Goal: Complete application form: Complete application form

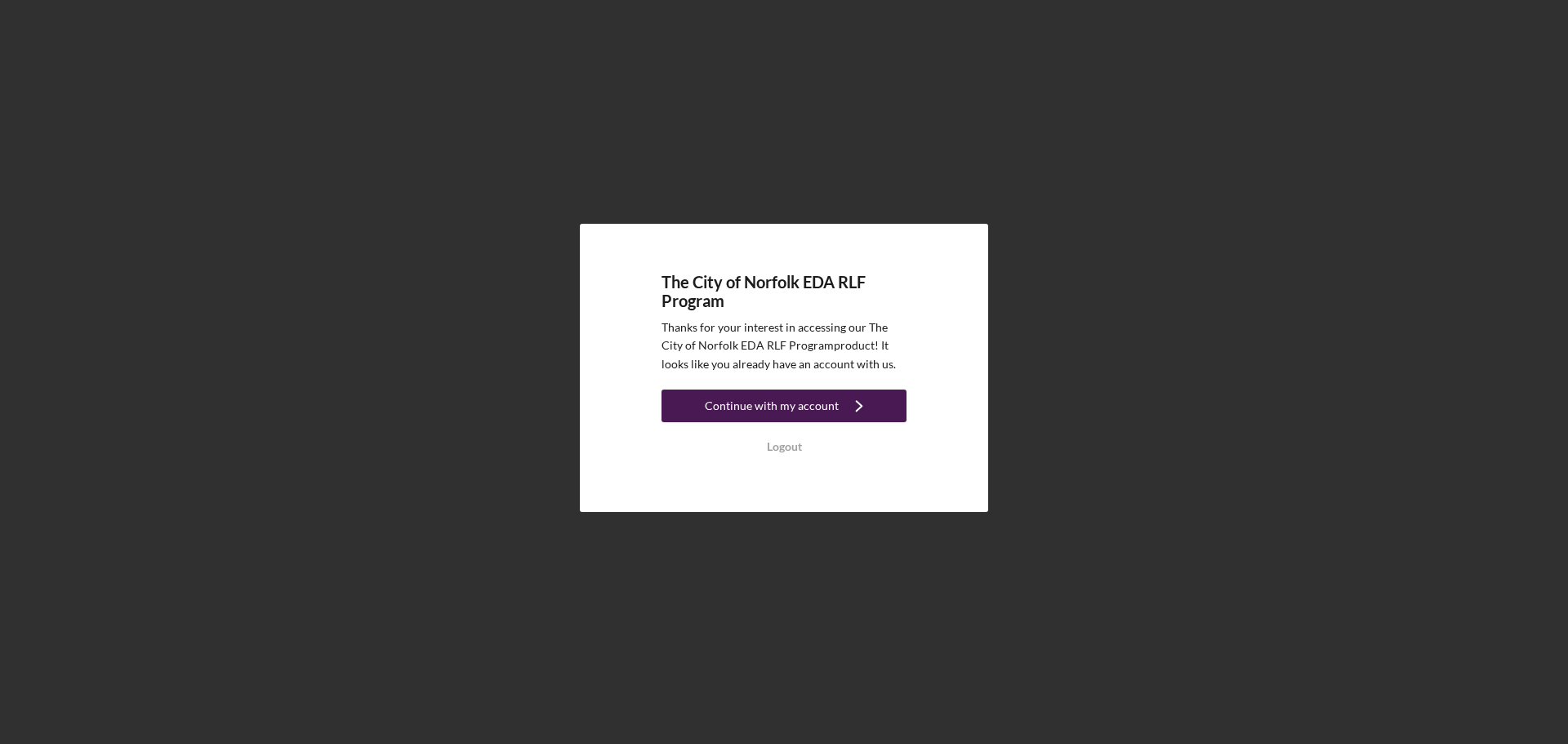
click at [813, 403] on div "Continue with my account" at bounding box center [772, 406] width 134 height 33
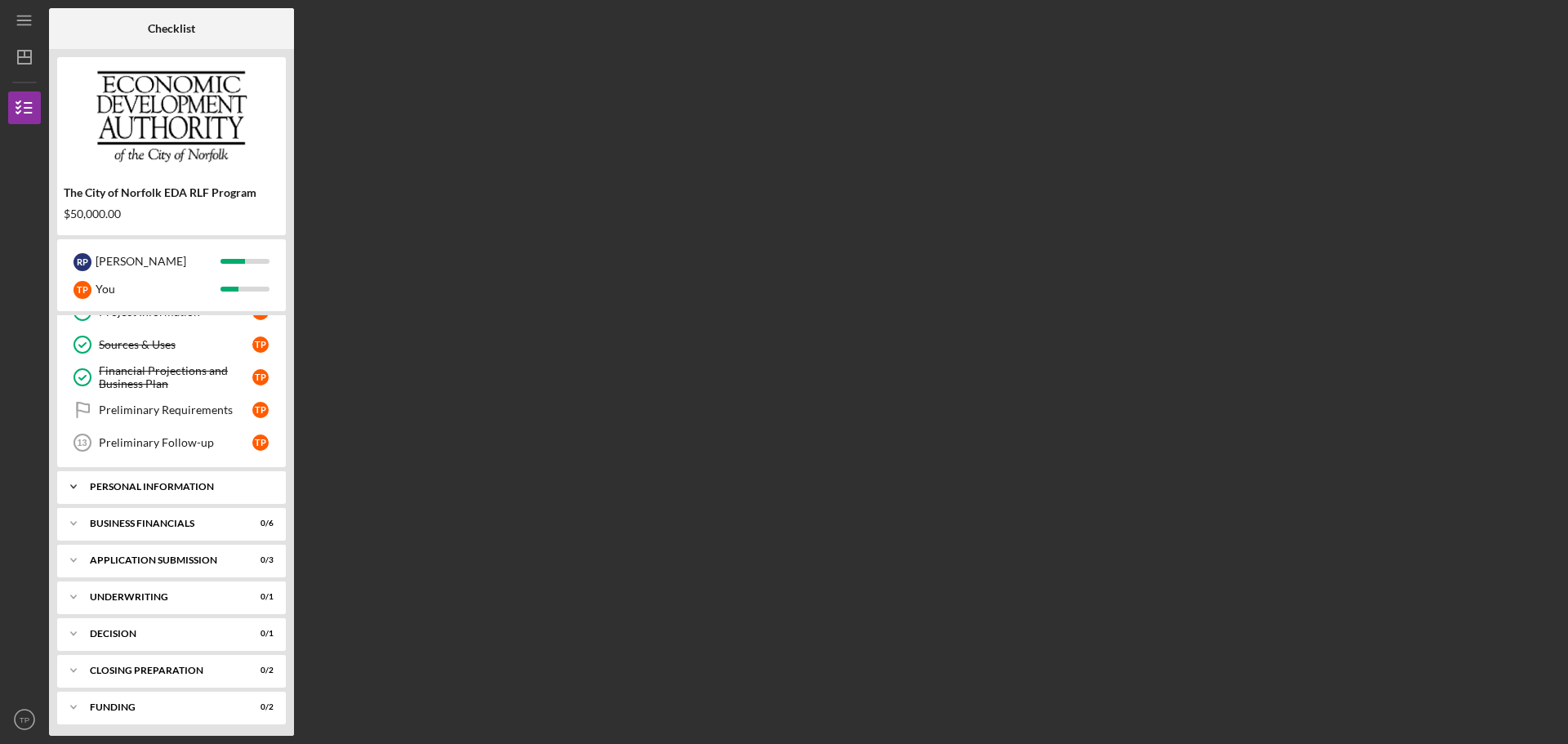
scroll to position [131, 0]
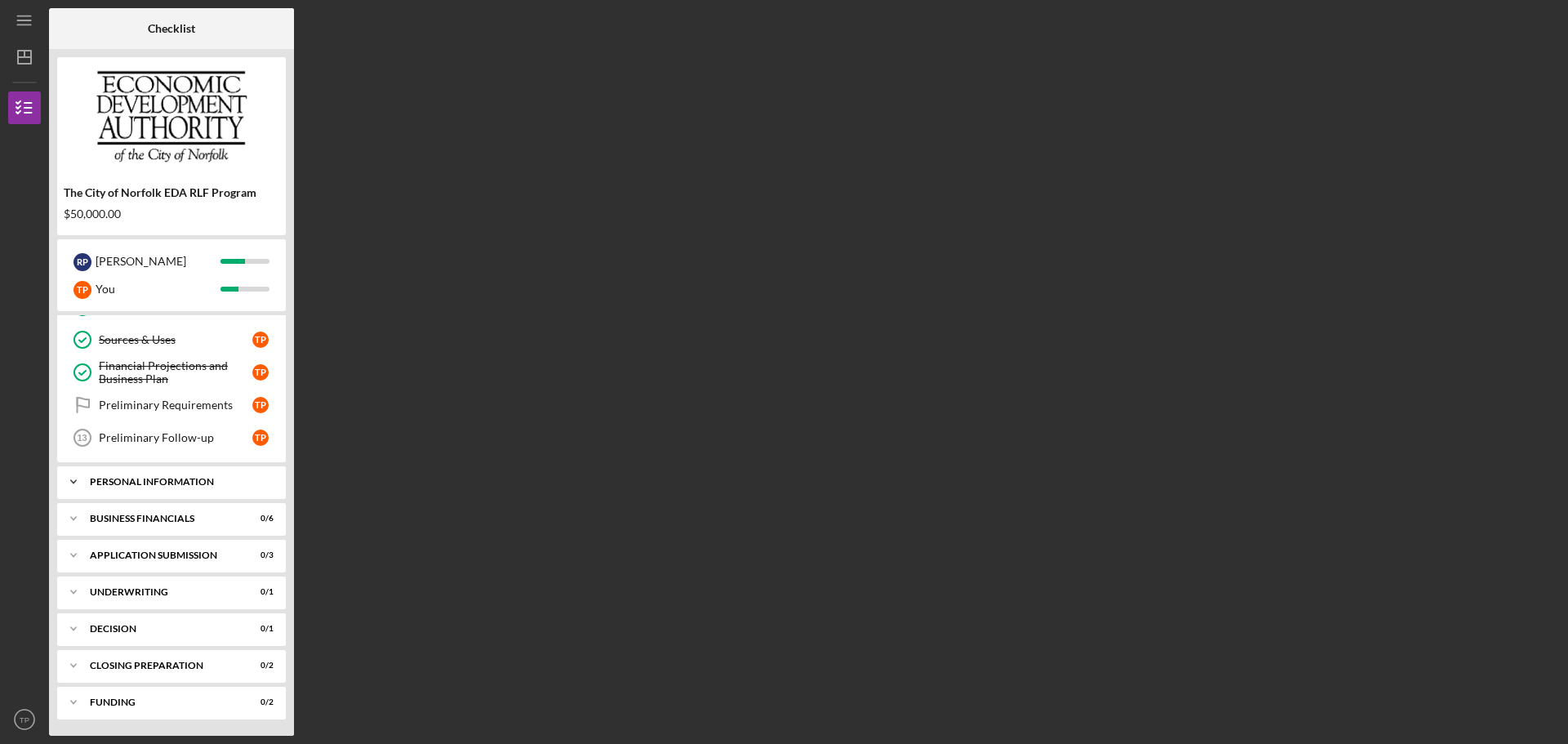
click at [137, 487] on div "Icon/Expander Personal Information 0 / 4" at bounding box center [171, 482] width 228 height 33
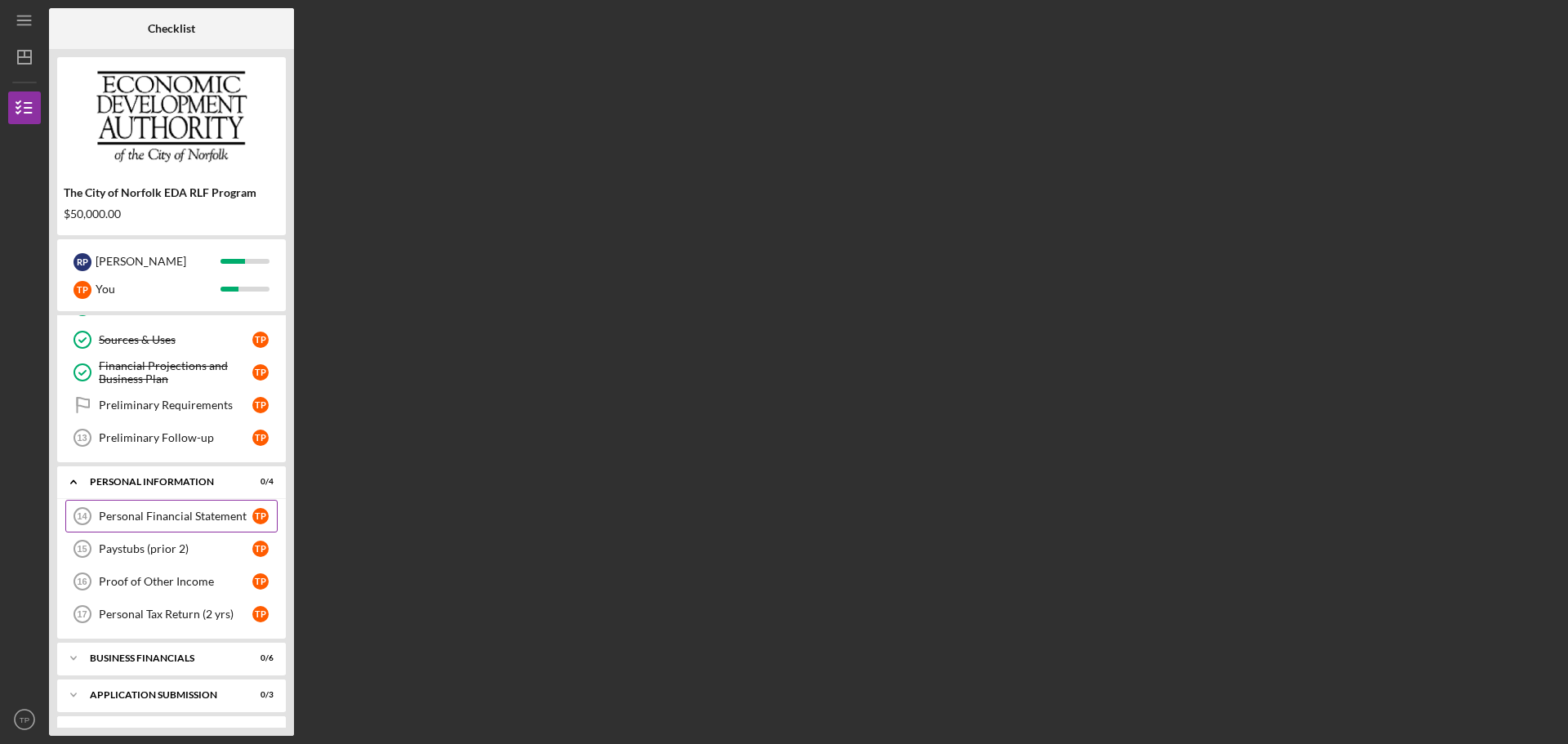
click at [154, 511] on div "Personal Financial Statement" at bounding box center [176, 517] width 154 height 13
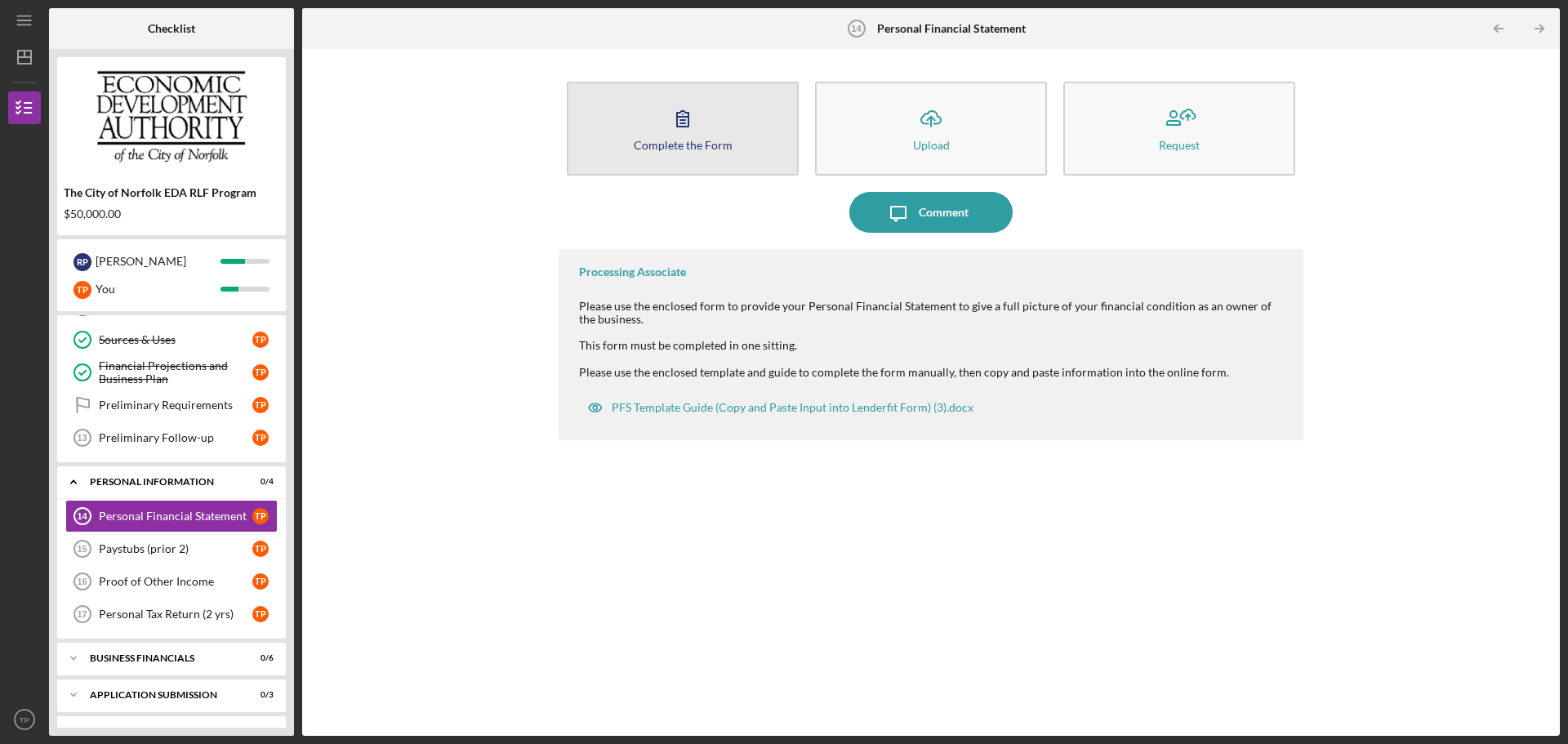
click at [694, 142] on div "Complete the Form" at bounding box center [683, 145] width 99 height 13
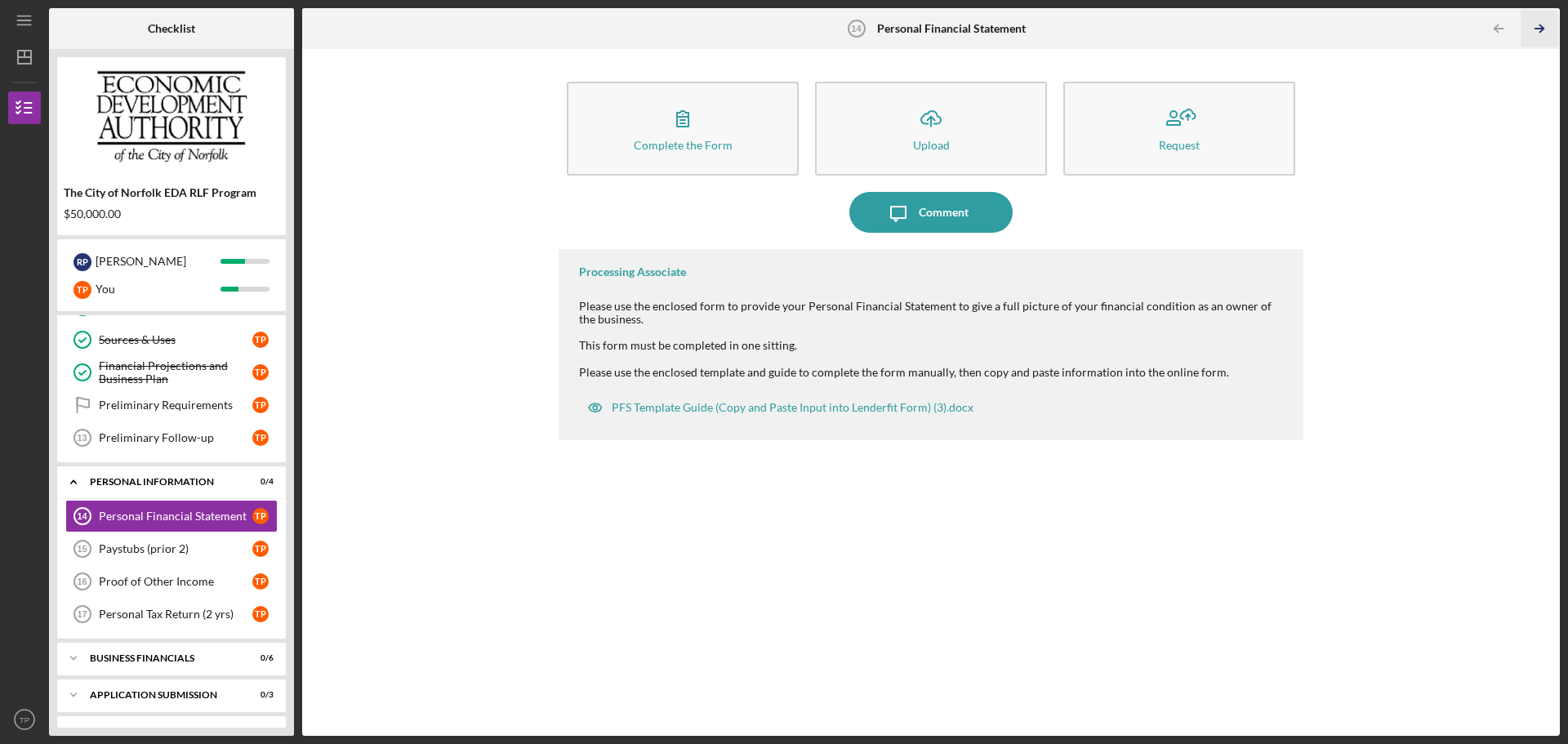
click at [1537, 21] on icon "Icon/Table Pagination Arrow" at bounding box center [1539, 29] width 37 height 37
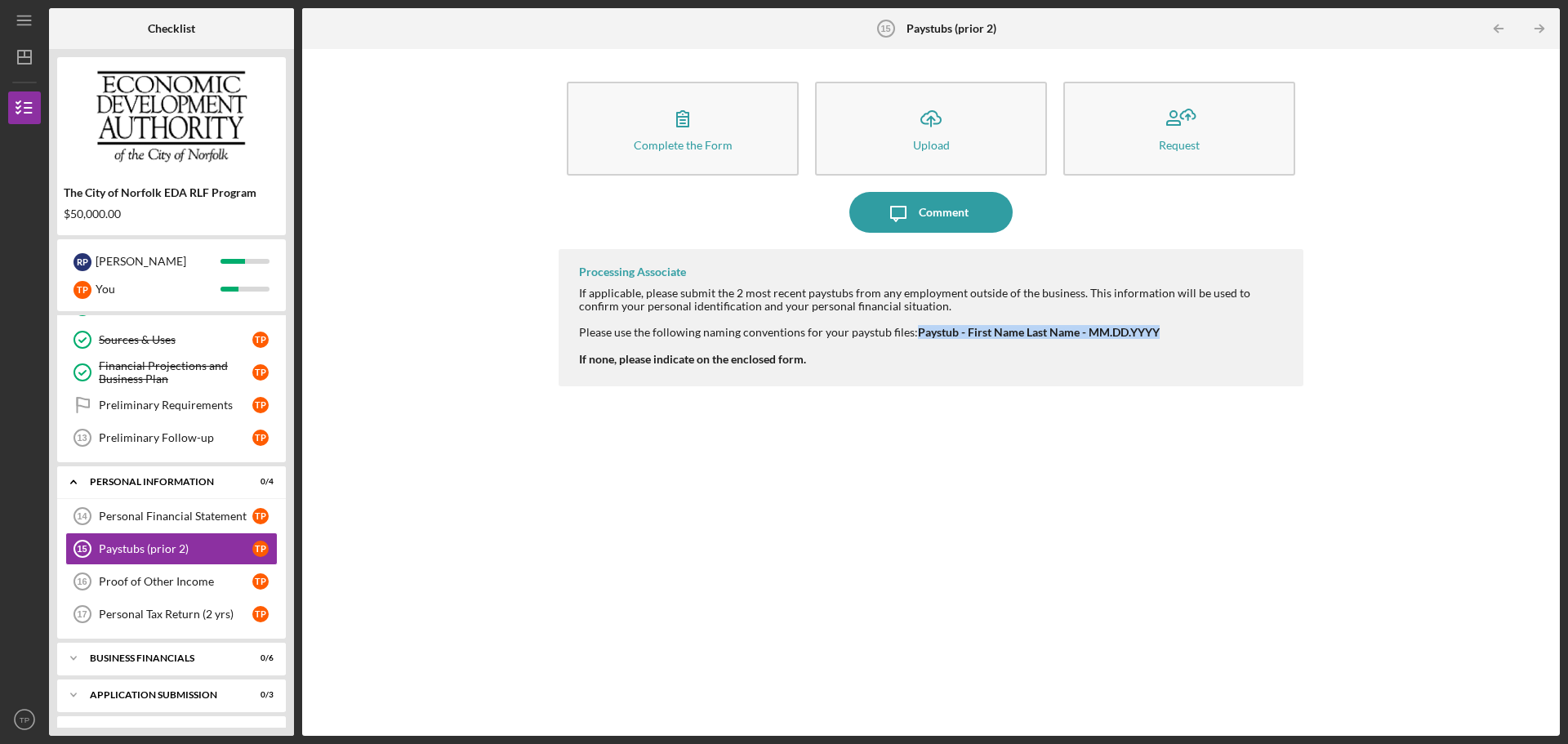
drag, startPoint x: 1159, startPoint y: 332, endPoint x: 913, endPoint y: 333, distance: 246.0
click at [913, 333] on div "If applicable, please submit the 2 most recent paystubs from any employment out…" at bounding box center [933, 313] width 708 height 53
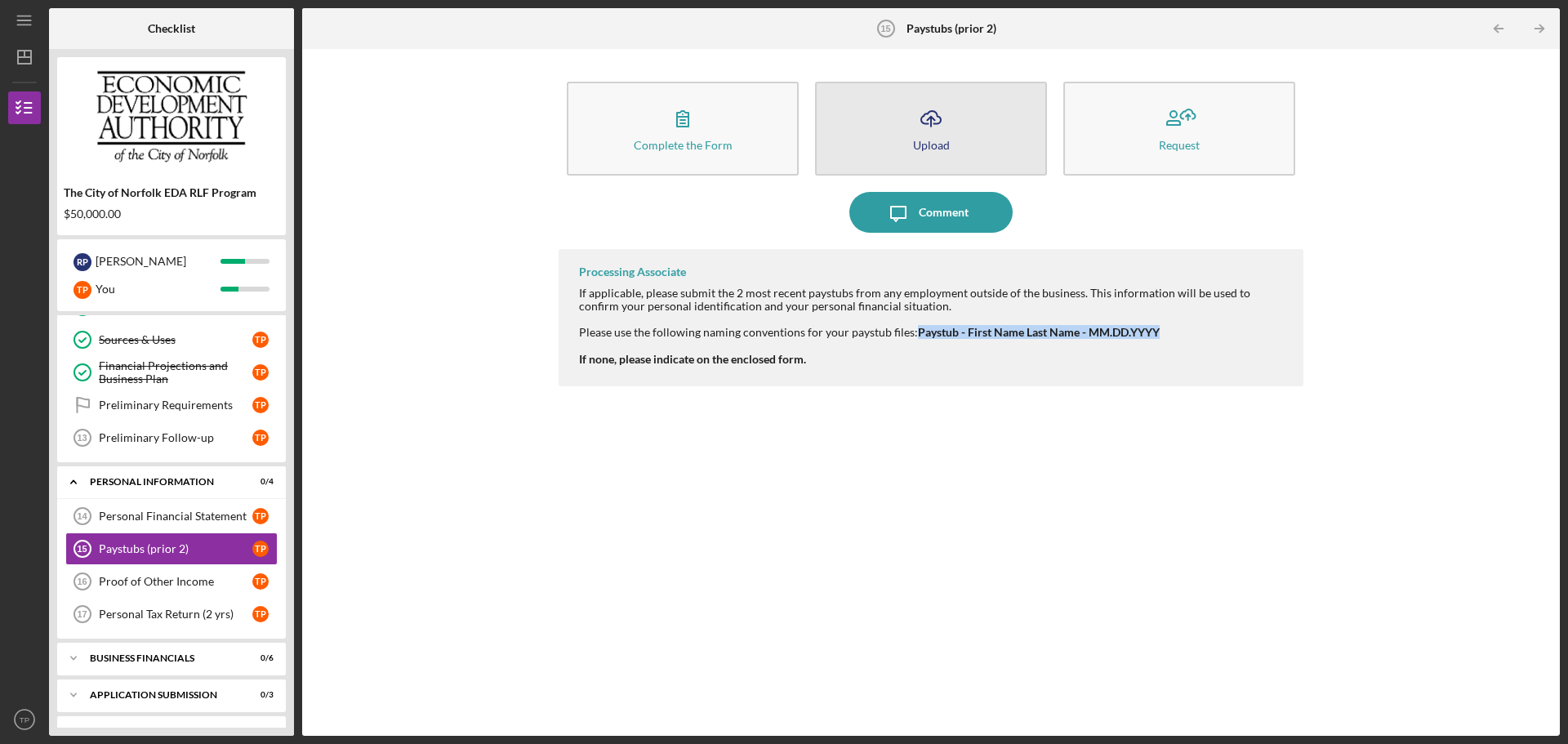
click at [916, 150] on div "Upload" at bounding box center [931, 145] width 37 height 13
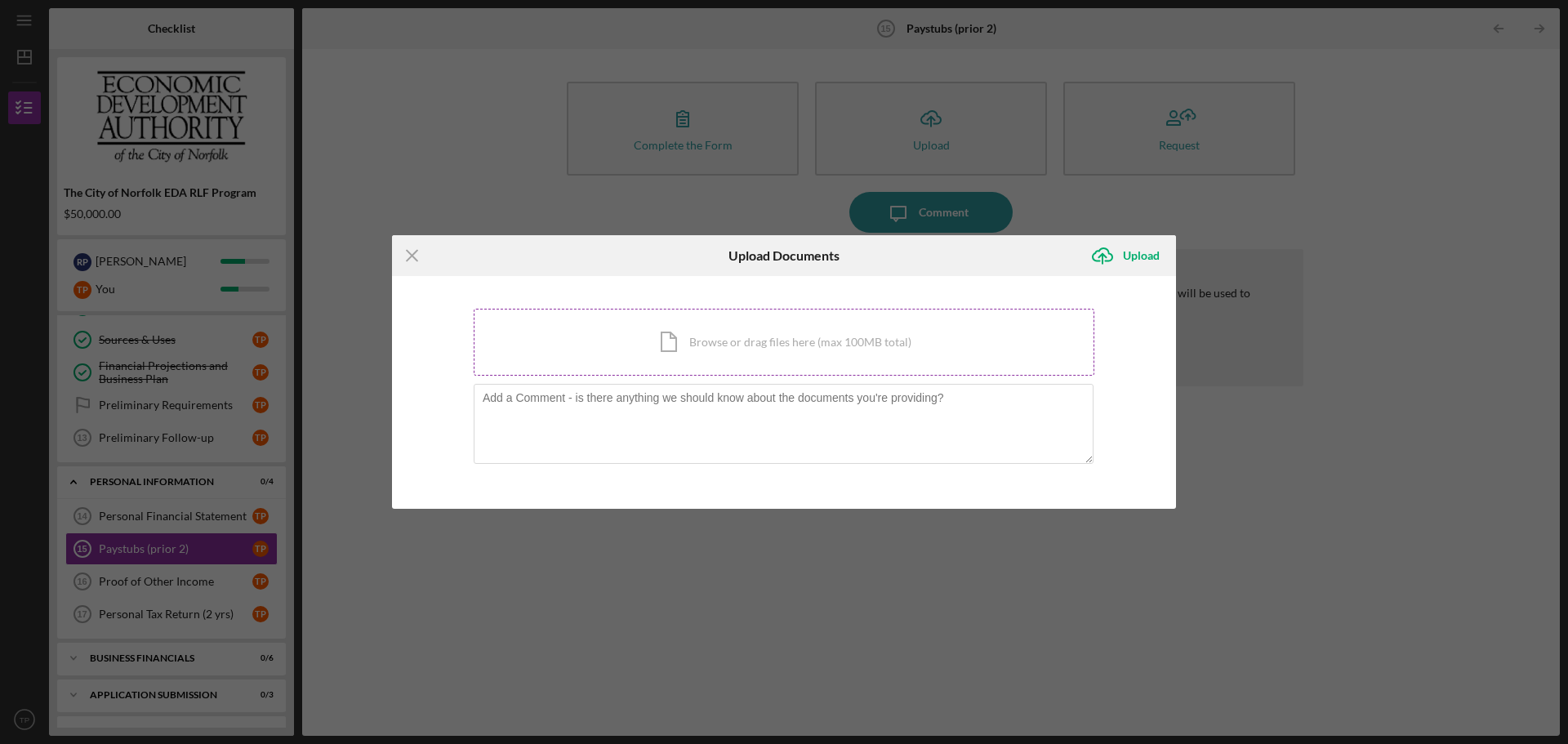
click at [771, 348] on div "Icon/Document Browse or drag files here (max 100MB total) Tap to choose files o…" at bounding box center [784, 343] width 620 height 67
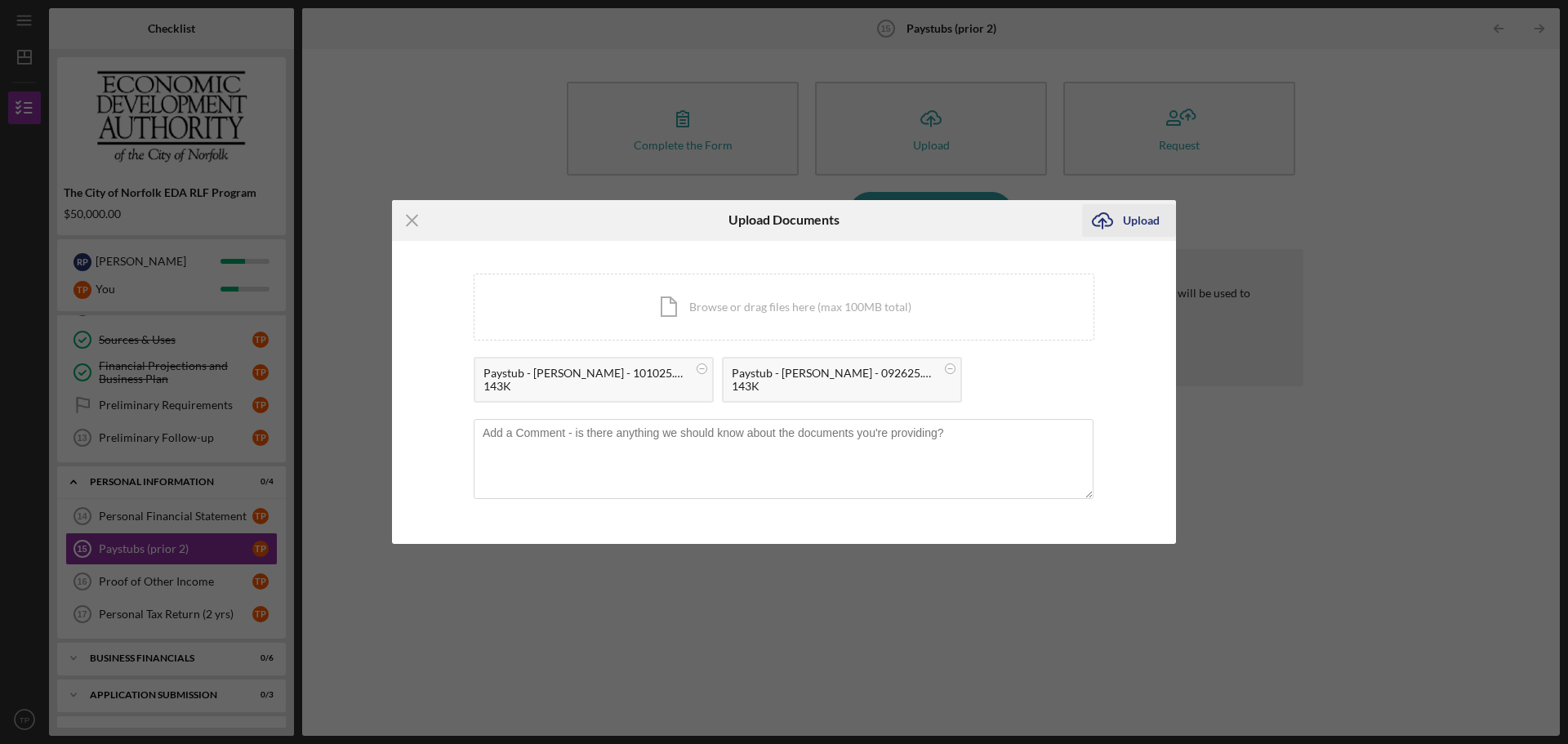
click at [1136, 220] on div "Upload" at bounding box center [1141, 220] width 37 height 33
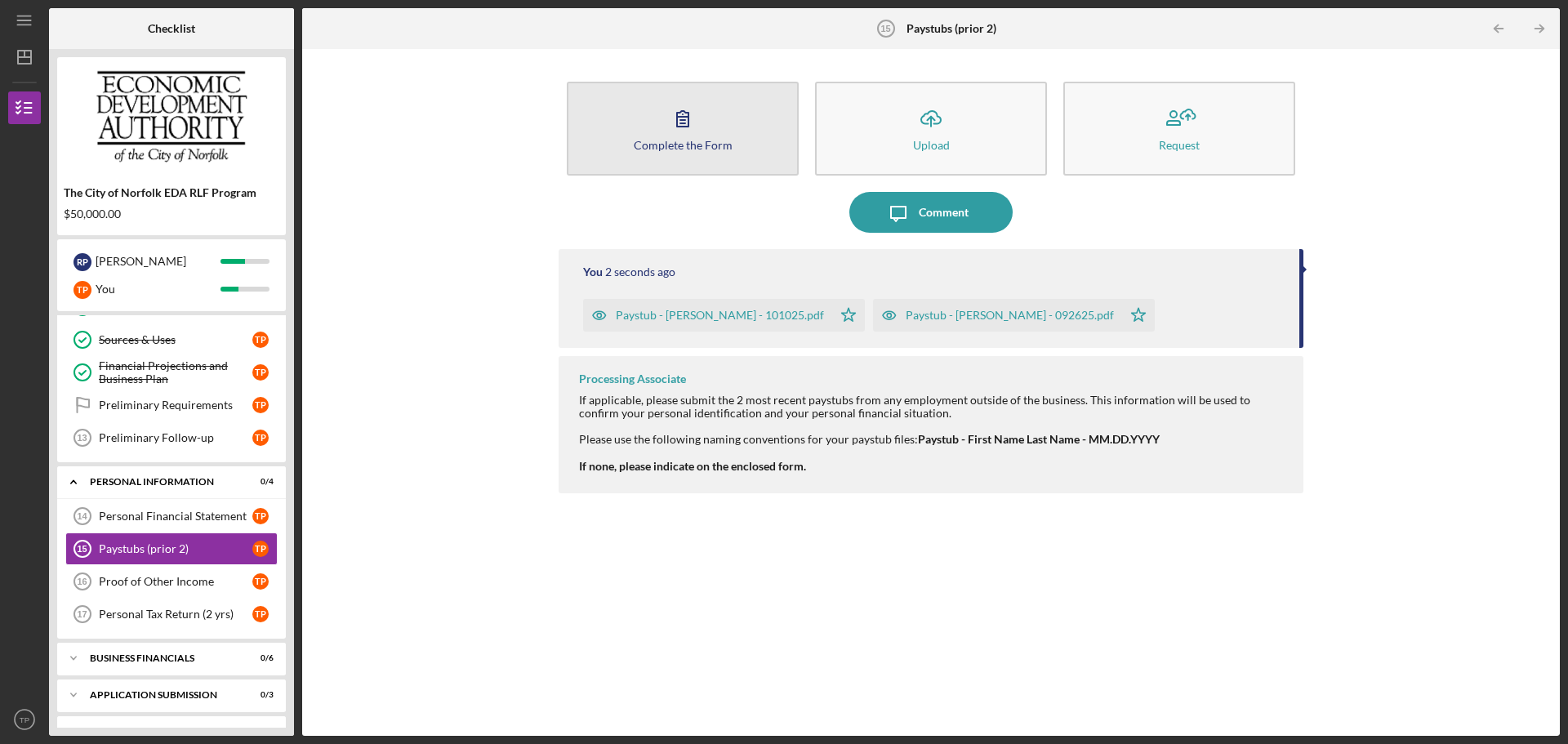
click at [692, 147] on div "Complete the Form" at bounding box center [683, 145] width 99 height 13
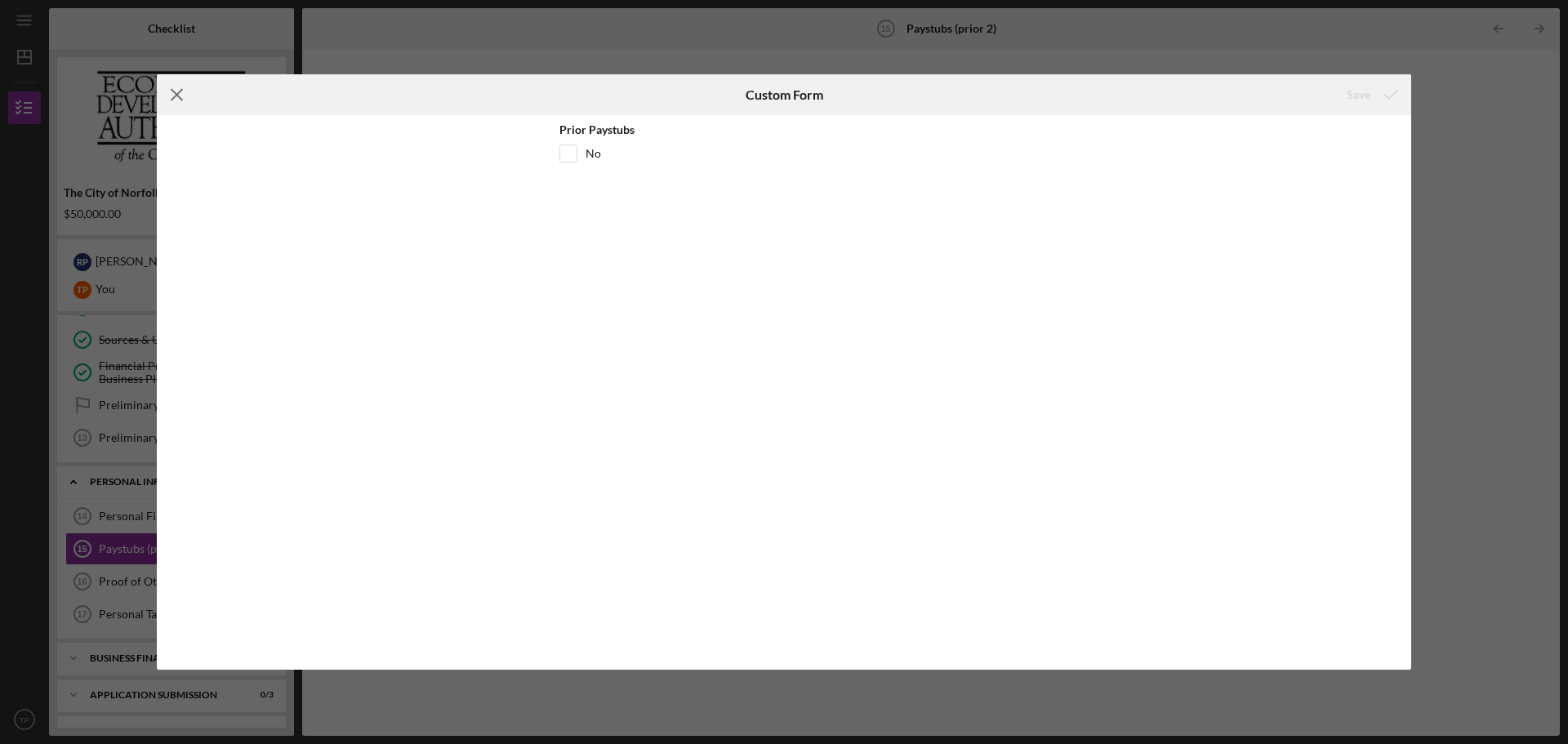
click at [178, 95] on line at bounding box center [177, 95] width 11 height 11
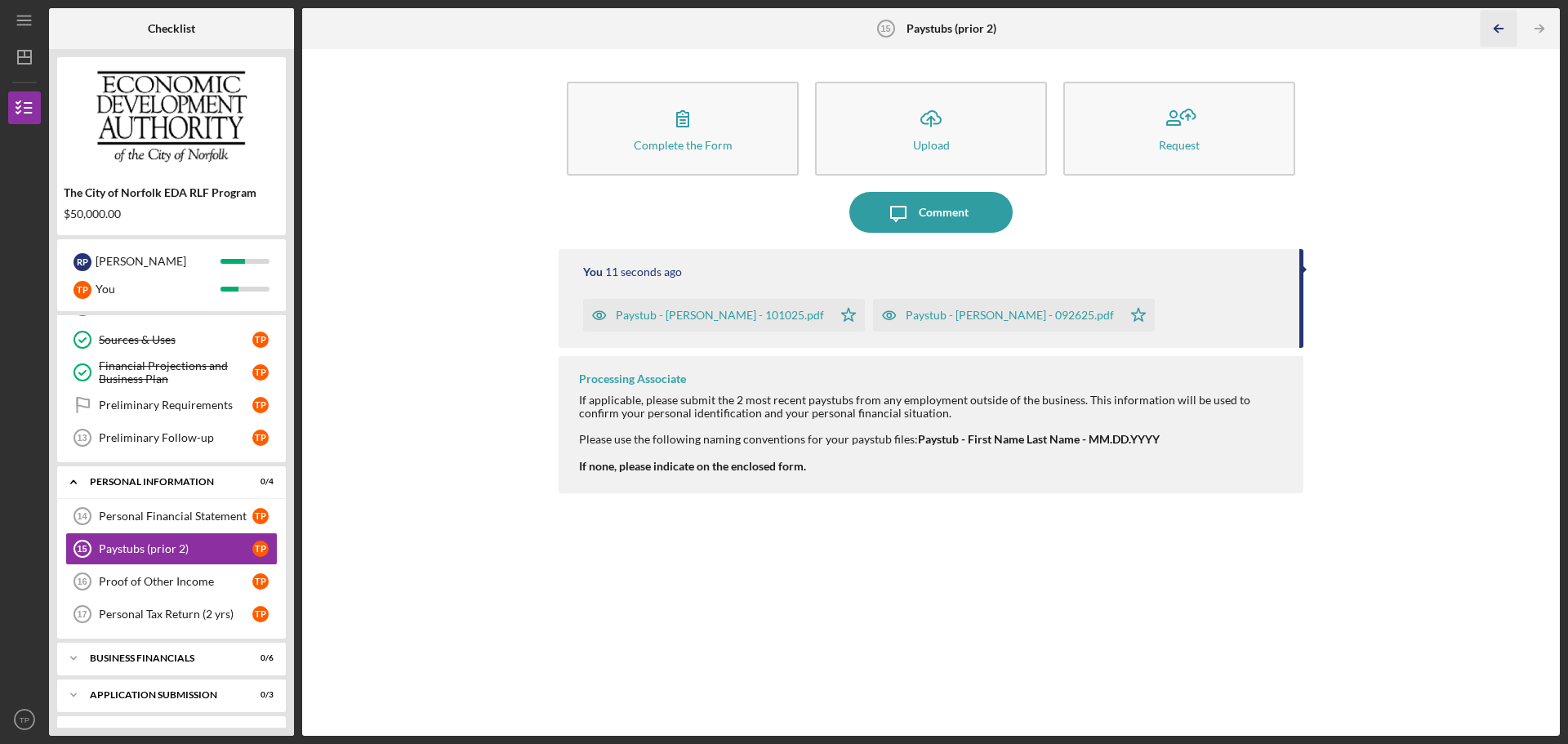
click at [1497, 33] on icon "Icon/Table Pagination Arrow" at bounding box center [1498, 29] width 37 height 37
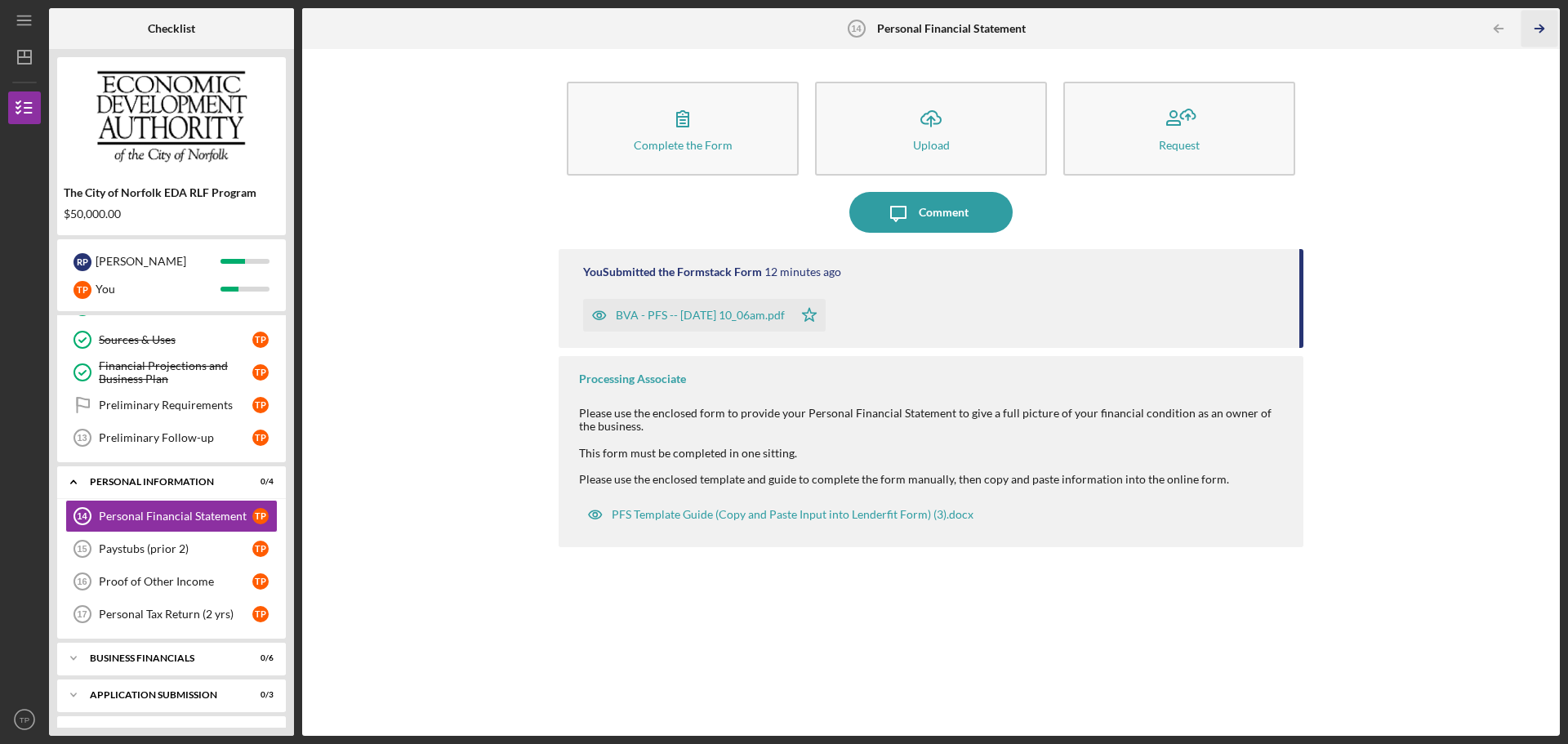
click at [1536, 33] on icon "Icon/Table Pagination Arrow" at bounding box center [1539, 29] width 37 height 37
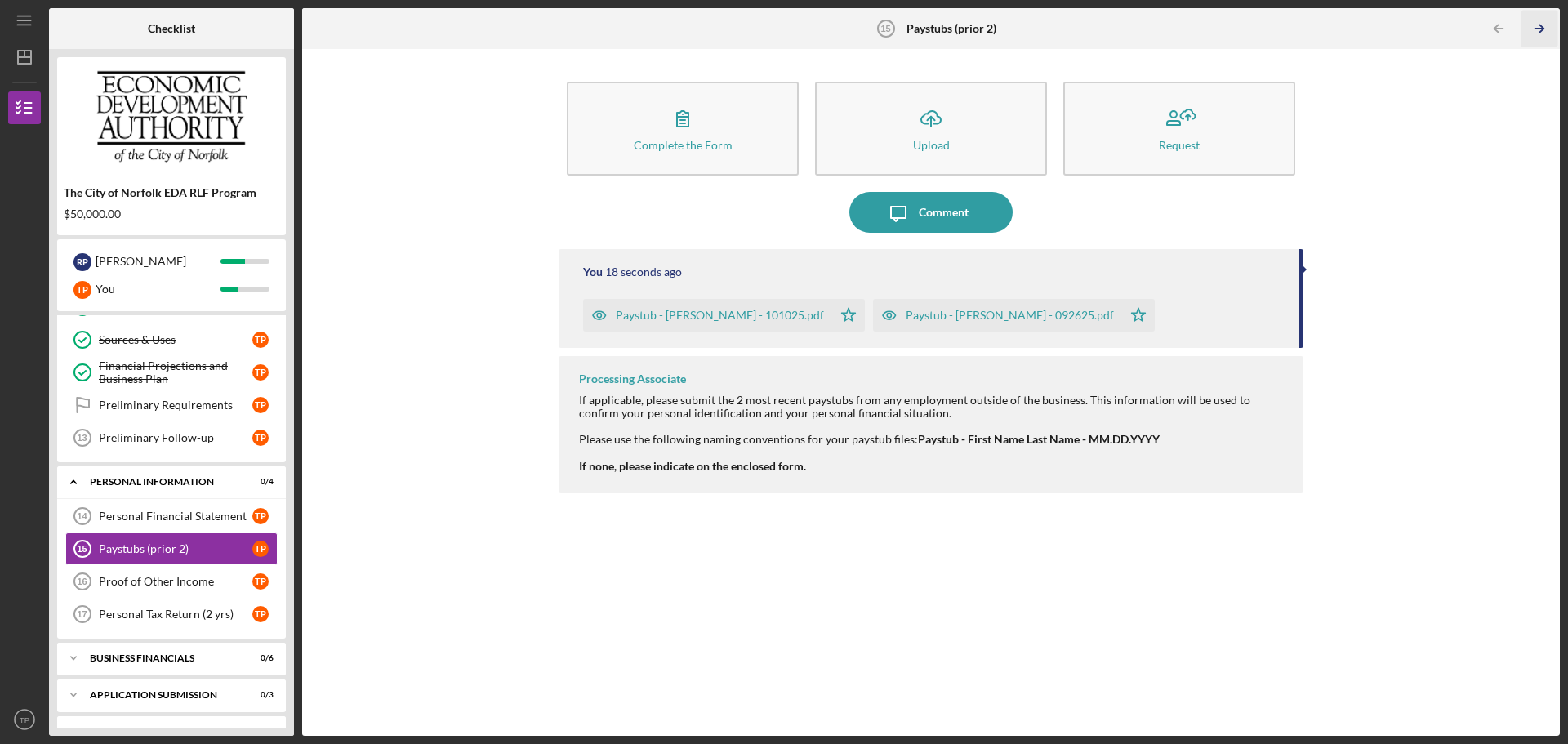
click at [1536, 33] on icon "Icon/Table Pagination Arrow" at bounding box center [1539, 29] width 37 height 37
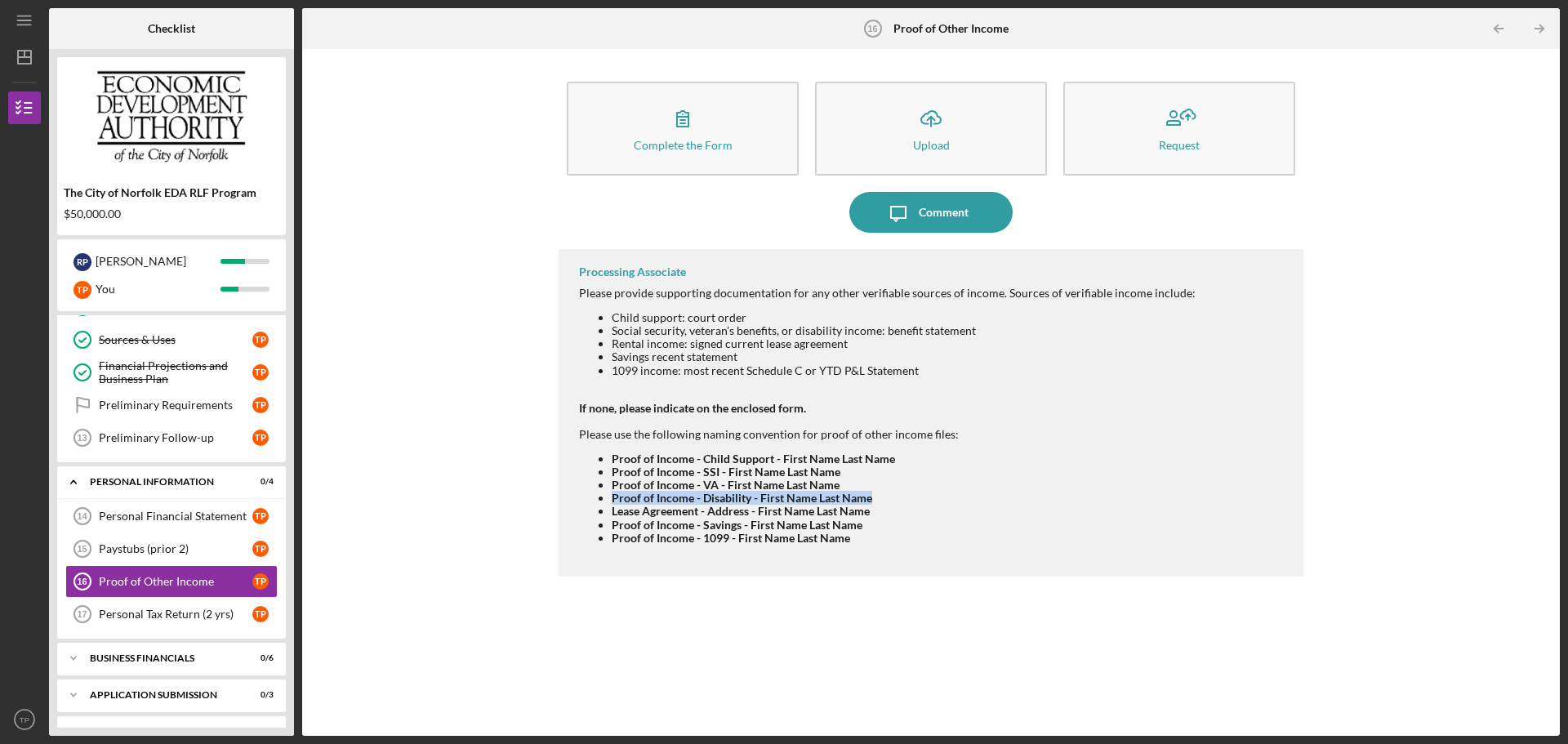
drag, startPoint x: 880, startPoint y: 497, endPoint x: 614, endPoint y: 502, distance: 266.0
click at [614, 502] on li "Proof of Income - Disability - First Name Last Name" at bounding box center [903, 498] width 584 height 13
copy strong "Proof of Income - Disability - First Name Last Name"
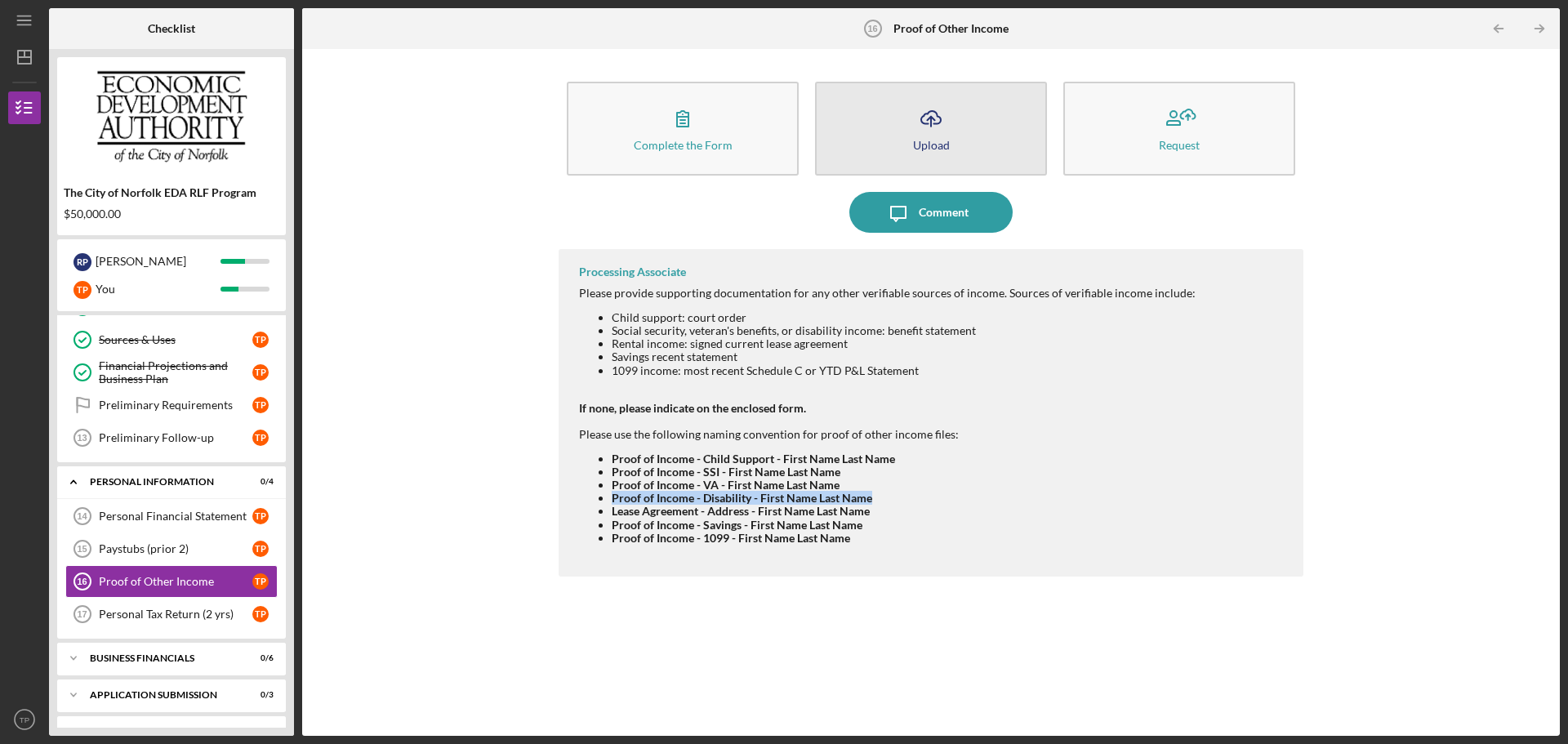
click at [918, 143] on div "Upload" at bounding box center [931, 145] width 37 height 13
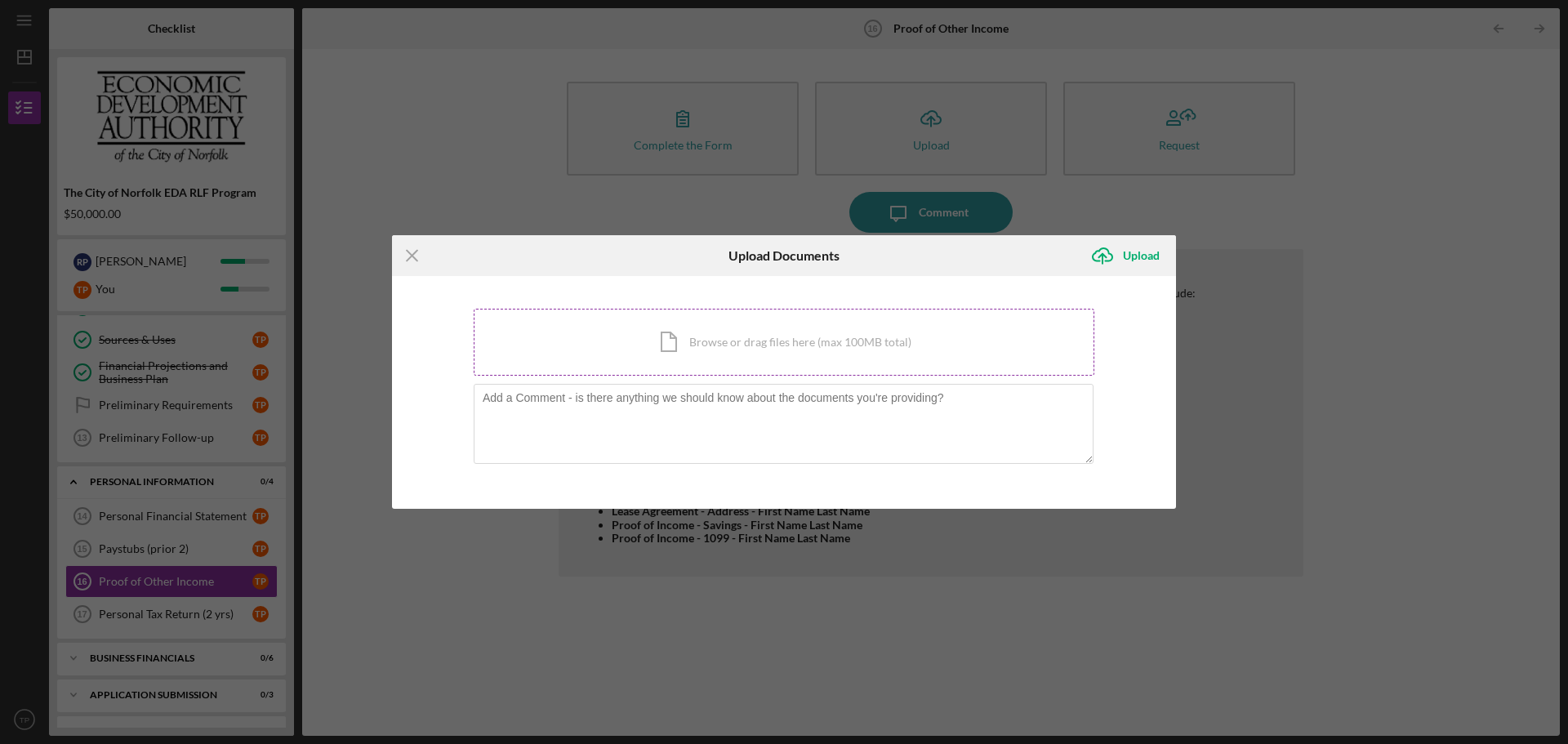
click at [791, 350] on div "Icon/Document Browse or drag files here (max 100MB total) Tap to choose files o…" at bounding box center [784, 343] width 620 height 67
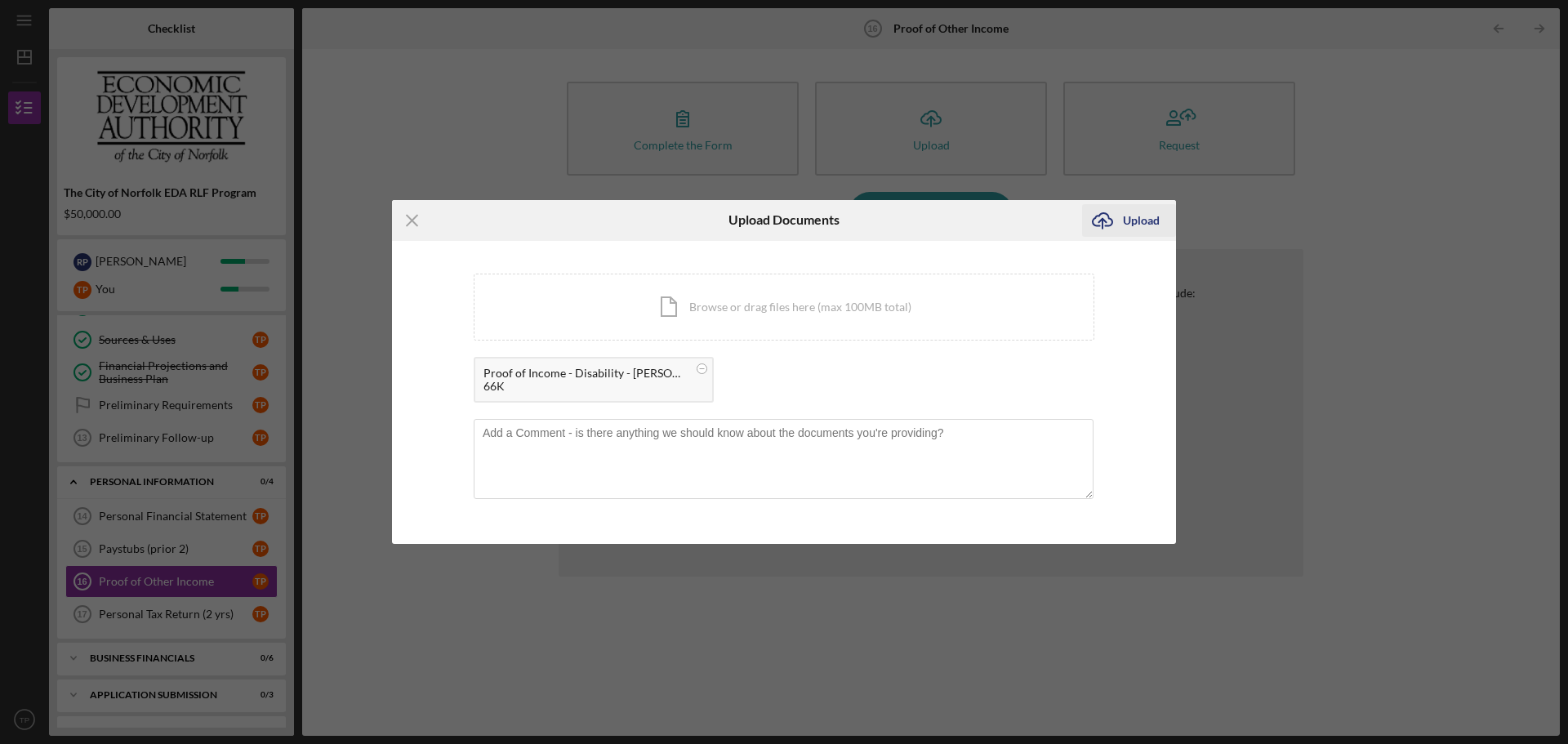
click at [1150, 217] on div "Upload" at bounding box center [1141, 220] width 37 height 33
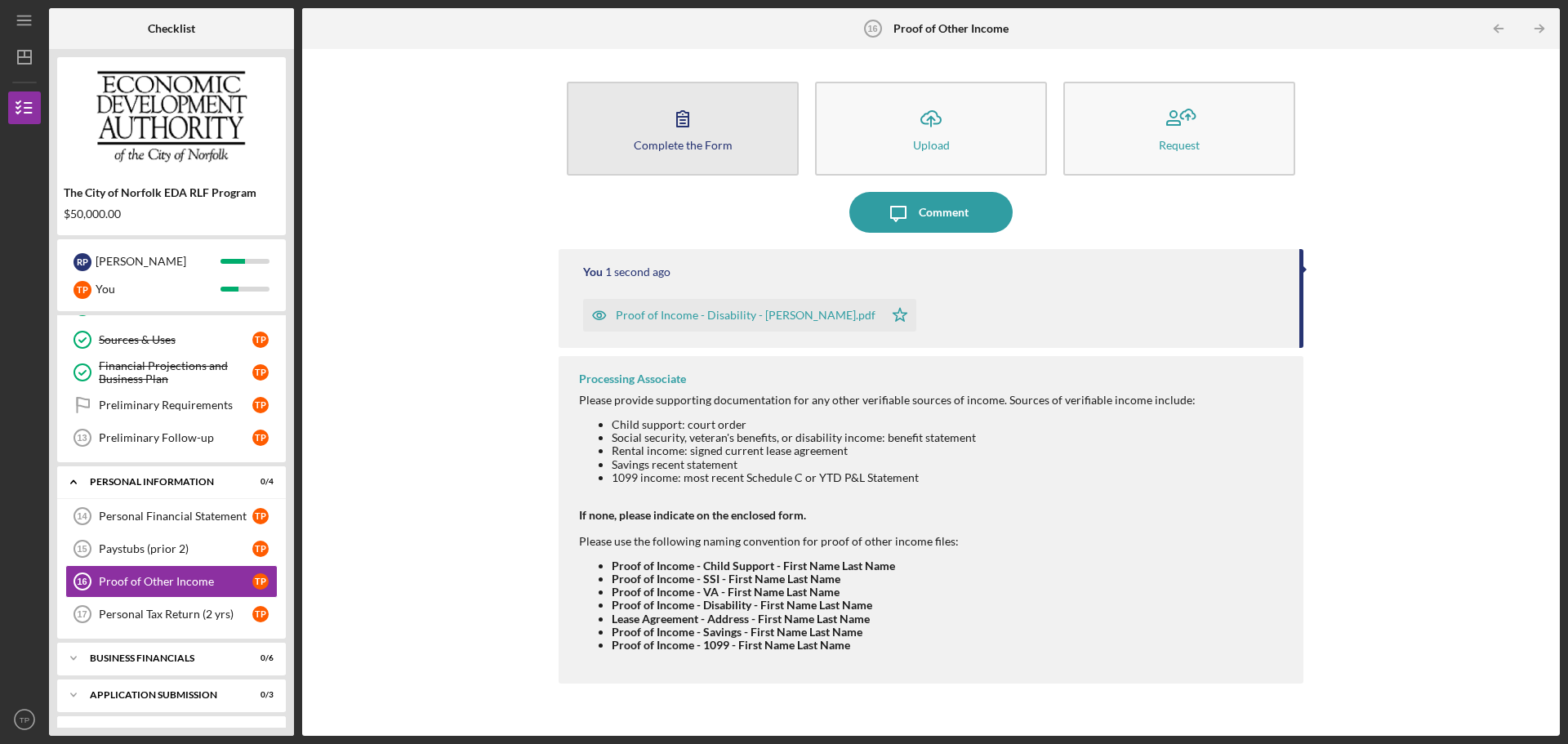
click at [673, 146] on div "Complete the Form" at bounding box center [683, 145] width 99 height 13
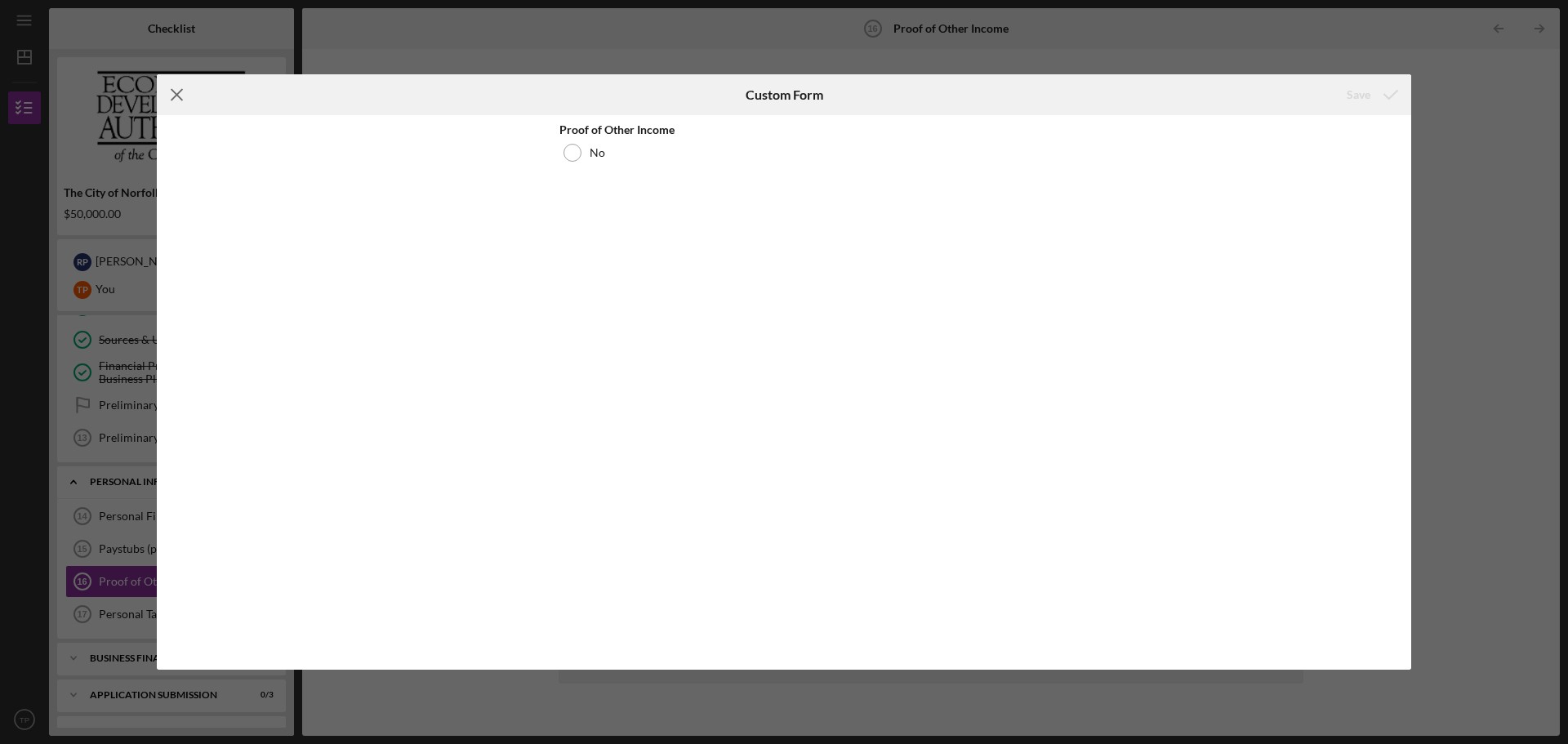
click at [187, 94] on icon "Icon/Menu Close" at bounding box center [177, 94] width 41 height 41
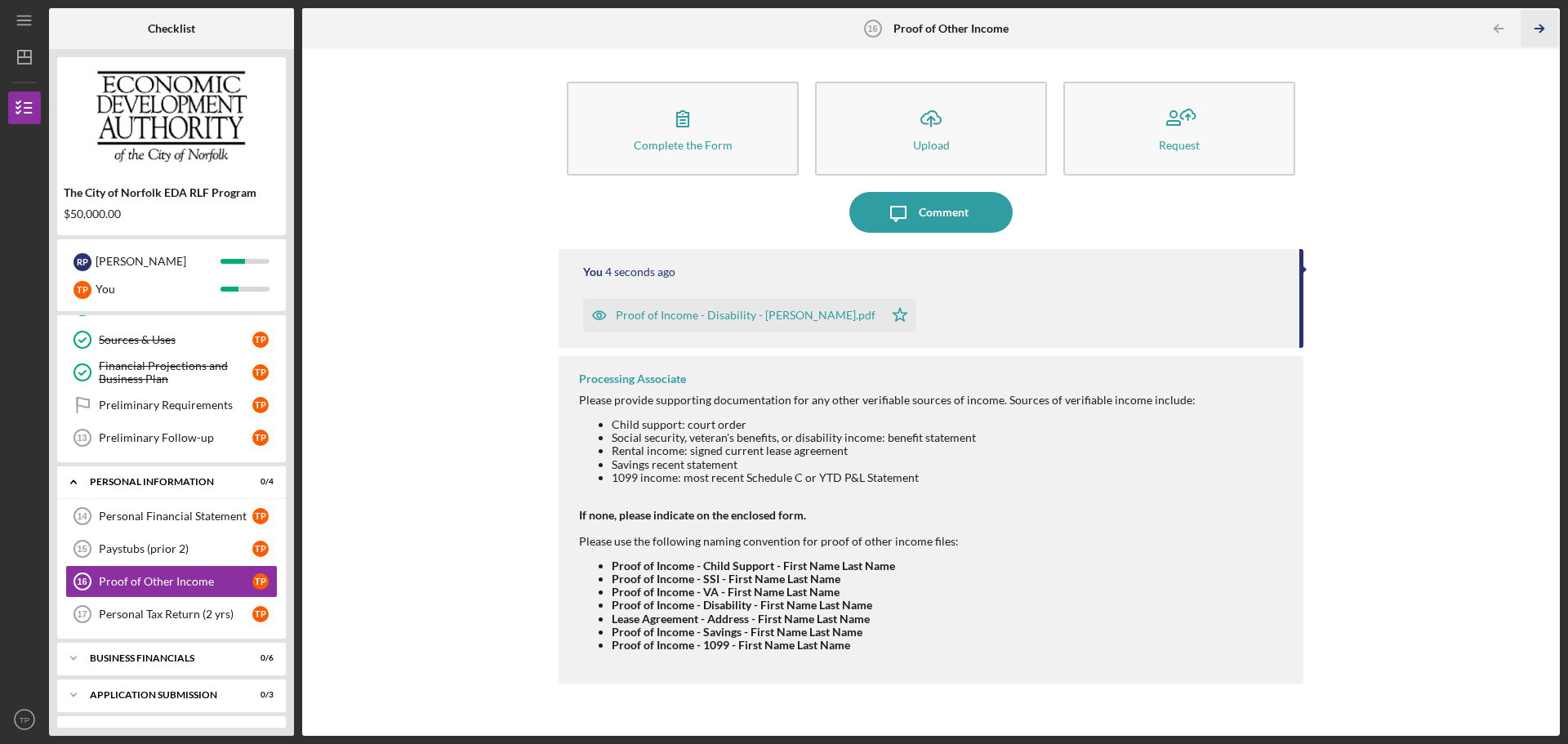
click at [1549, 25] on icon "Icon/Table Pagination Arrow" at bounding box center [1539, 29] width 37 height 37
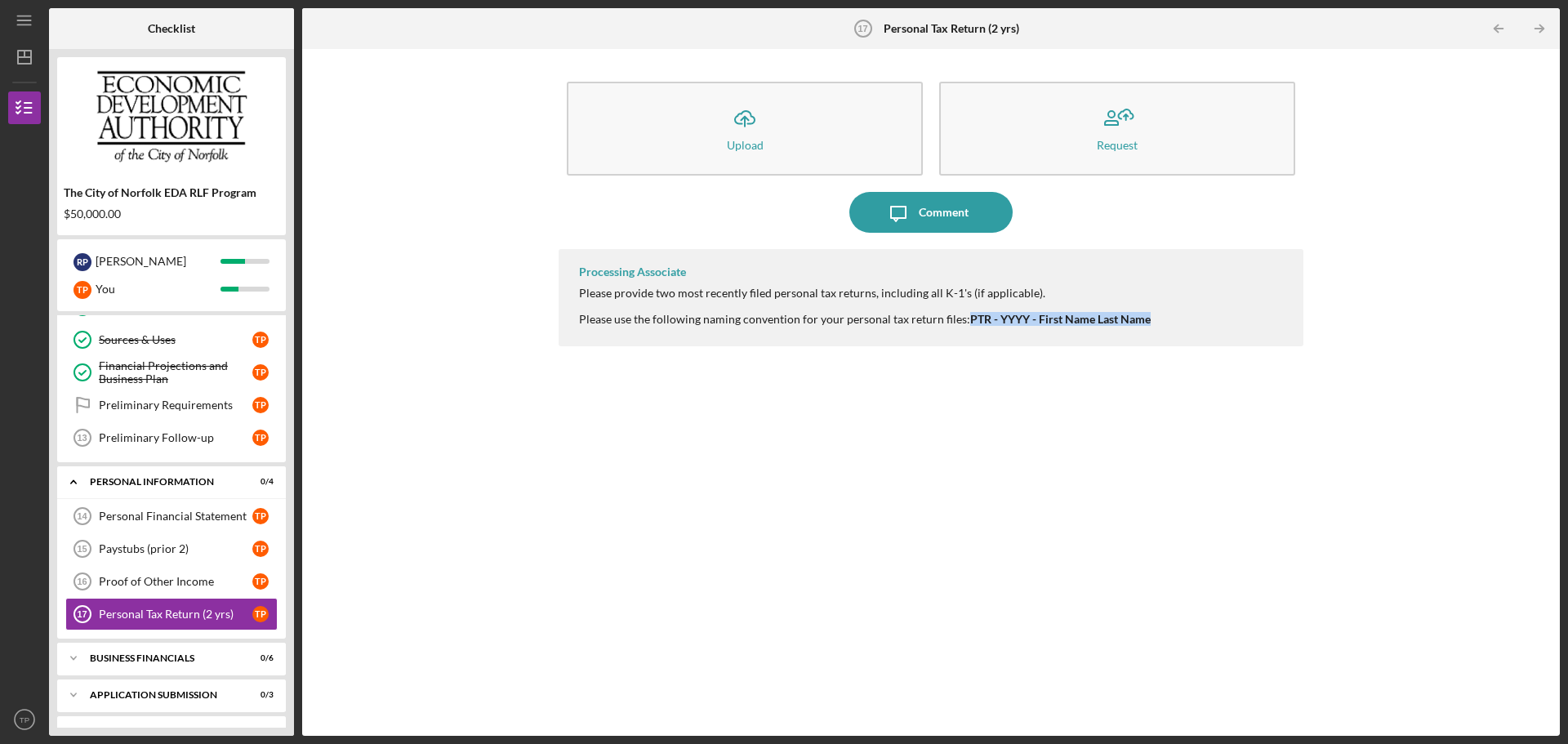
drag, startPoint x: 1133, startPoint y: 324, endPoint x: 966, endPoint y: 324, distance: 167.0
click at [966, 324] on div "Processing Associate Please provide two most recently filed personal tax return…" at bounding box center [931, 297] width 745 height 97
copy strong "PTR - YYYY - First Name Last Name"
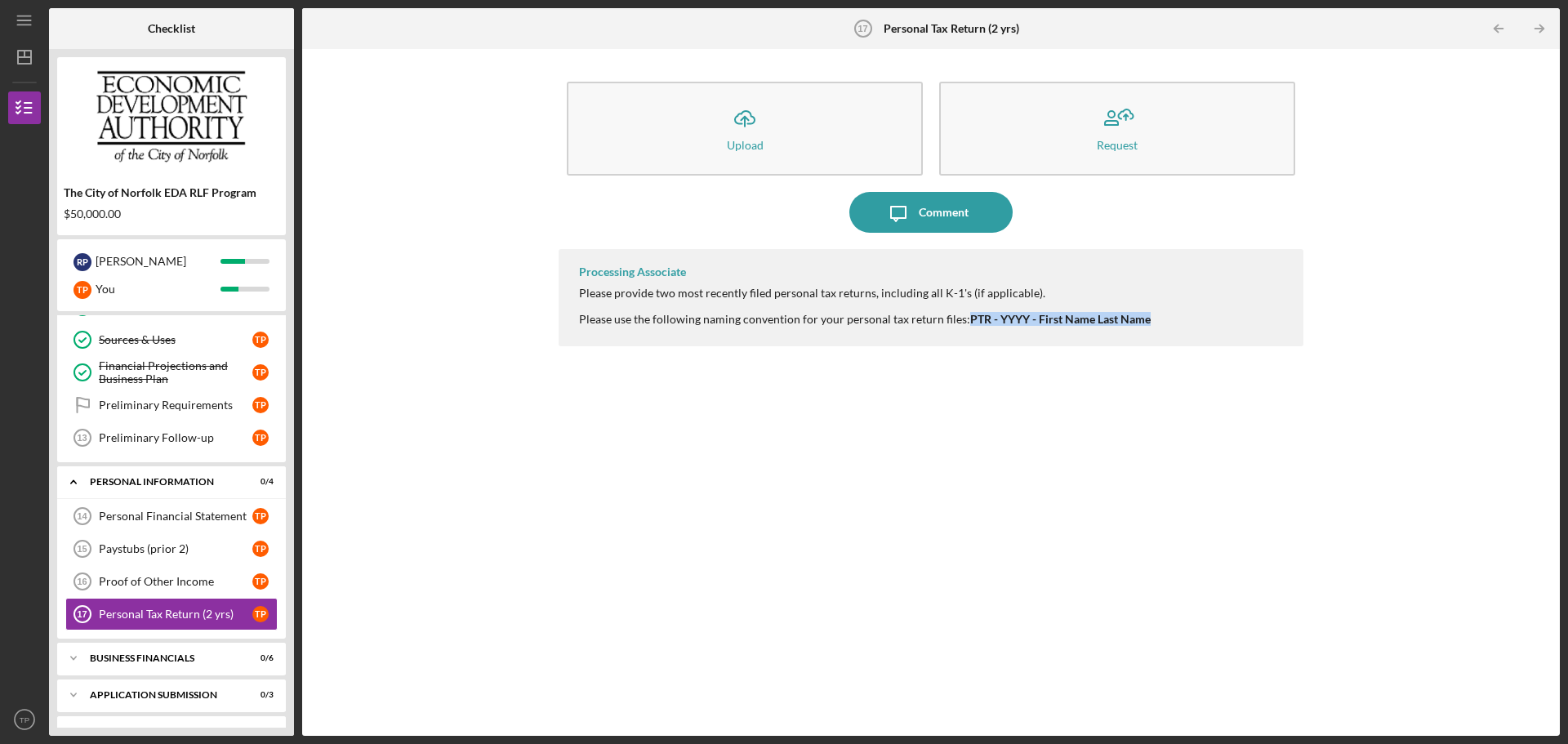
copy strong "PTR - YYYY - First Name Last Name"
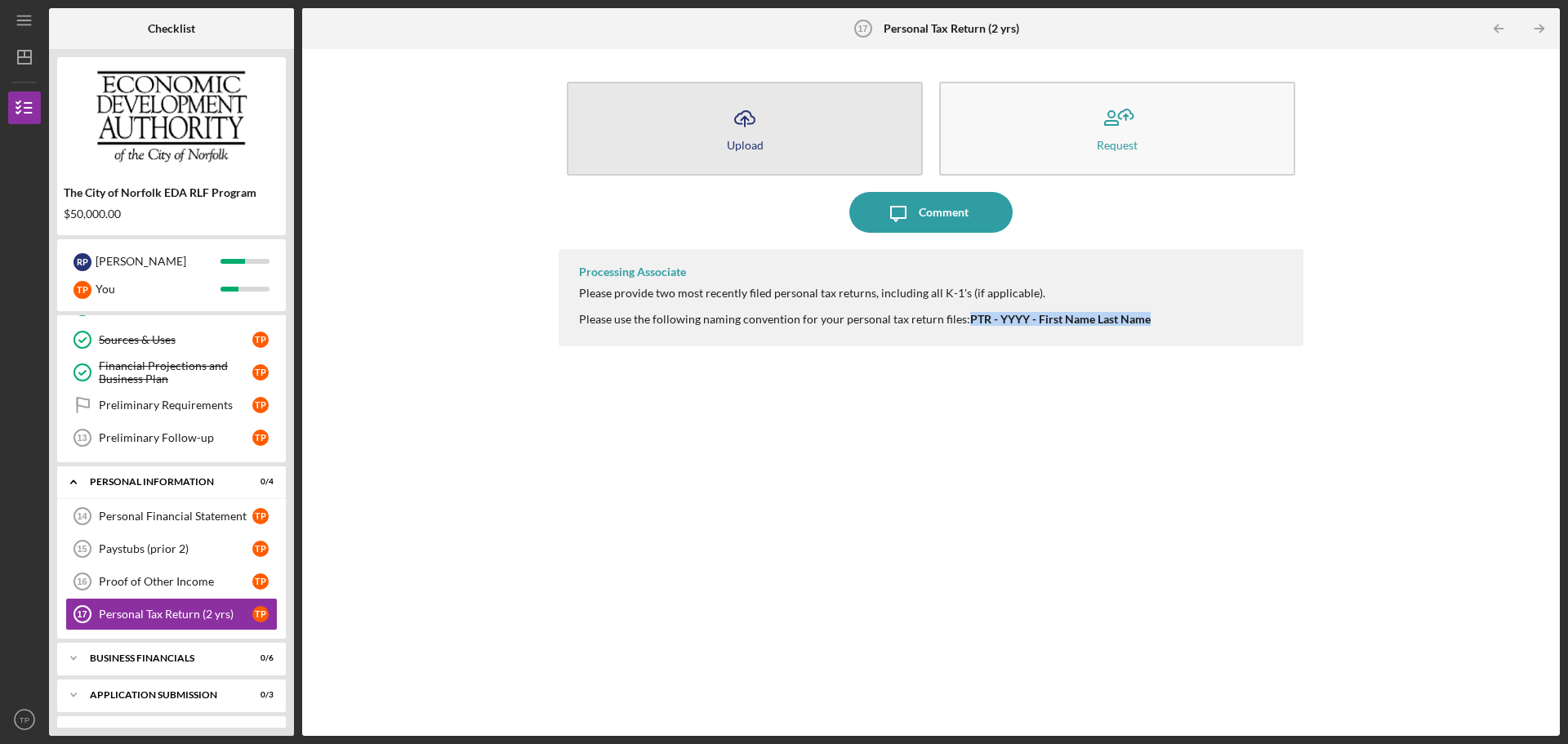
click at [745, 142] on div "Upload" at bounding box center [745, 145] width 37 height 13
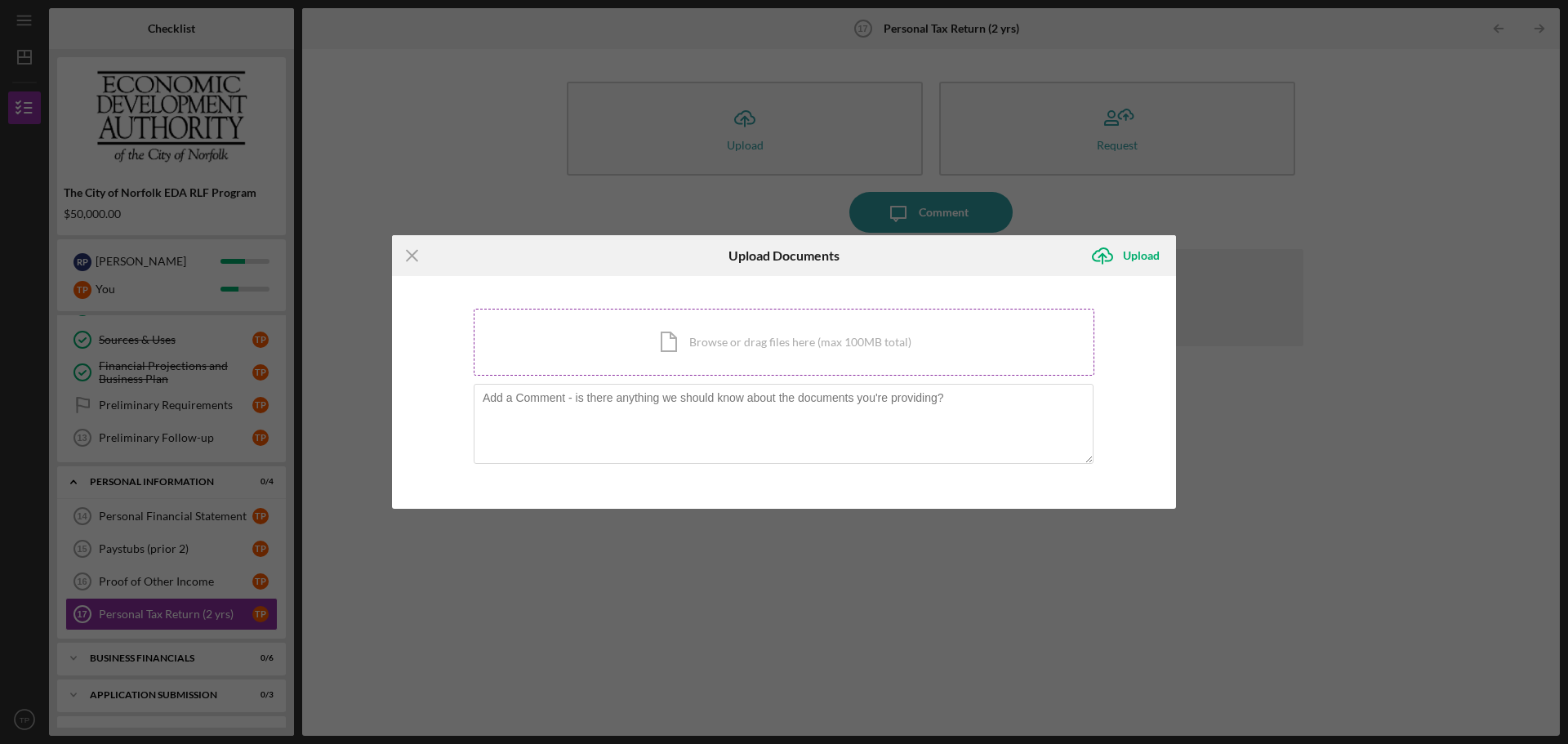
click at [680, 333] on div "Icon/Document Browse or drag files here (max 100MB total) Tap to choose files o…" at bounding box center [784, 343] width 620 height 67
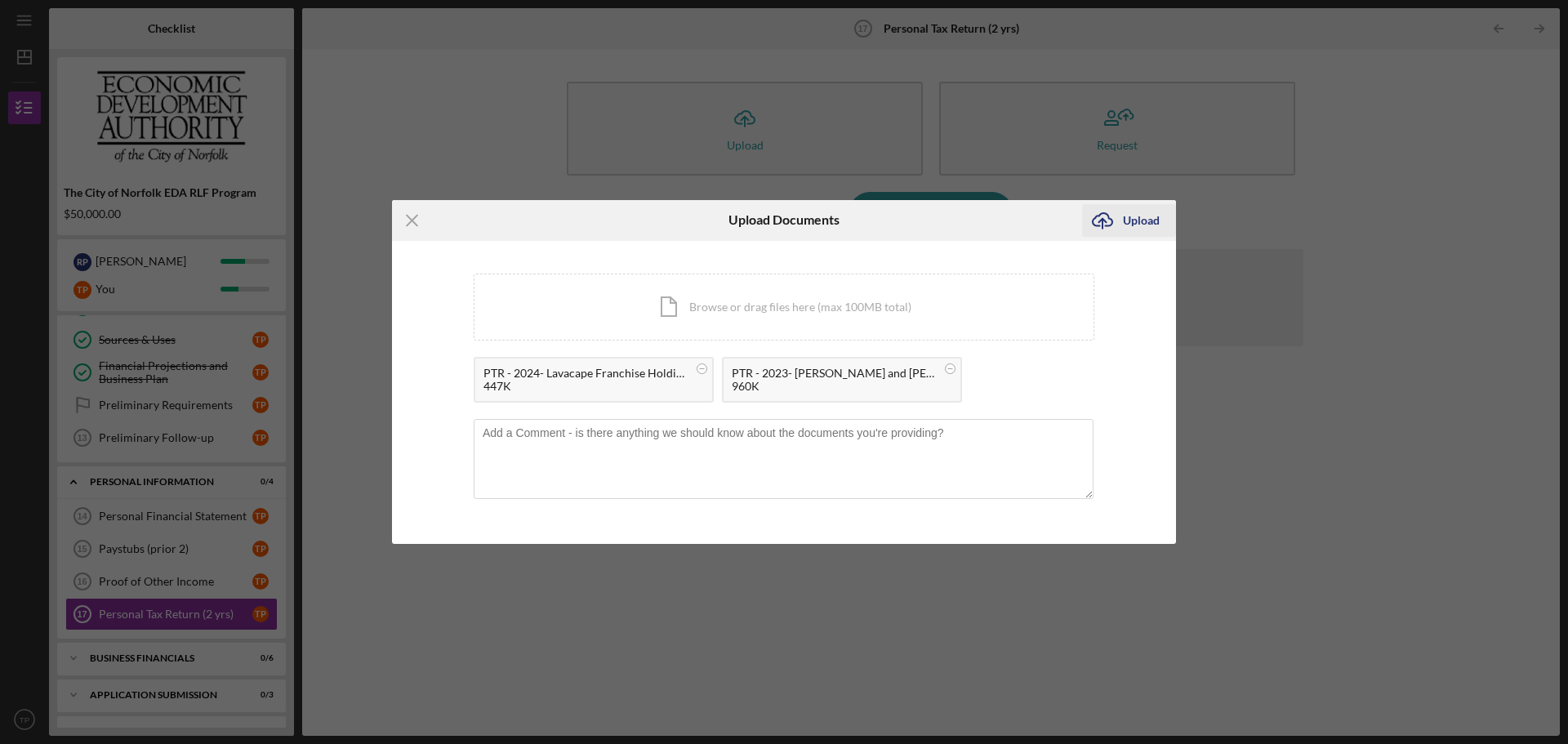
click at [1135, 215] on div "Upload" at bounding box center [1141, 220] width 37 height 33
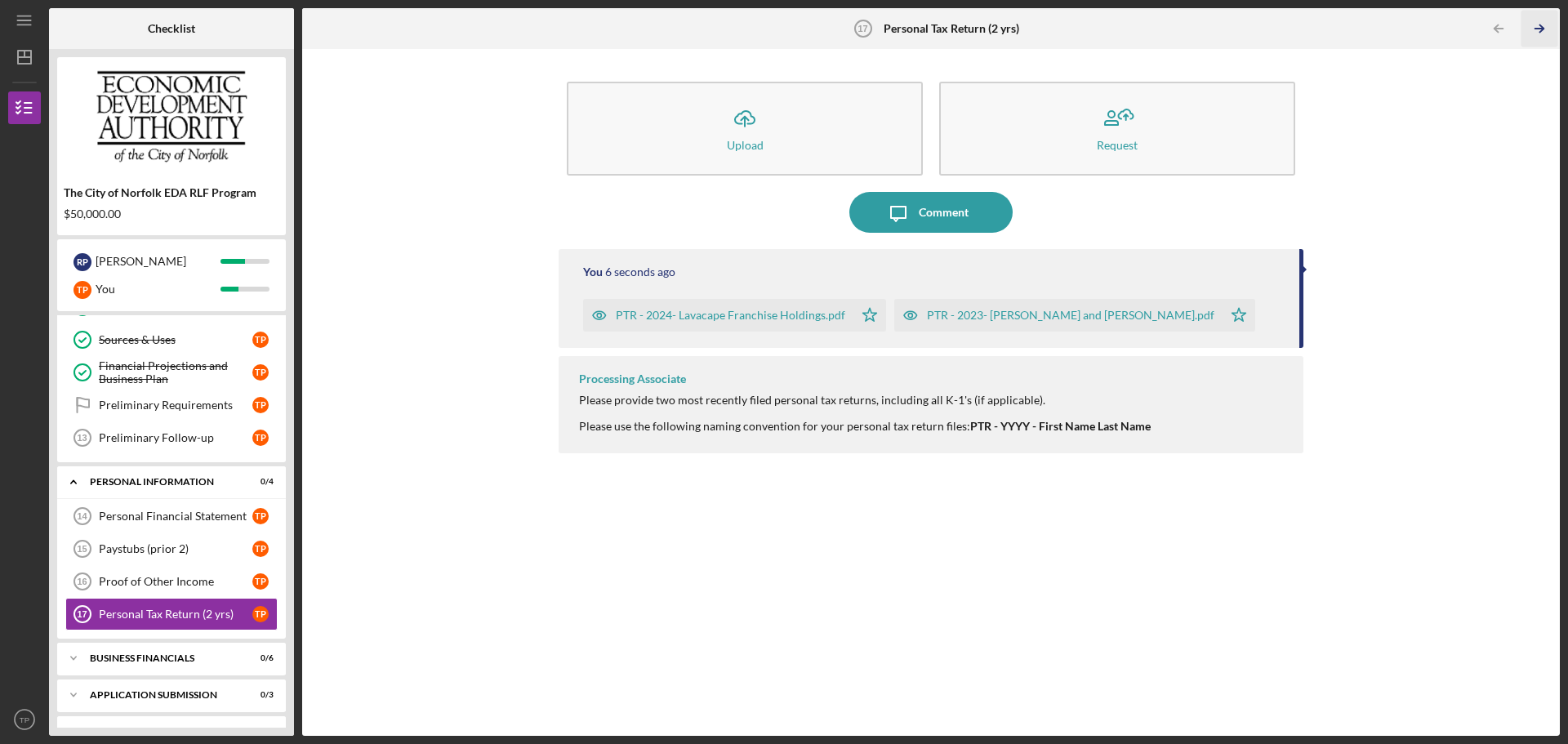
click at [1534, 25] on icon "Icon/Table Pagination Arrow" at bounding box center [1539, 29] width 37 height 37
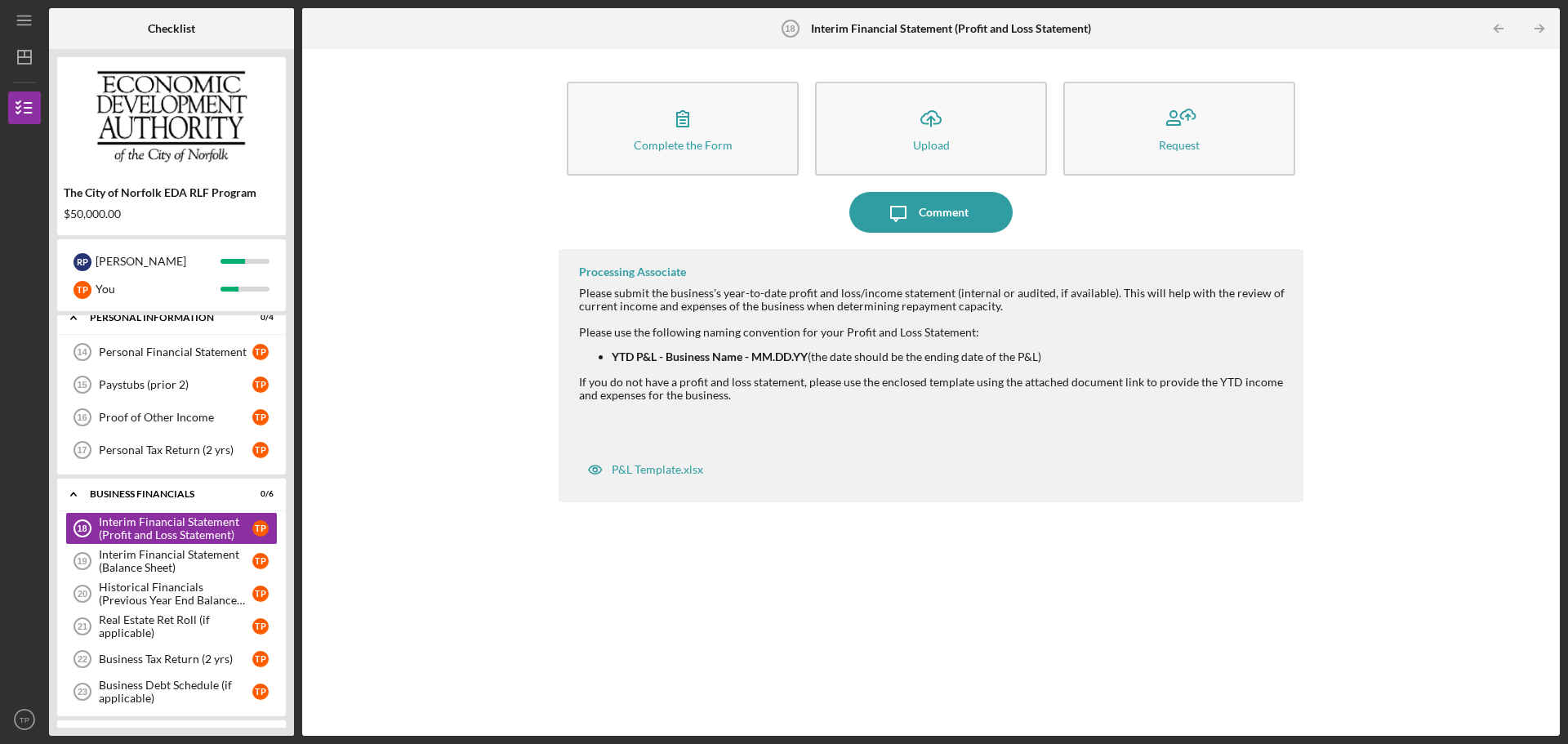
scroll to position [303, 0]
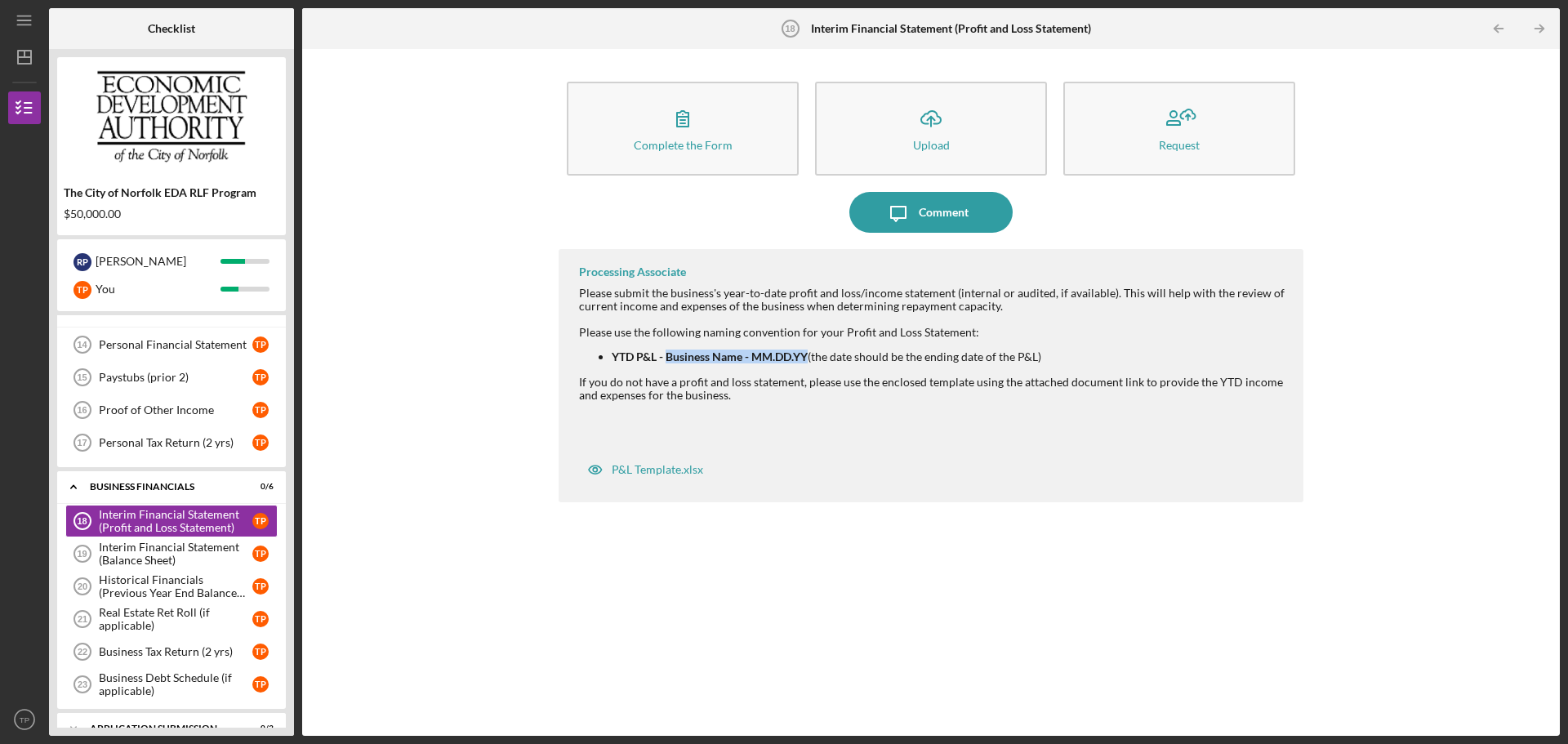
drag, startPoint x: 807, startPoint y: 357, endPoint x: 631, endPoint y: 358, distance: 176.0
click at [651, 351] on strong "YTD P&L - Business Name - MM.DD.YY" at bounding box center [709, 356] width 196 height 14
click at [805, 361] on strong "YTD P&L - Business Name - MM.DD.YY" at bounding box center [709, 356] width 196 height 14
drag, startPoint x: 631, startPoint y: 358, endPoint x: 605, endPoint y: 357, distance: 26.0
click at [605, 357] on ul "YTD P&L - Business Name - MM.DD.YY (the date should be the ending date of the P…" at bounding box center [933, 357] width 708 height 13
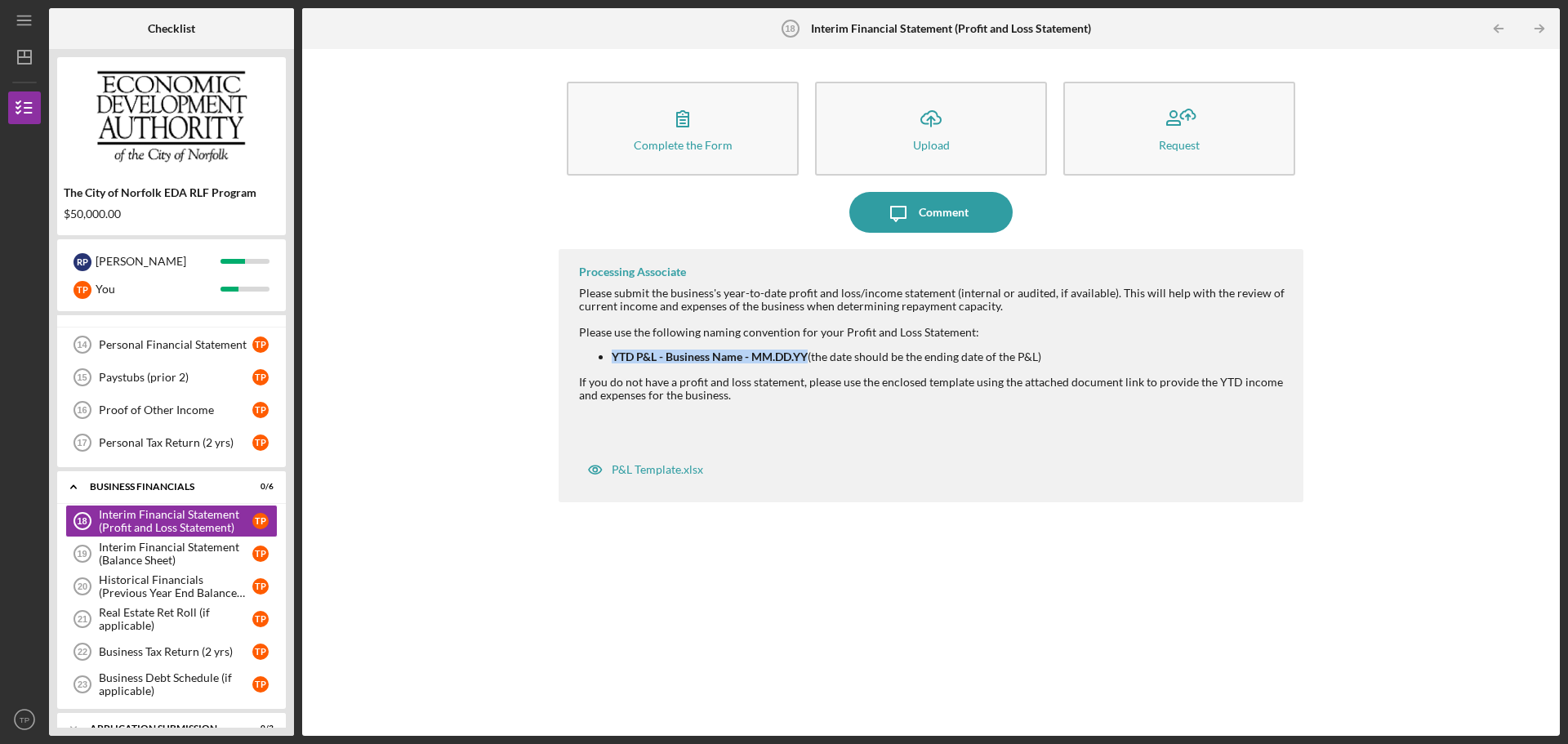
drag, startPoint x: 628, startPoint y: 355, endPoint x: 741, endPoint y: 356, distance: 113.0
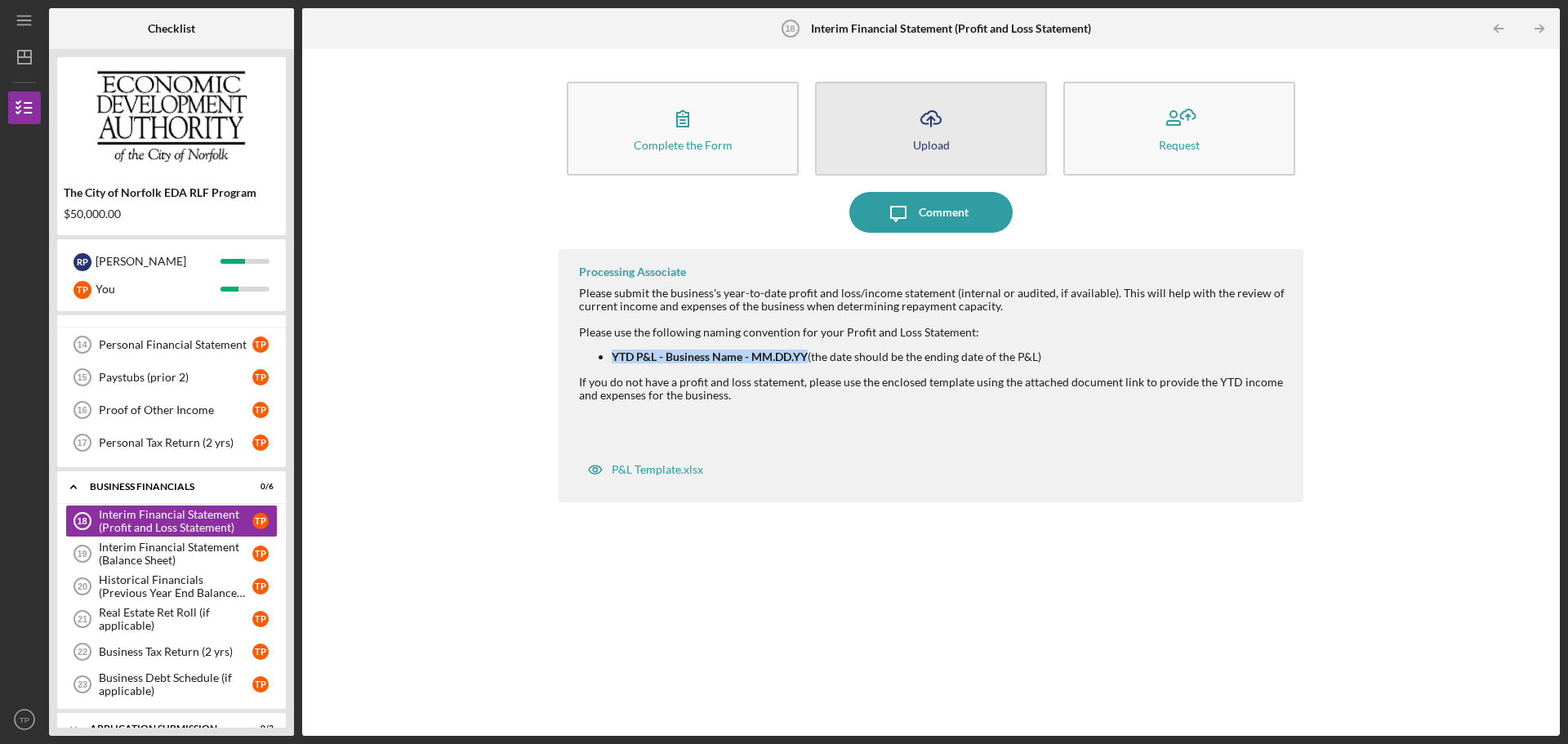
click at [909, 140] on button "Icon/Upload Upload" at bounding box center [931, 129] width 232 height 94
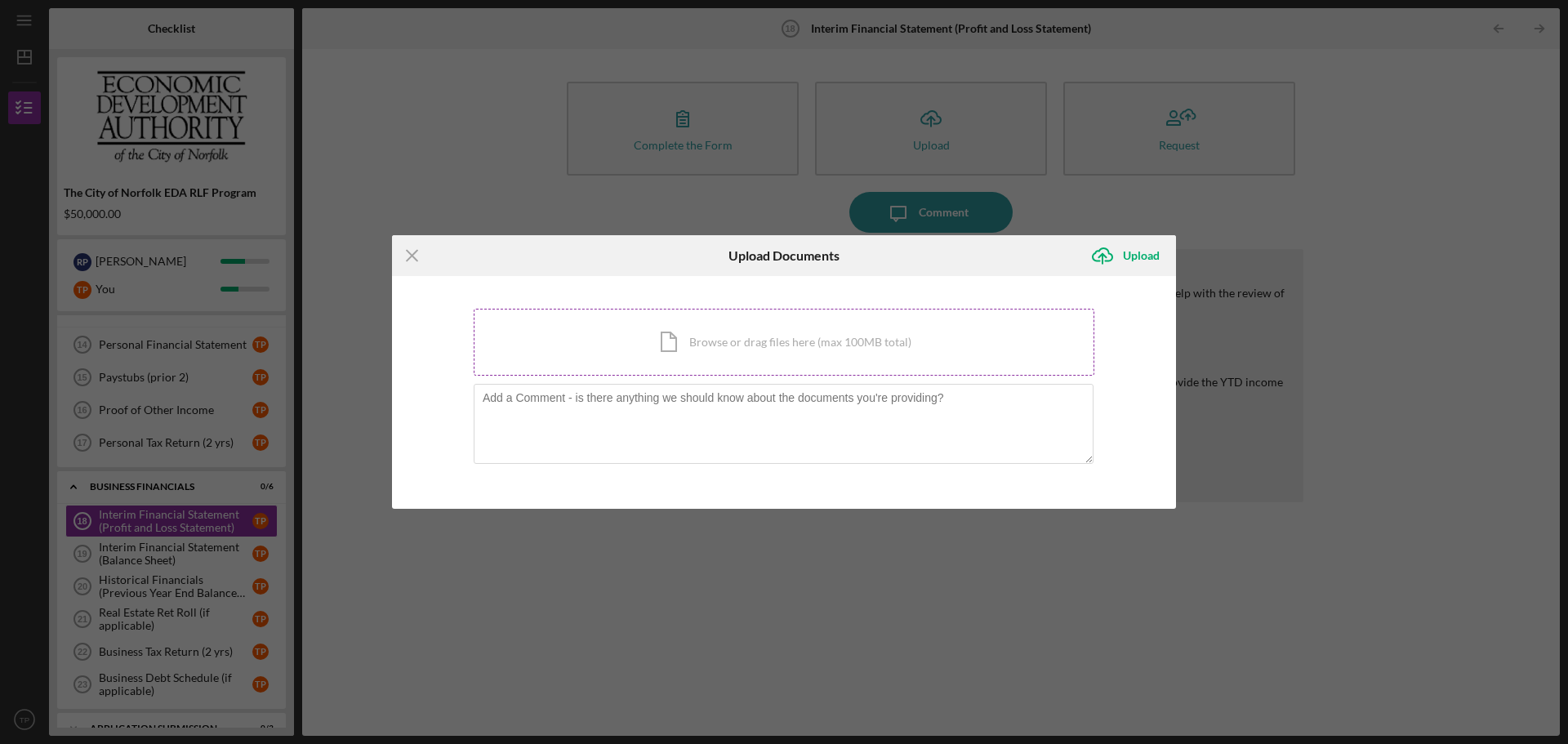
click at [745, 358] on div "Icon/Document Browse or drag files here (max 100MB total) Tap to choose files o…" at bounding box center [784, 343] width 620 height 67
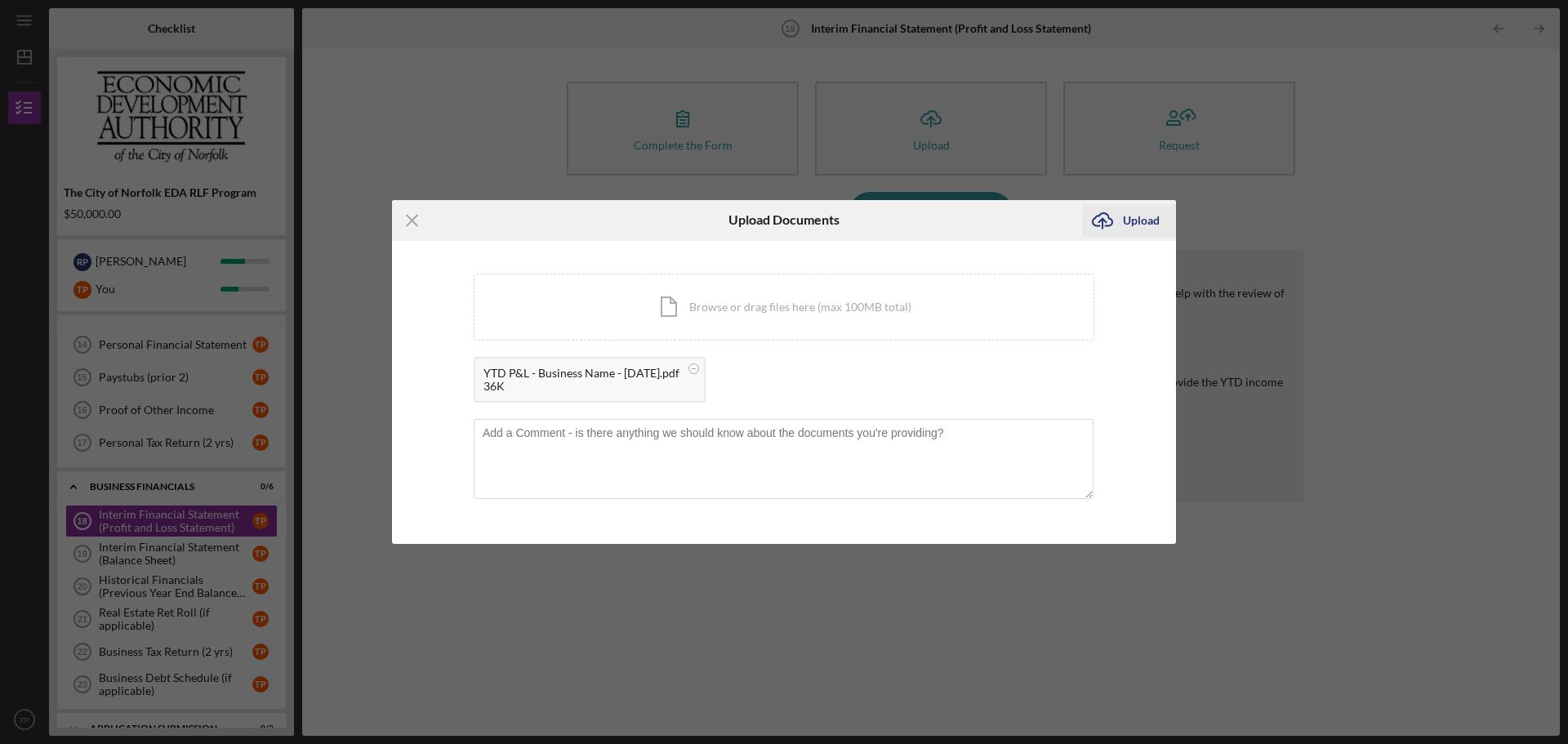
click at [1139, 224] on div "Upload" at bounding box center [1141, 220] width 37 height 33
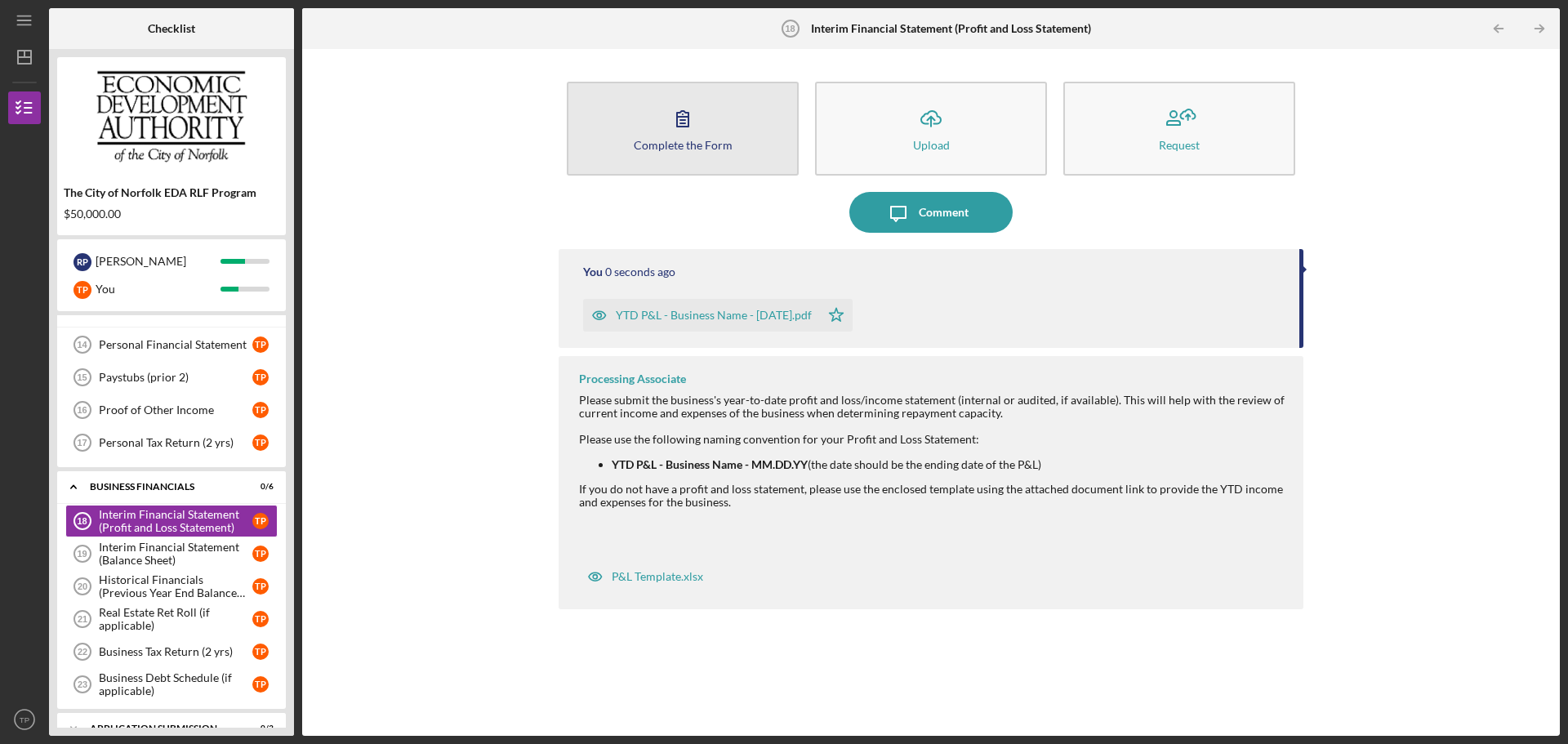
click at [647, 139] on div "Complete the Form" at bounding box center [683, 145] width 99 height 13
click at [698, 146] on div "Complete the Form" at bounding box center [683, 145] width 99 height 13
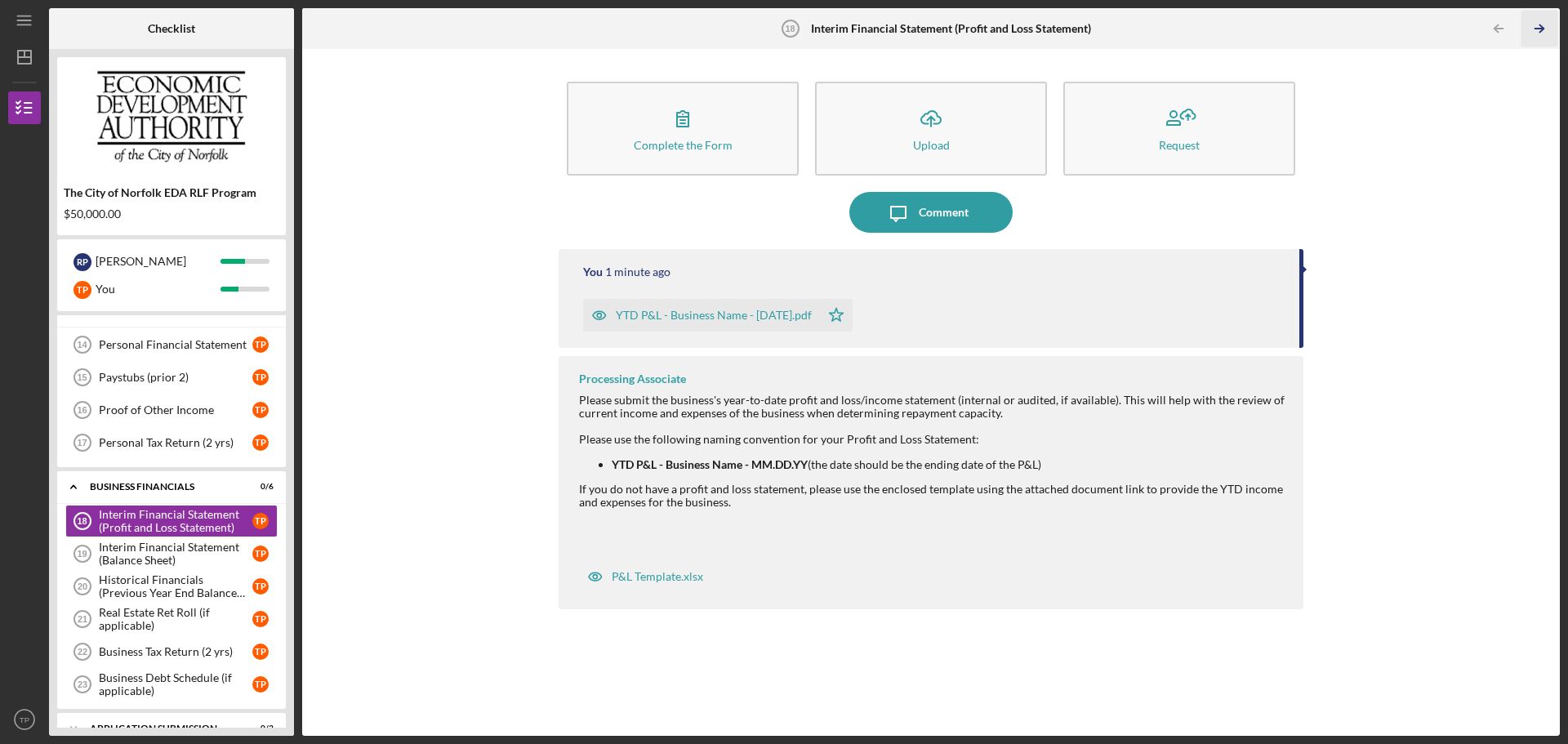
click at [1542, 24] on icon "Icon/Table Pagination Arrow" at bounding box center [1539, 29] width 37 height 37
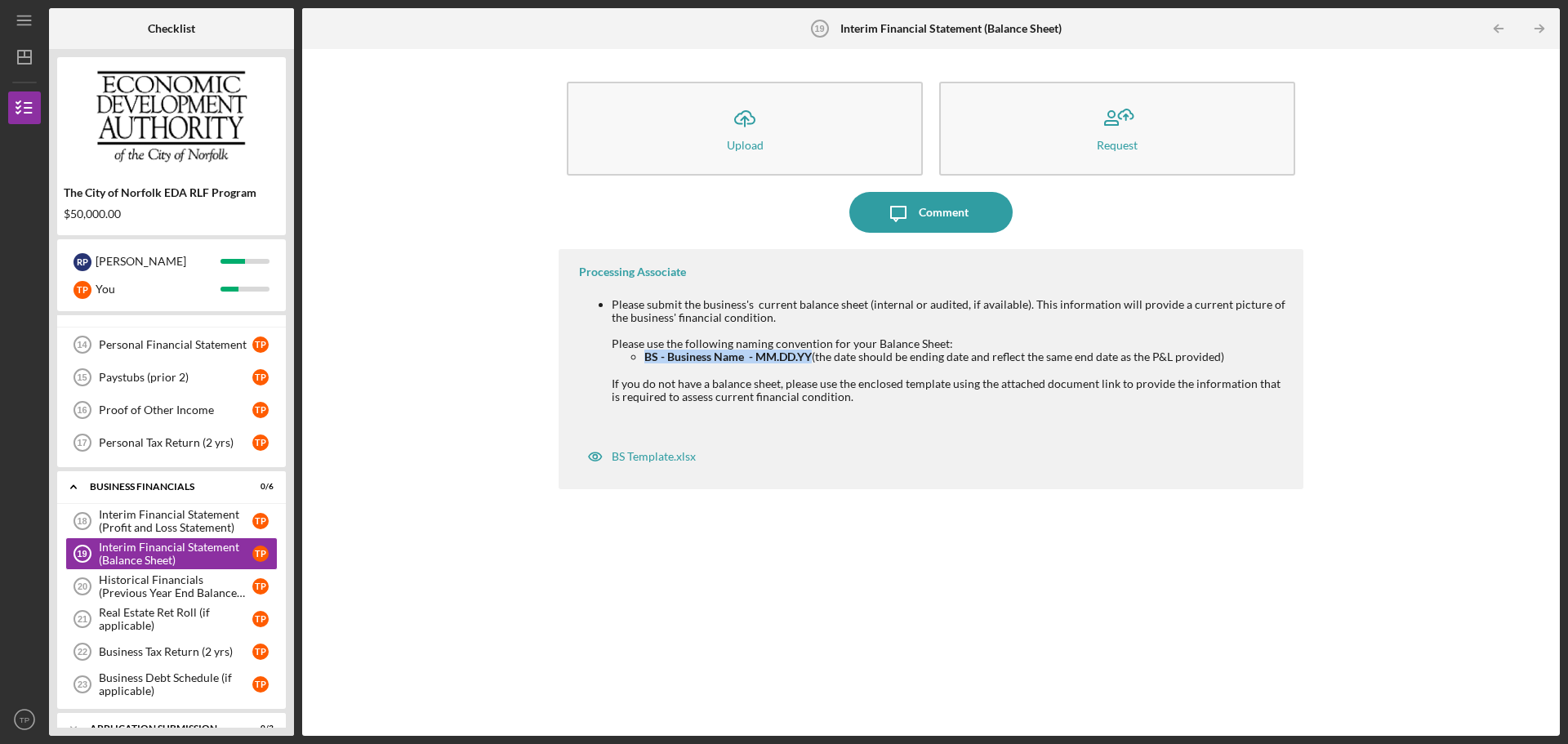
drag, startPoint x: 811, startPoint y: 357, endPoint x: 643, endPoint y: 360, distance: 168.0
click at [643, 360] on ul "BS - Business Name - MM.DD.YY (the date should be ending date and reflect the s…" at bounding box center [949, 357] width 676 height 13
copy strong "BS - Business Name - MM.DD.YY"
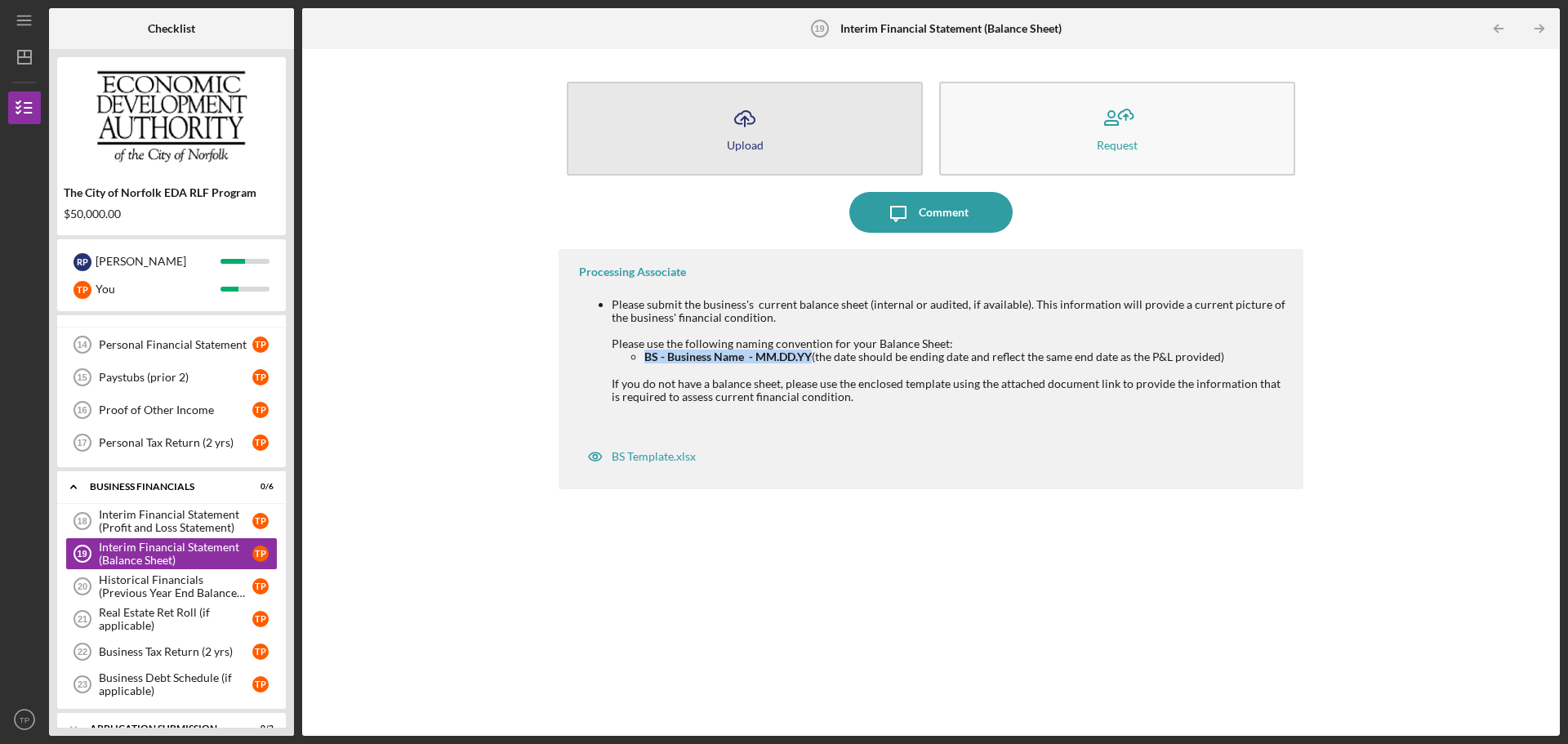
click at [733, 146] on div "Upload" at bounding box center [745, 145] width 37 height 13
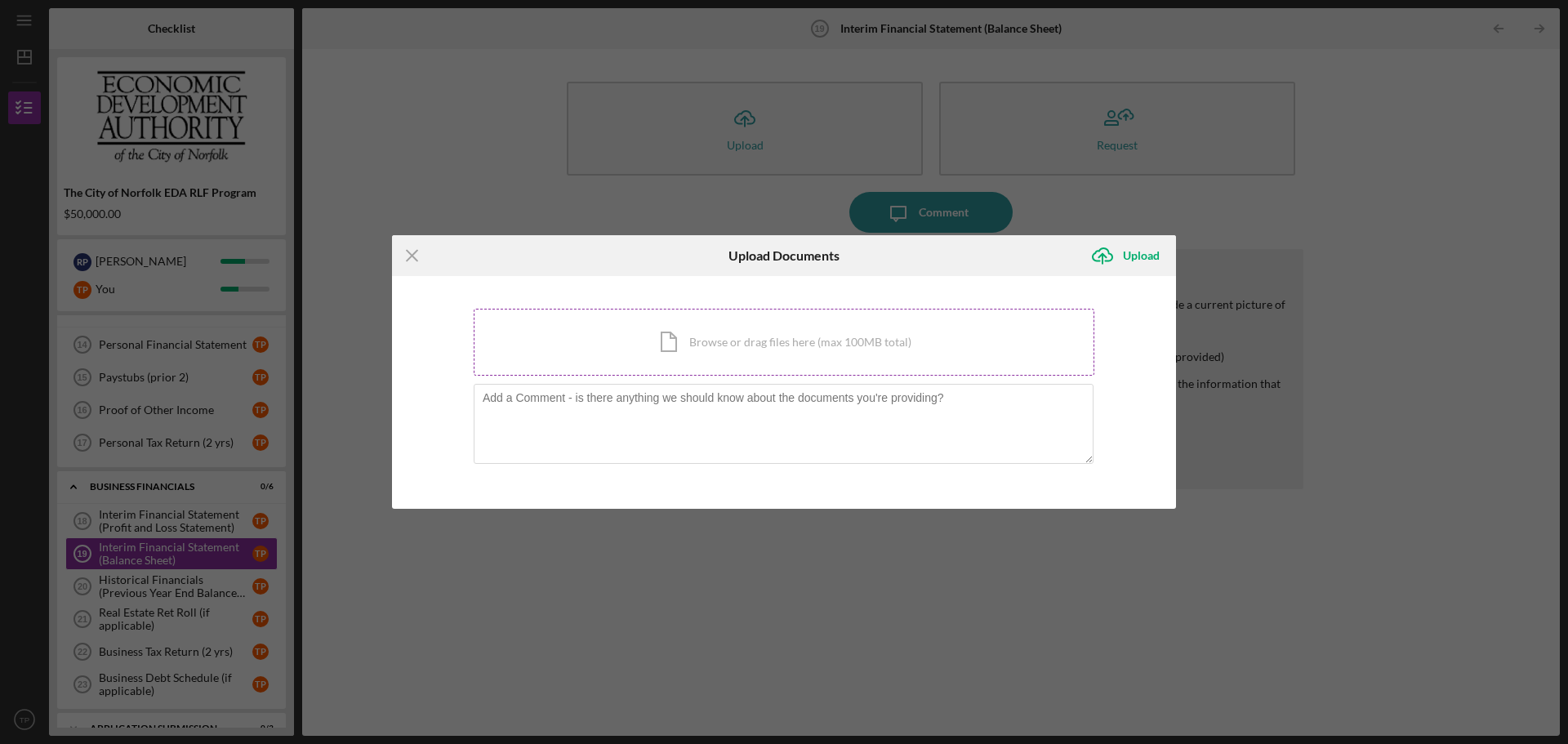
click at [738, 345] on div "Icon/Document Browse or drag files here (max 100MB total) Tap to choose files o…" at bounding box center [784, 343] width 620 height 67
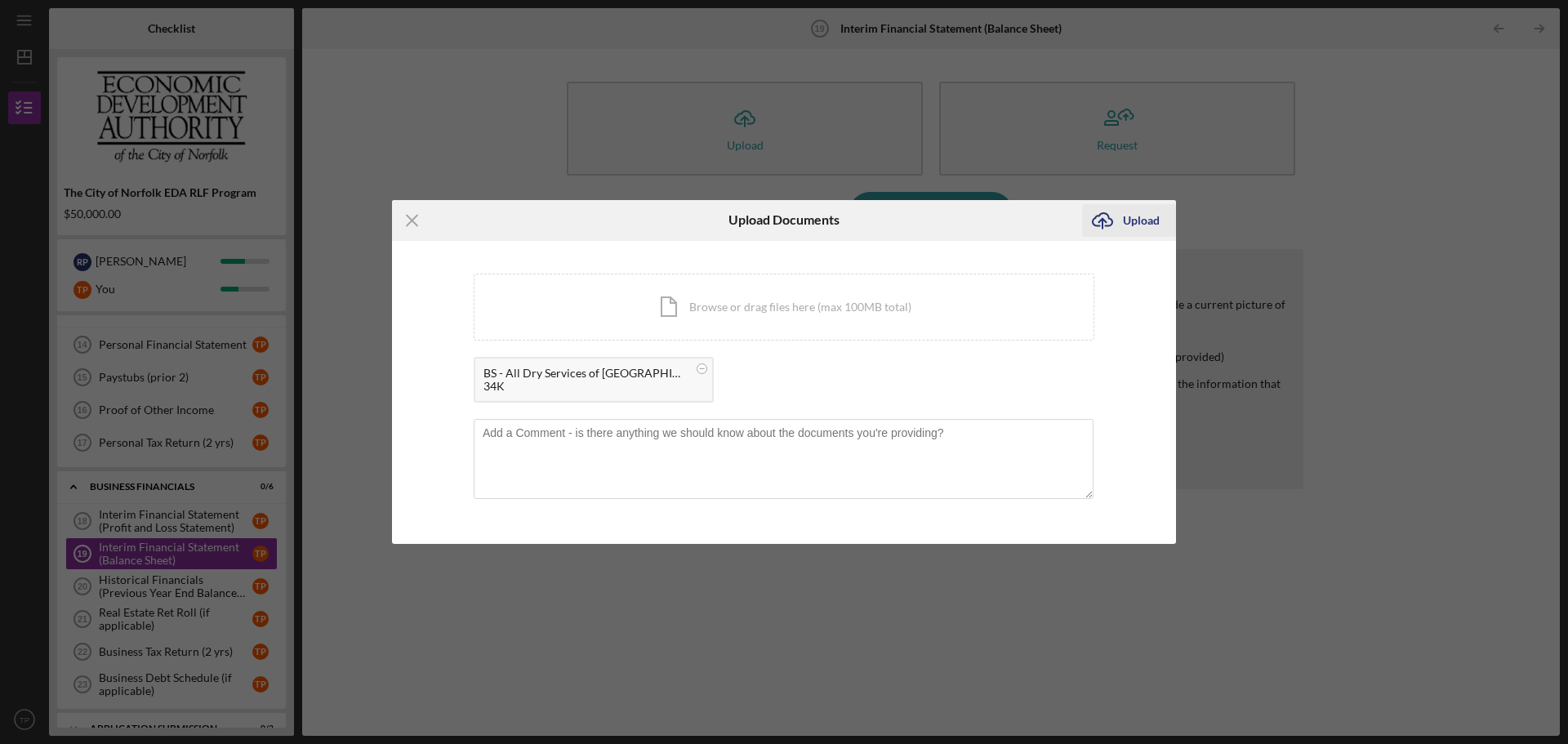
click at [1132, 224] on div "Upload" at bounding box center [1141, 220] width 37 height 33
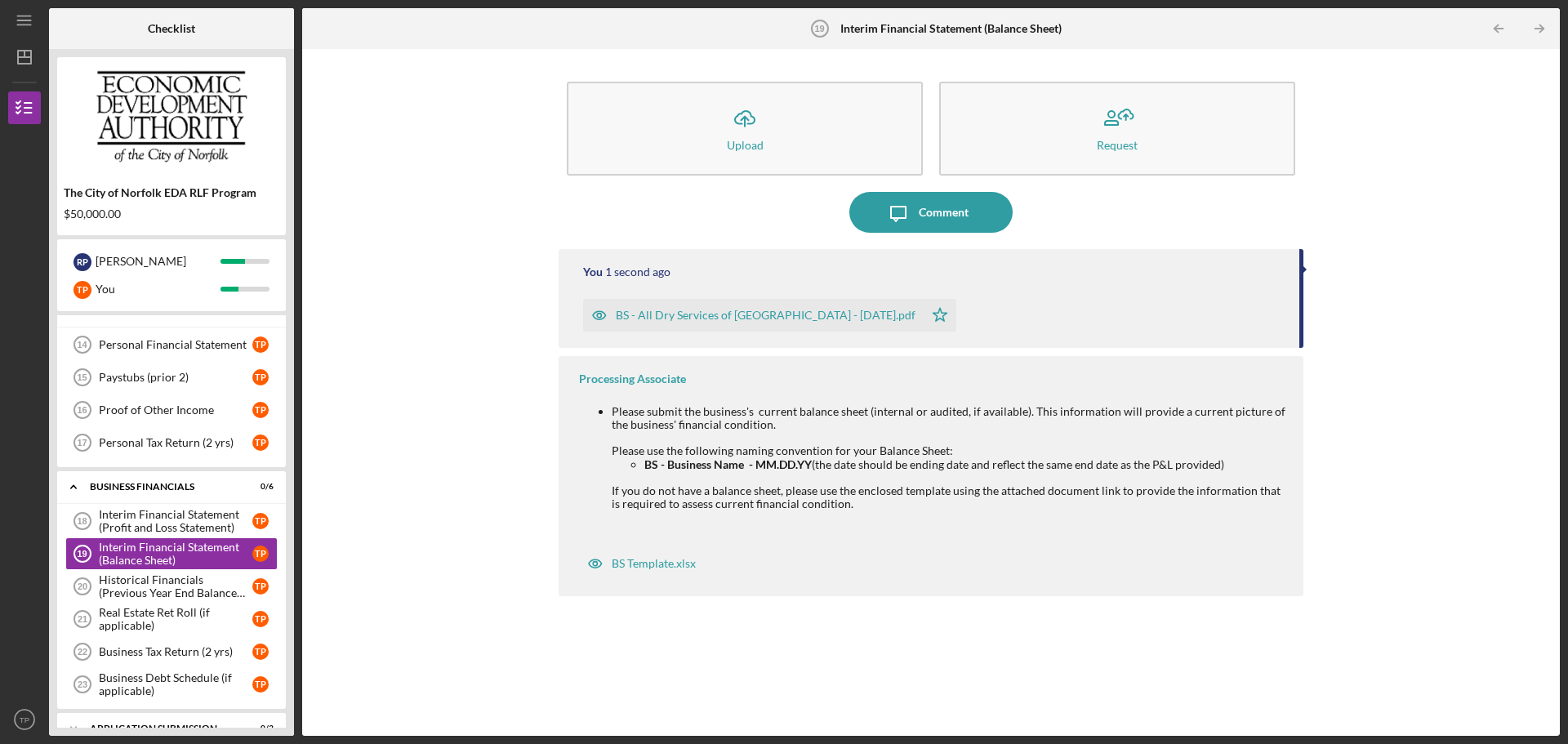
click at [601, 315] on icon "button" at bounding box center [599, 315] width 5 height 5
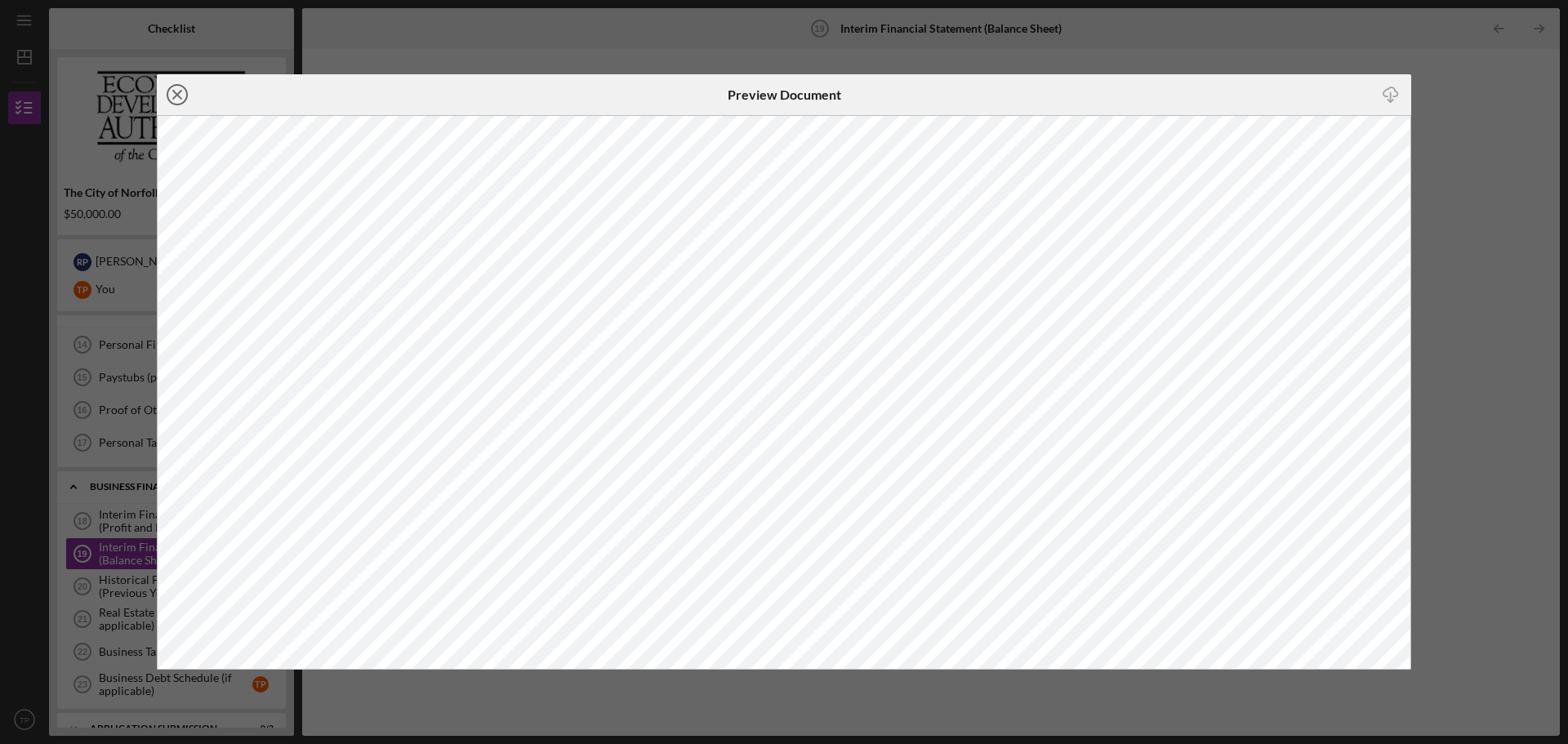
click at [169, 95] on icon "Icon/Close" at bounding box center [177, 94] width 41 height 41
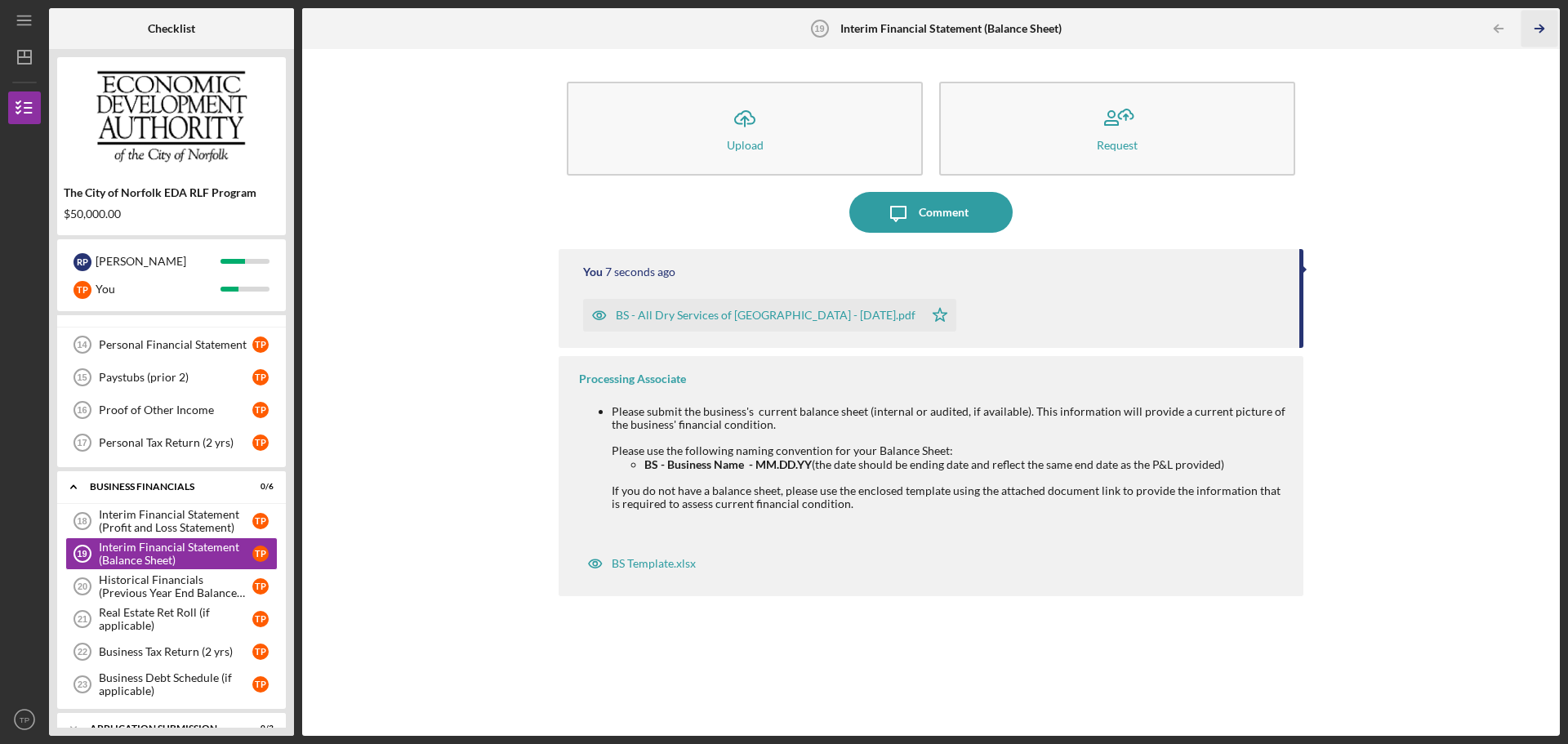
click at [1540, 28] on icon "Icon/Table Pagination Arrow" at bounding box center [1539, 29] width 37 height 37
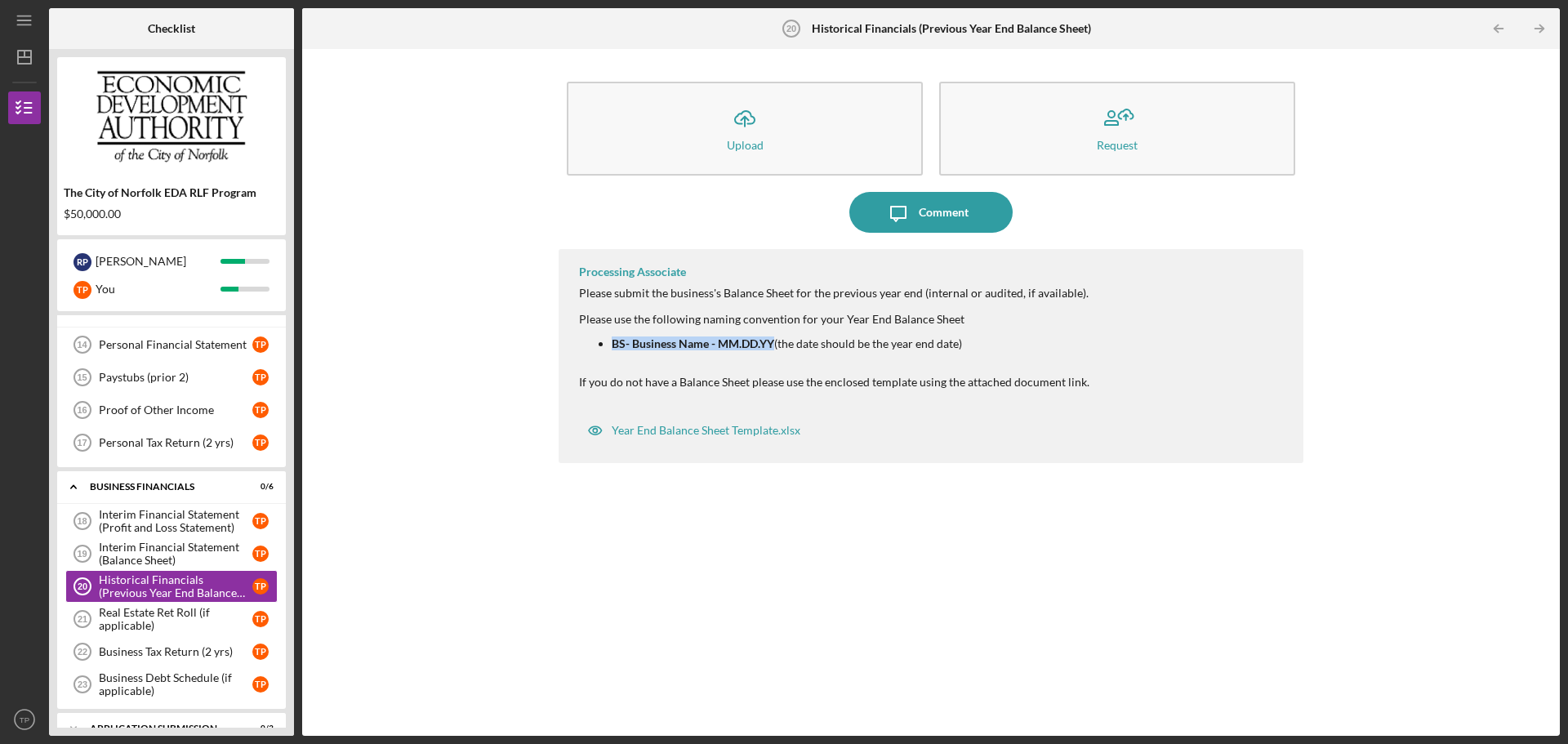
drag, startPoint x: 774, startPoint y: 342, endPoint x: 612, endPoint y: 344, distance: 162.0
click at [612, 344] on strong "BS- Business Name - MM.DD.YY" at bounding box center [692, 343] width 162 height 14
copy strong "BS- Business Name - MM.DD.YY"
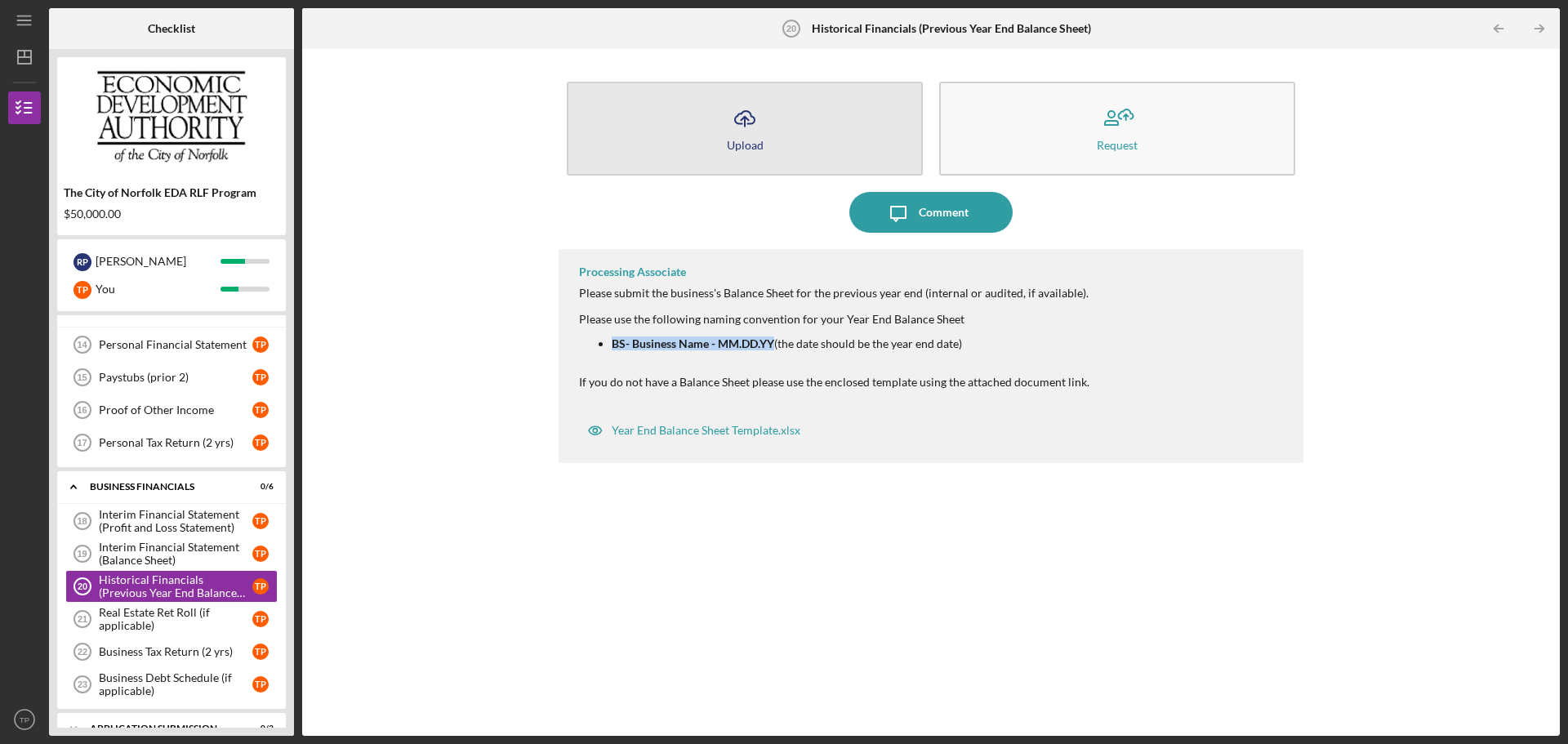
click at [735, 137] on icon "Icon/Upload" at bounding box center [745, 118] width 41 height 41
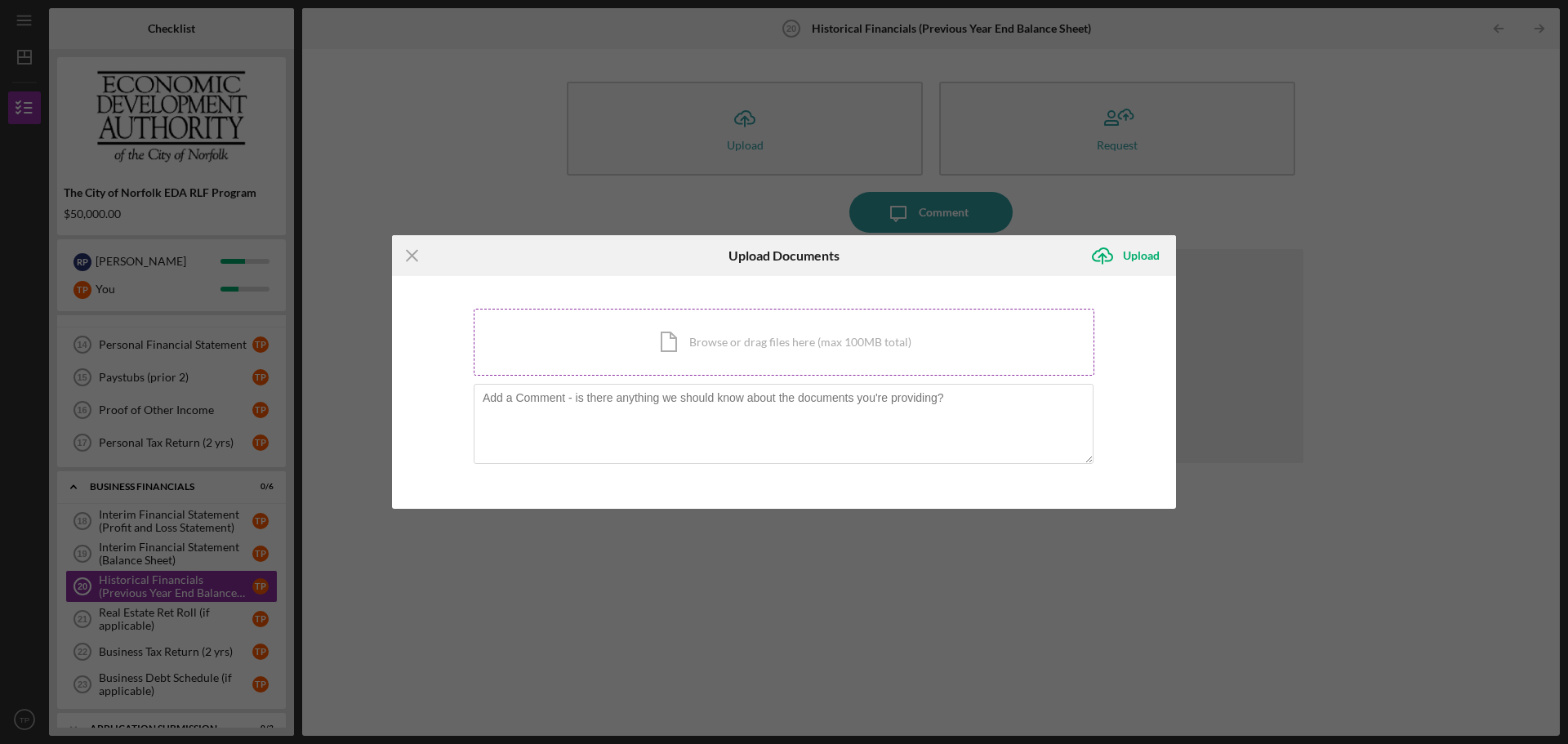
click at [746, 351] on div "Icon/Document Browse or drag files here (max 100MB total) Tap to choose files o…" at bounding box center [784, 343] width 620 height 67
click at [776, 358] on div "Icon/Document Browse or drag files here (max 100MB total) Tap to choose files o…" at bounding box center [784, 343] width 620 height 67
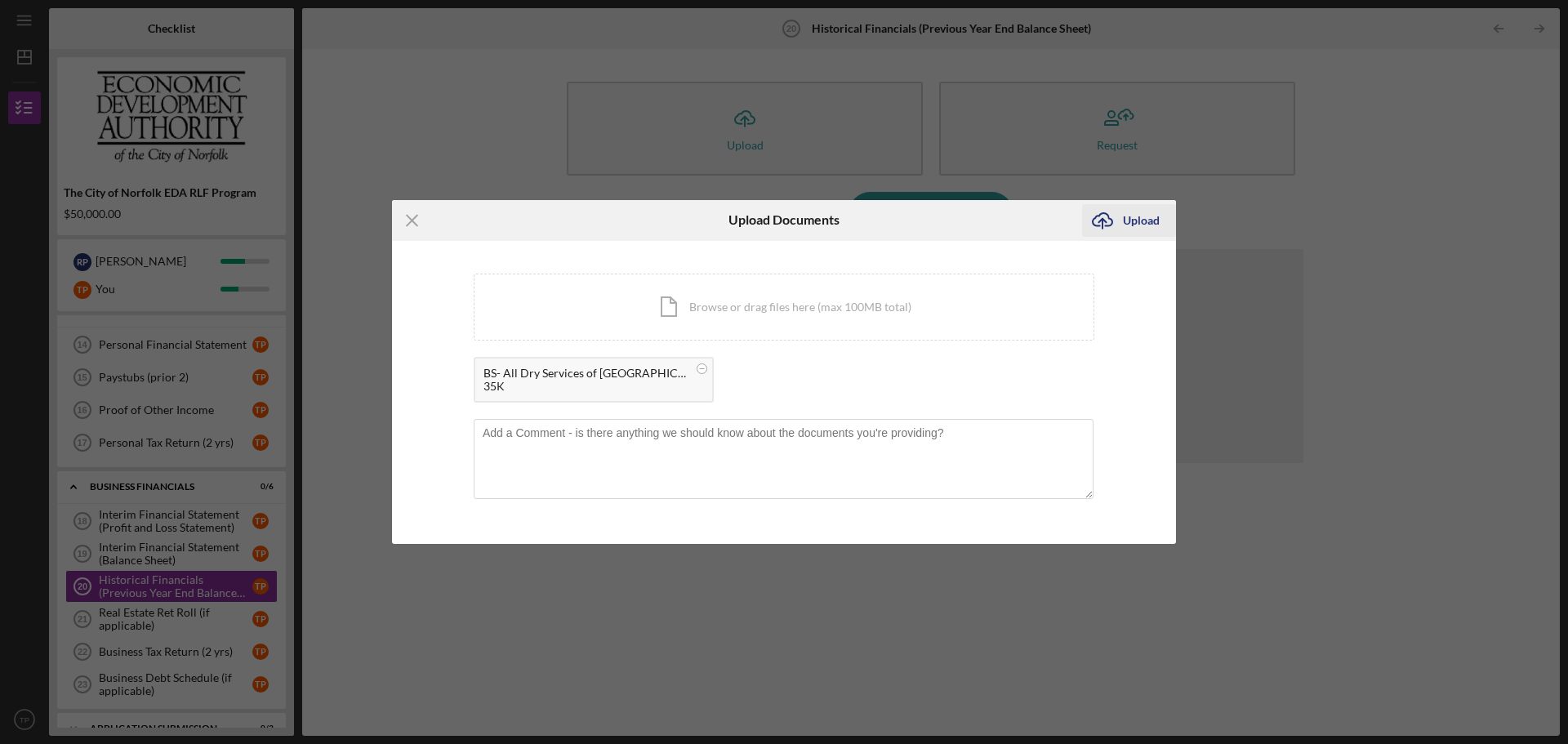
click at [1132, 218] on div "Upload" at bounding box center [1141, 220] width 37 height 33
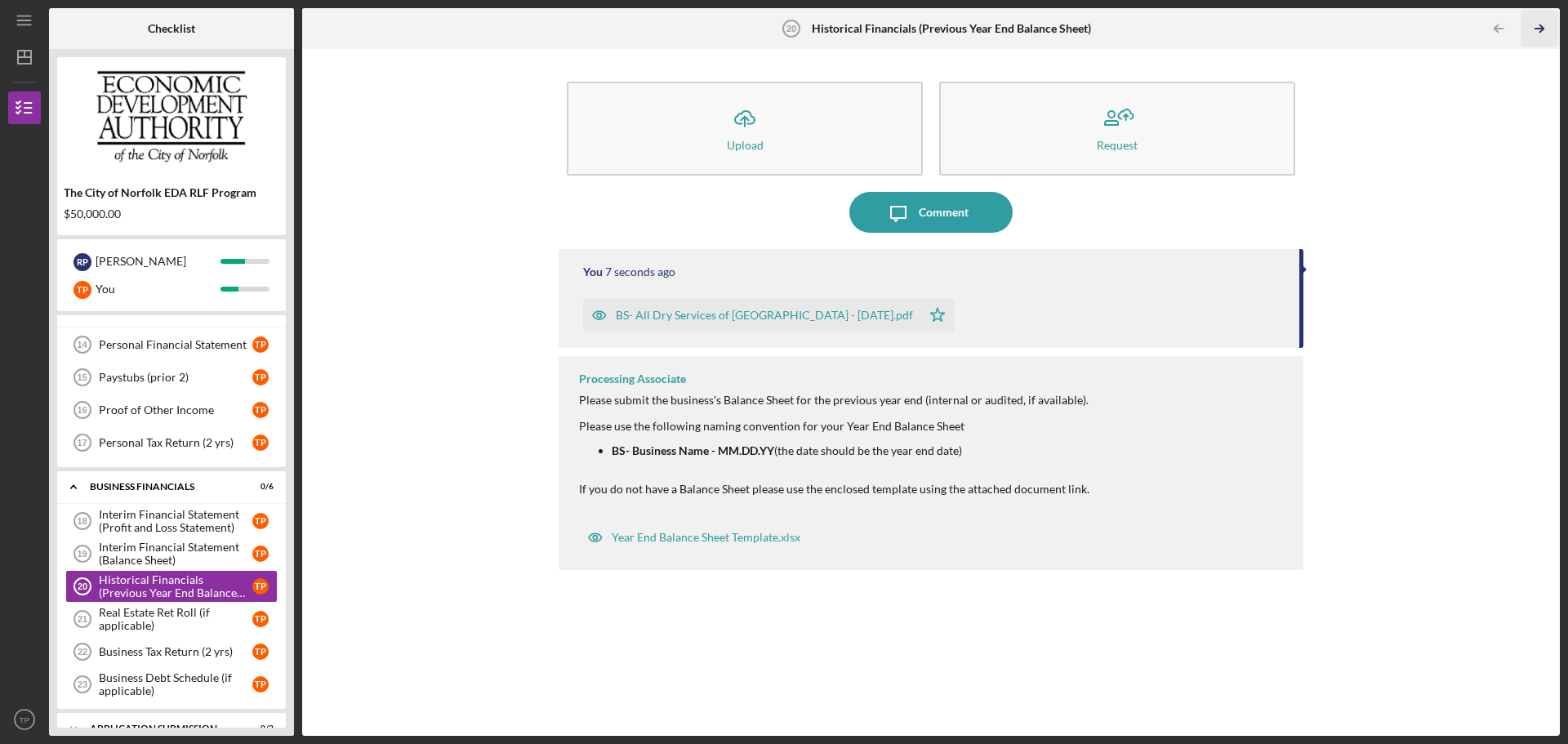
click at [1540, 25] on polyline "button" at bounding box center [1542, 29] width 5 height 7
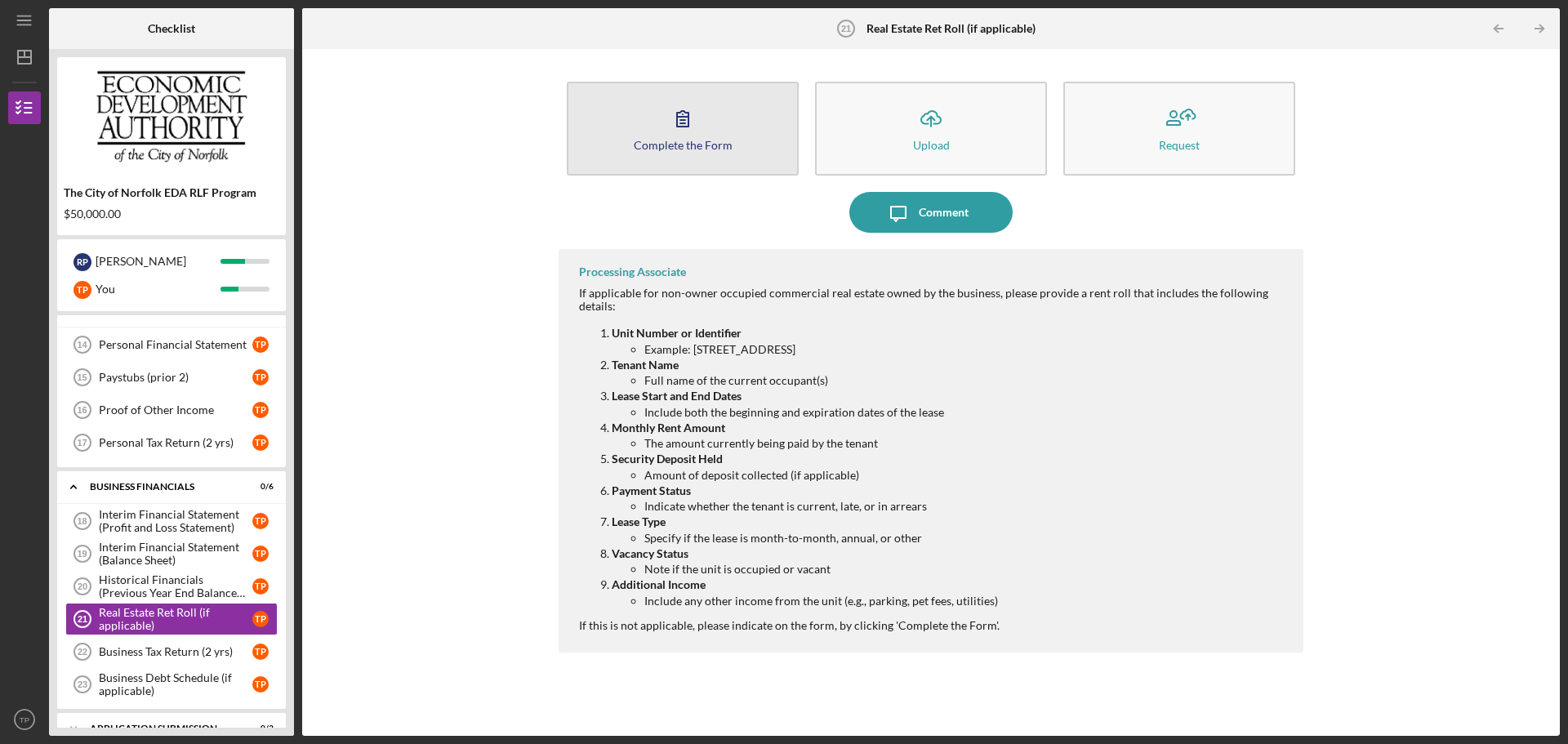
click at [688, 150] on div "Complete the Form" at bounding box center [683, 145] width 99 height 13
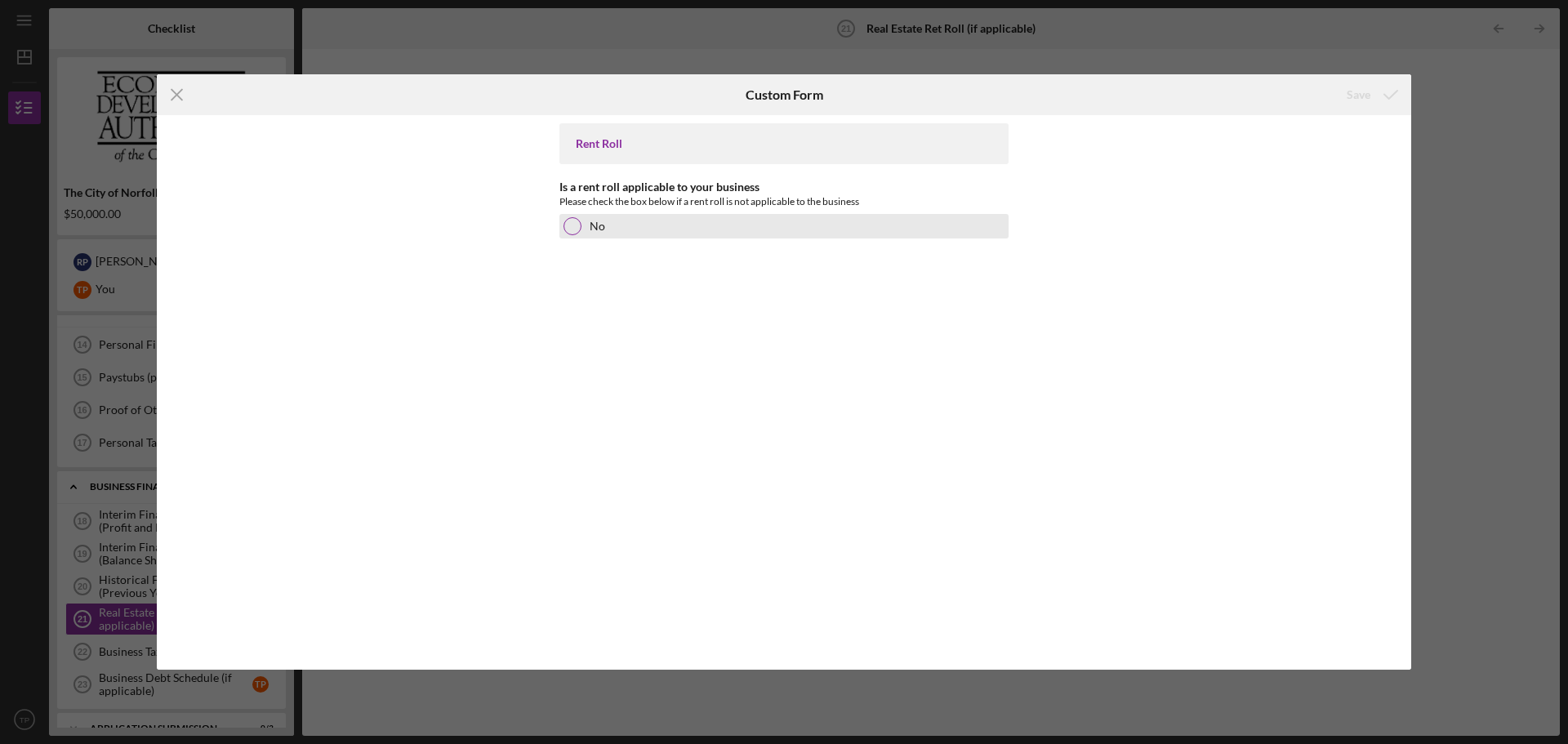
click at [572, 231] on div at bounding box center [572, 227] width 18 height 18
click at [1365, 95] on div "Save" at bounding box center [1359, 95] width 24 height 33
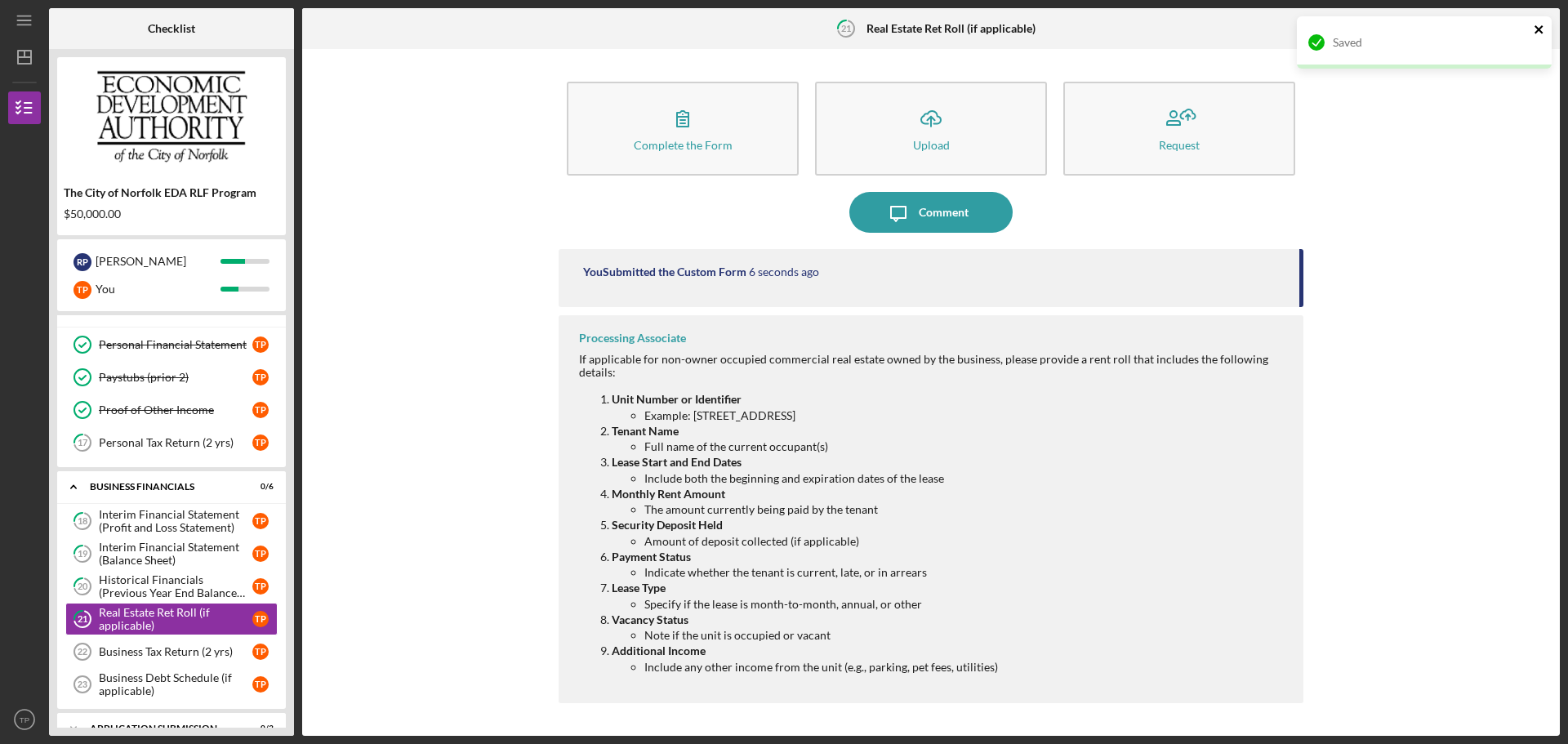
click at [1541, 24] on icon "close" at bounding box center [1539, 29] width 12 height 13
click at [1544, 32] on icon "Icon/Table Pagination Arrow" at bounding box center [1539, 29] width 37 height 37
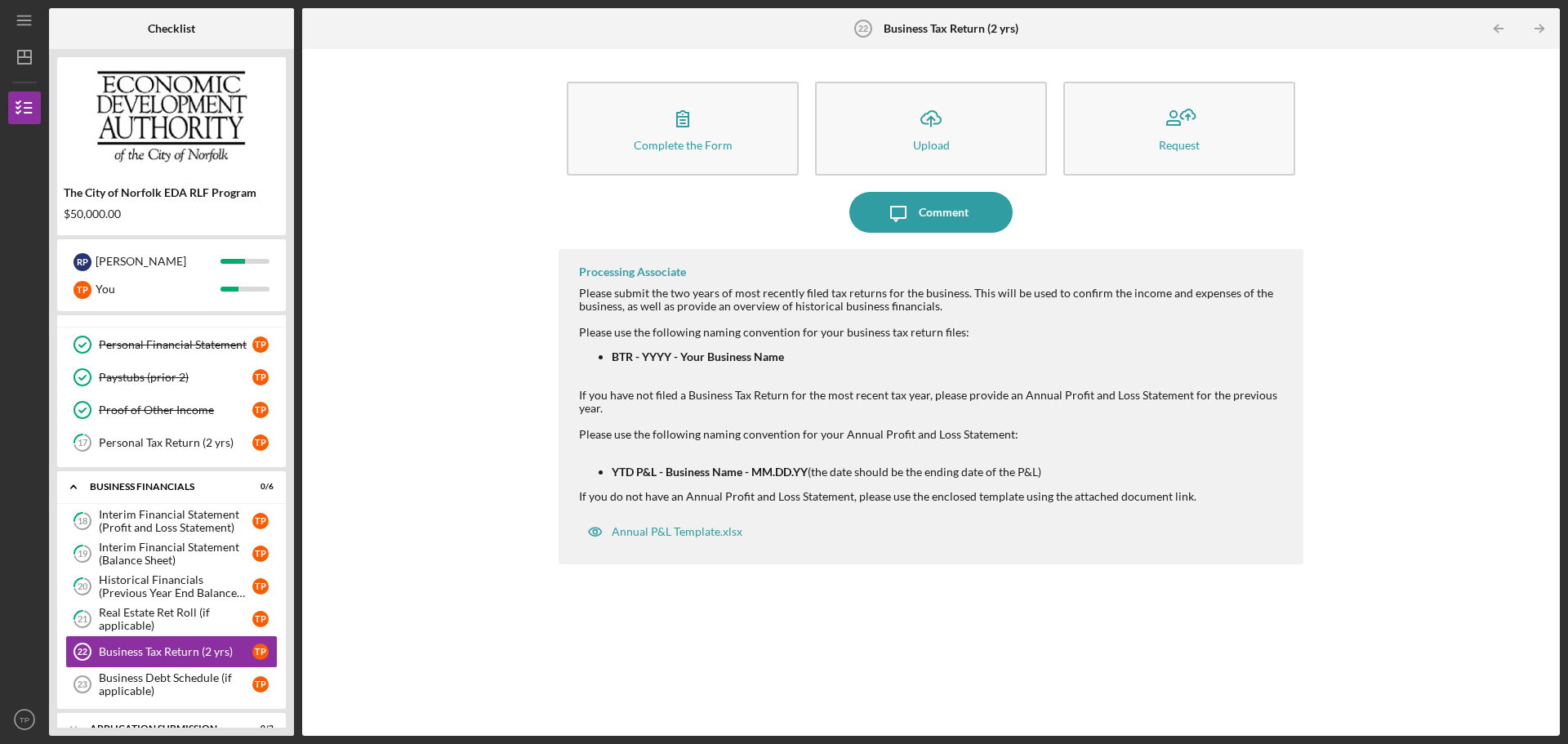
click at [611, 362] on ul "BTR - YYYY - Your Business Name" at bounding box center [933, 357] width 708 height 13
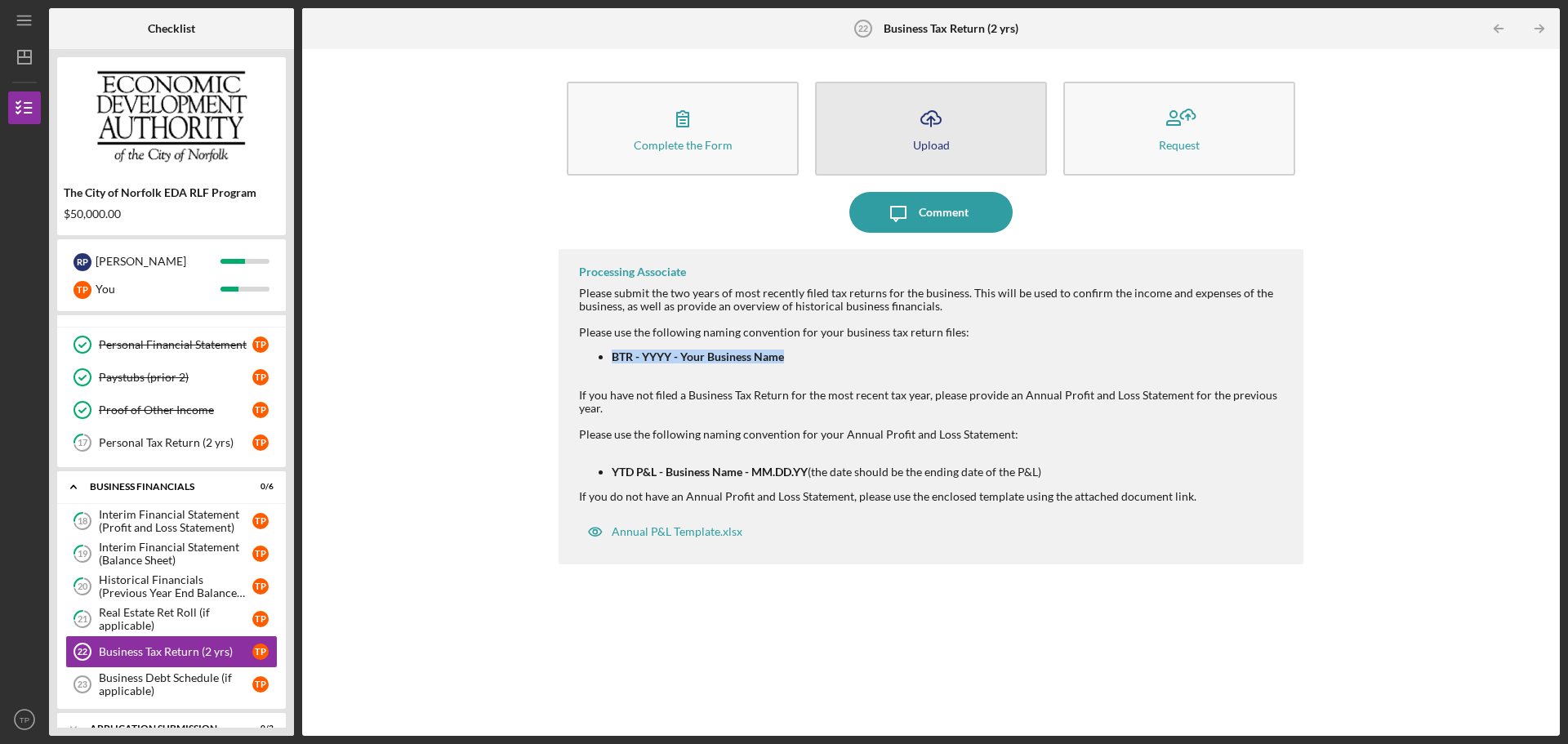
drag, startPoint x: 630, startPoint y: 360, endPoint x: 918, endPoint y: 142, distance: 361.2
click at [918, 142] on div "Upload" at bounding box center [931, 145] width 37 height 13
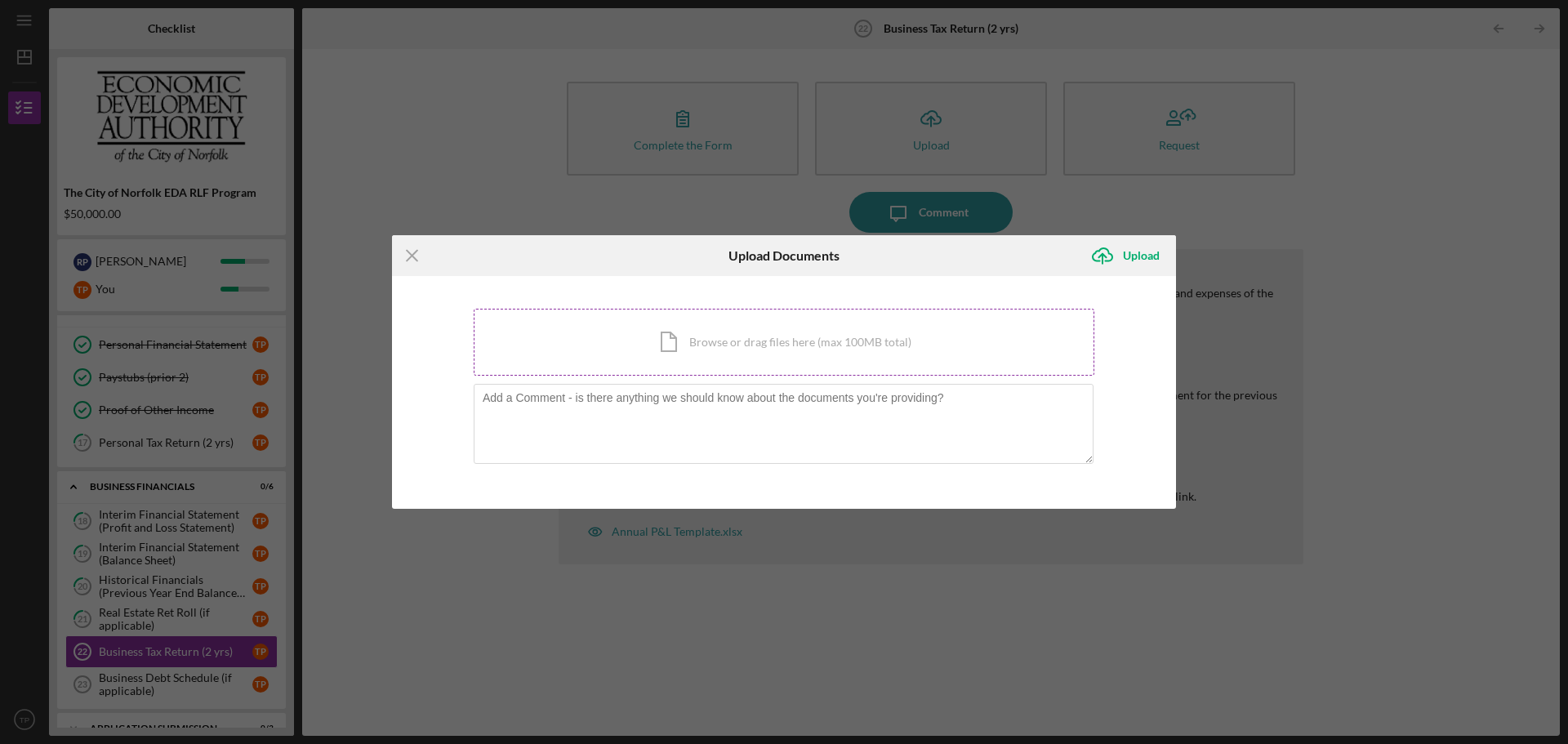
click at [703, 341] on div "Icon/Document Browse or drag files here (max 100MB total) Tap to choose files o…" at bounding box center [784, 343] width 620 height 67
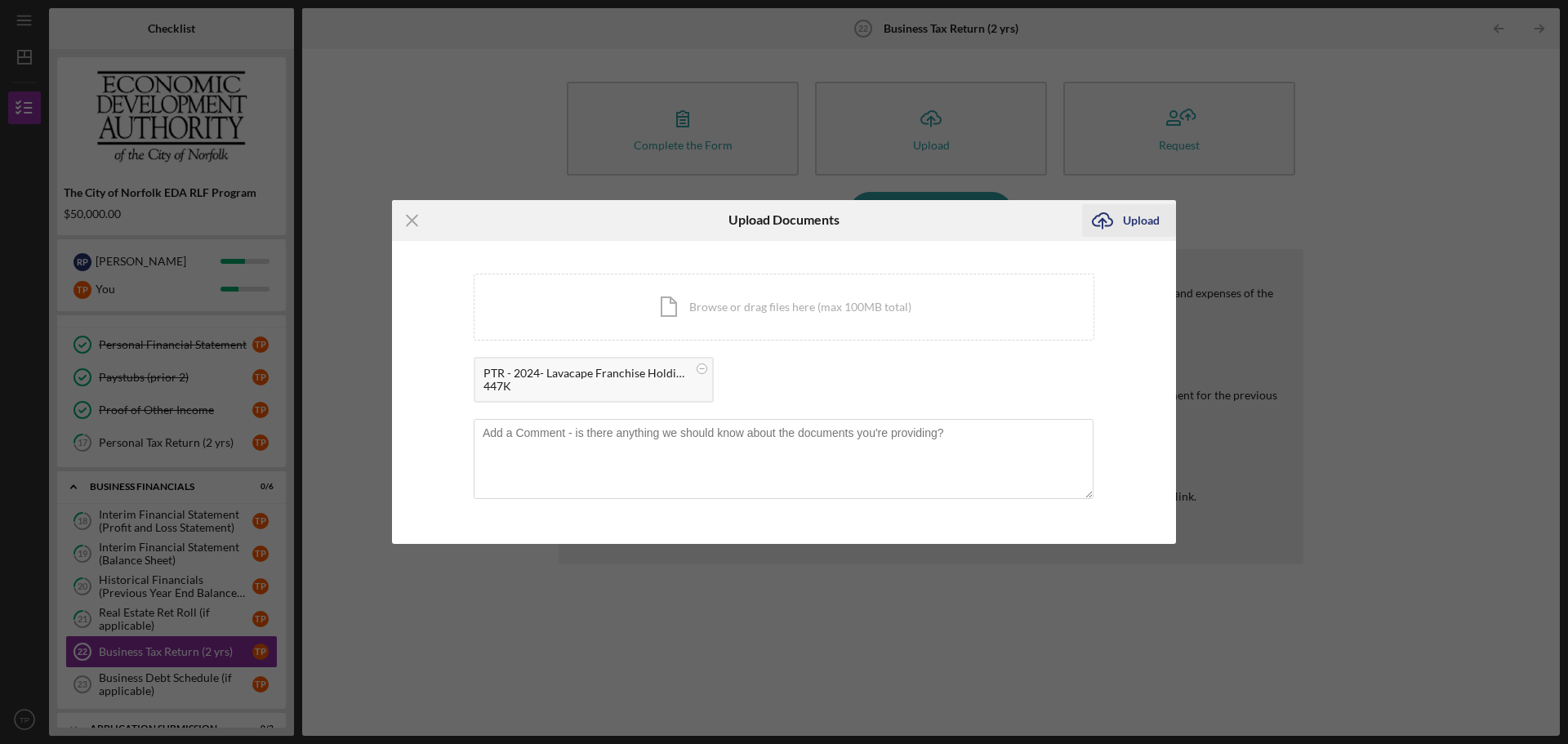
click at [1150, 217] on div "Upload" at bounding box center [1141, 220] width 37 height 33
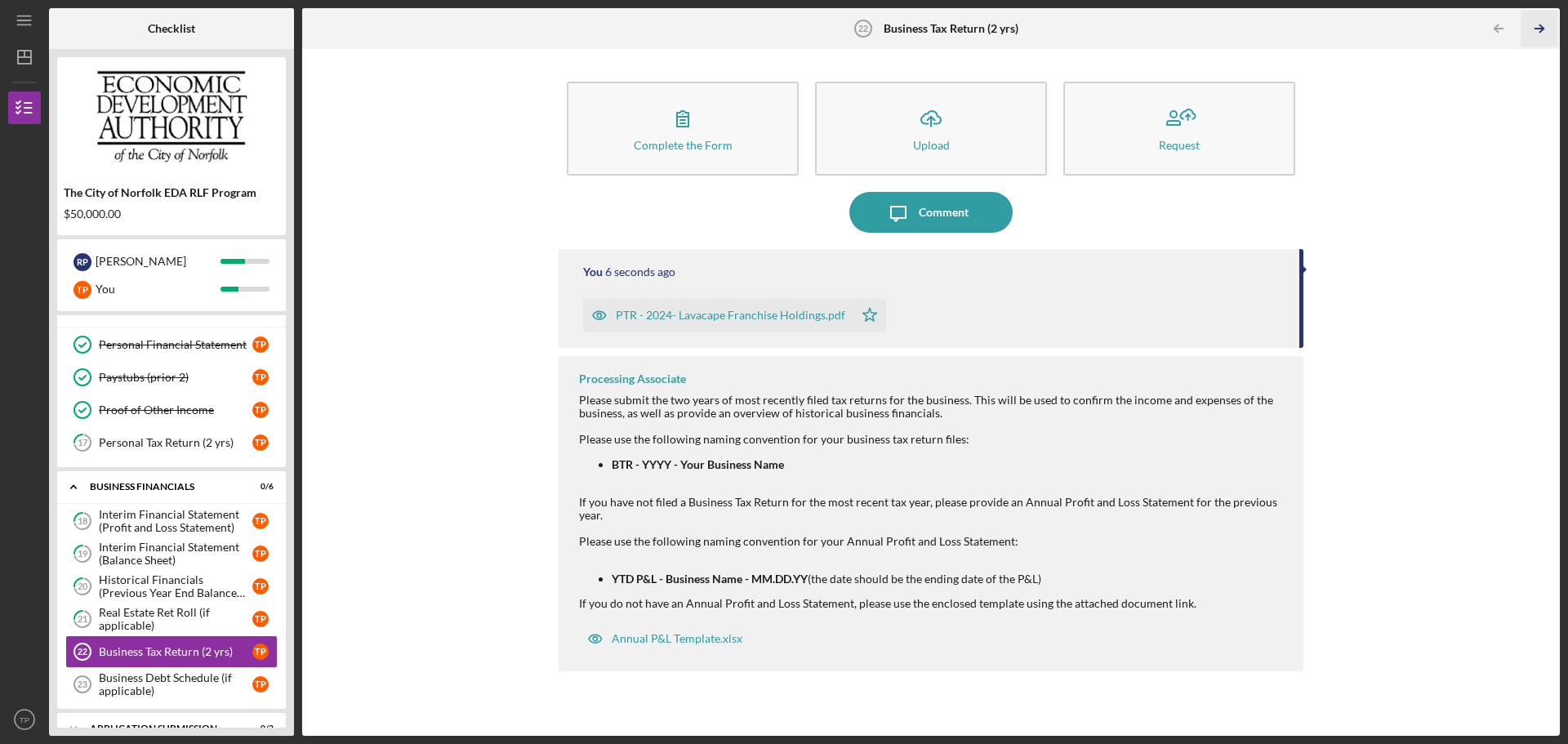
click at [1530, 35] on icon "Icon/Table Pagination Arrow" at bounding box center [1539, 29] width 37 height 37
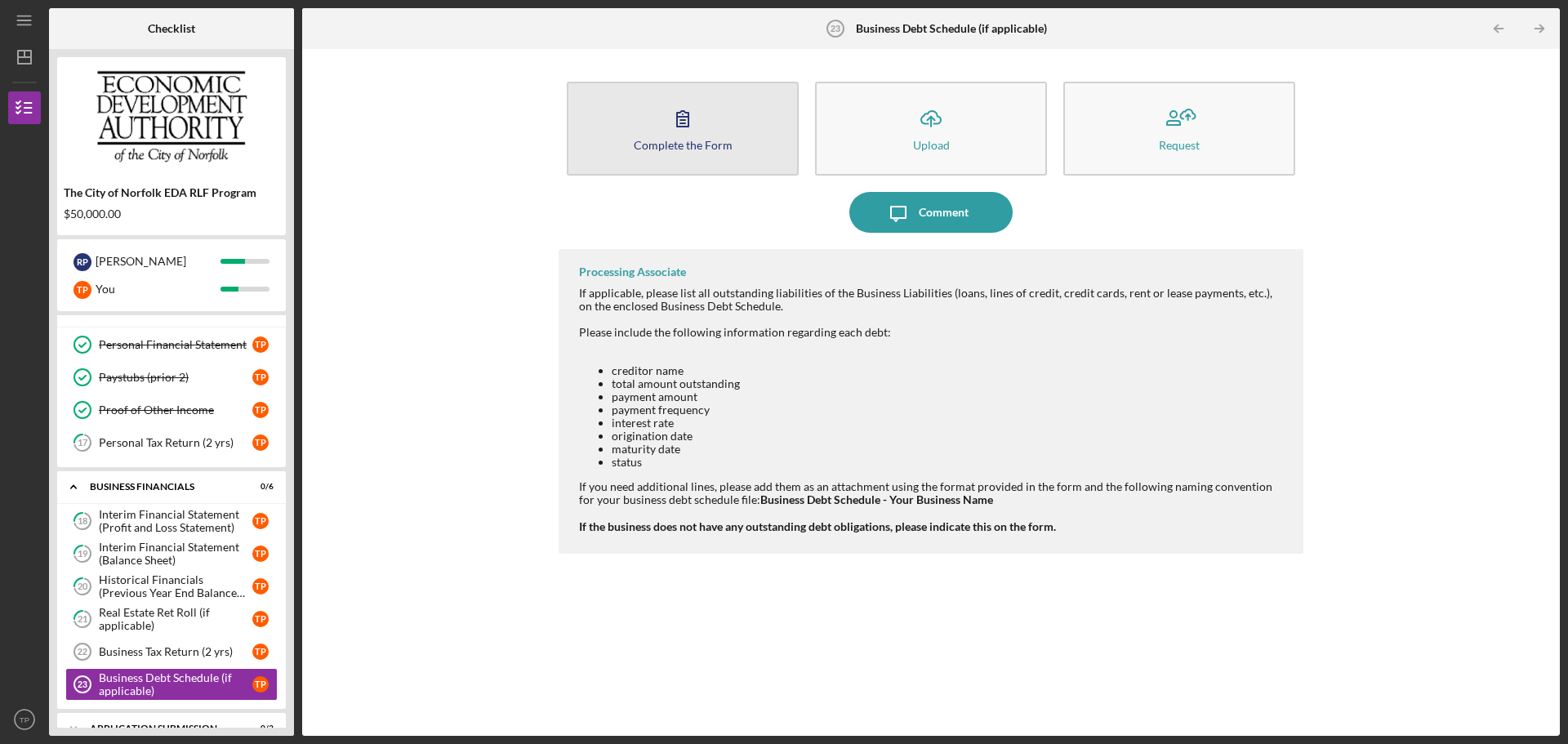
click at [690, 137] on icon "button" at bounding box center [682, 118] width 41 height 41
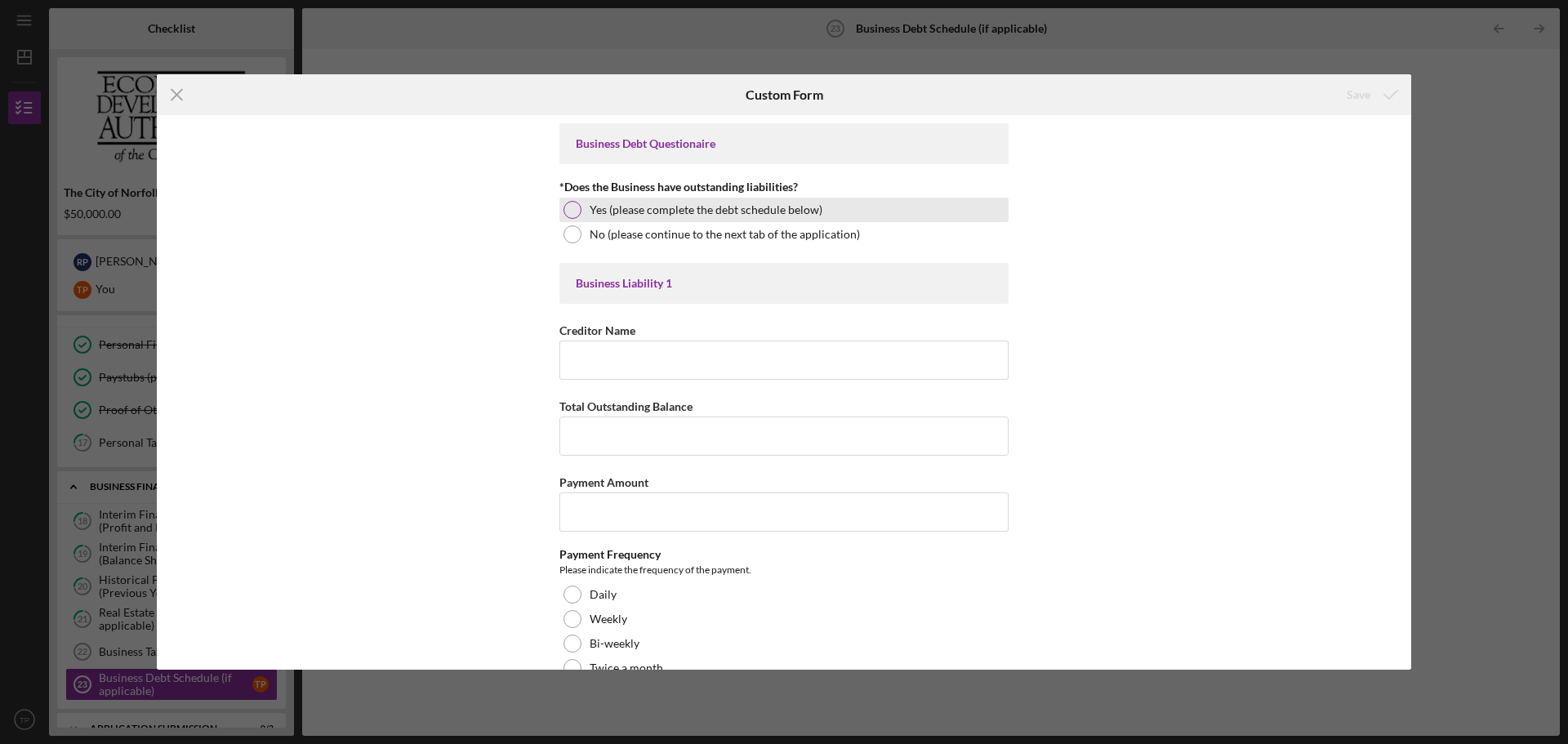
click at [574, 208] on div at bounding box center [572, 210] width 18 height 18
click at [601, 355] on input "Creditor Name" at bounding box center [784, 360] width 449 height 39
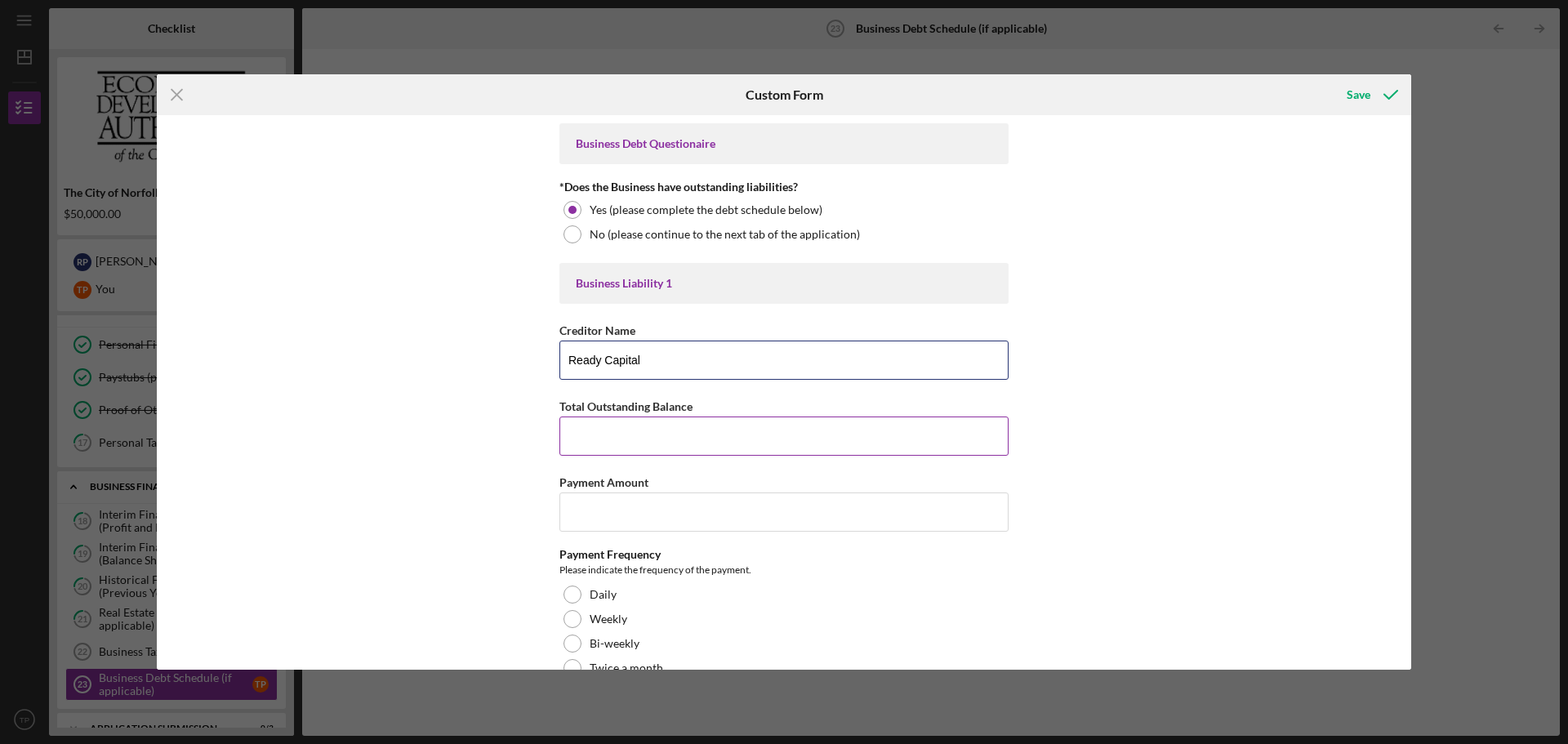
type input "Ready Capital"
click at [622, 452] on input "Total Outstanding Balance" at bounding box center [784, 436] width 449 height 39
click at [592, 522] on input "Payment Amount" at bounding box center [784, 512] width 449 height 39
click at [1141, 96] on div "Save" at bounding box center [1202, 94] width 418 height 41
click at [342, 449] on div "Business Debt Questionaire *Does the Business have outstanding liabilities? Yes…" at bounding box center [784, 392] width 1255 height 555
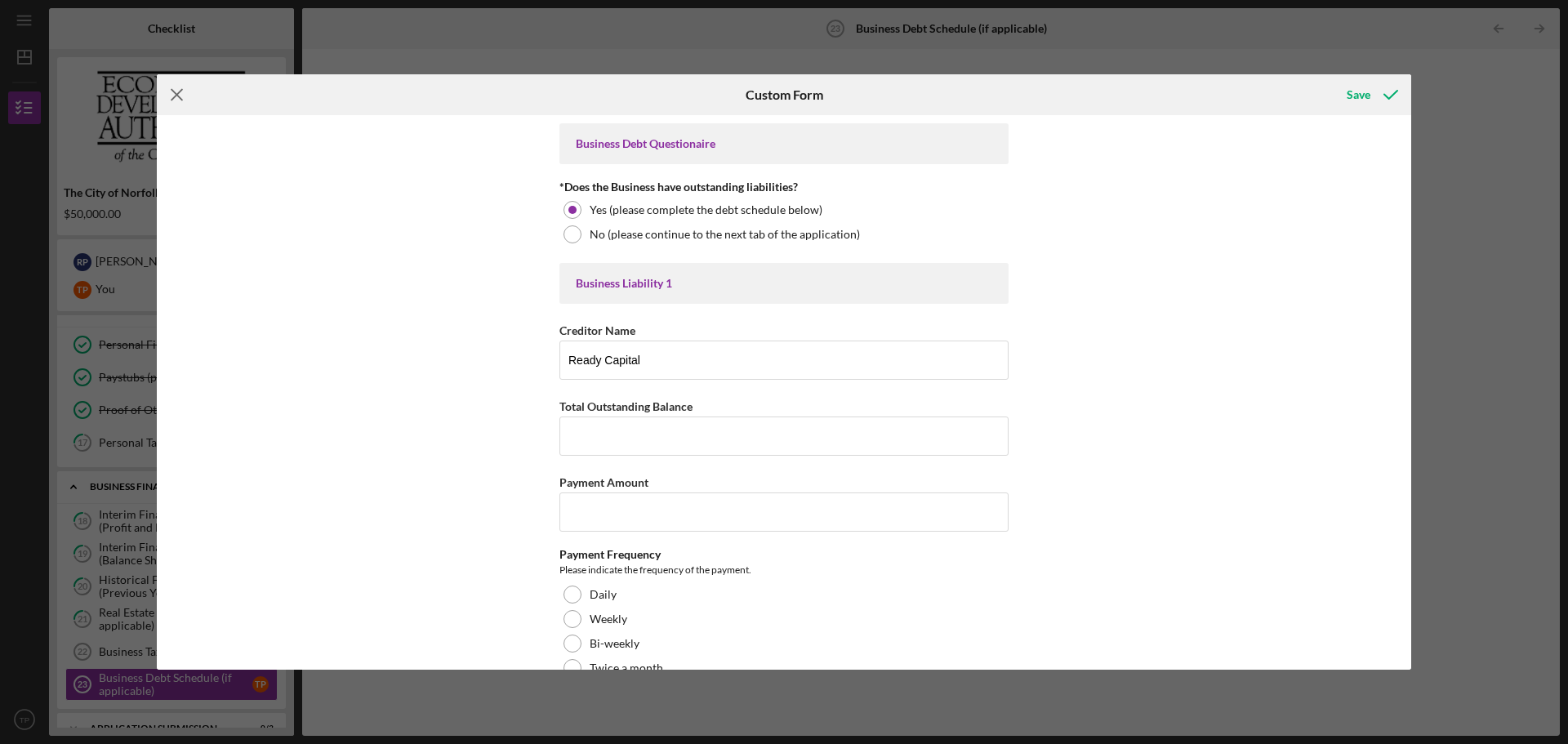
click at [166, 92] on icon "Icon/Menu Close" at bounding box center [177, 94] width 41 height 41
click at [178, 93] on img at bounding box center [171, 114] width 228 height 98
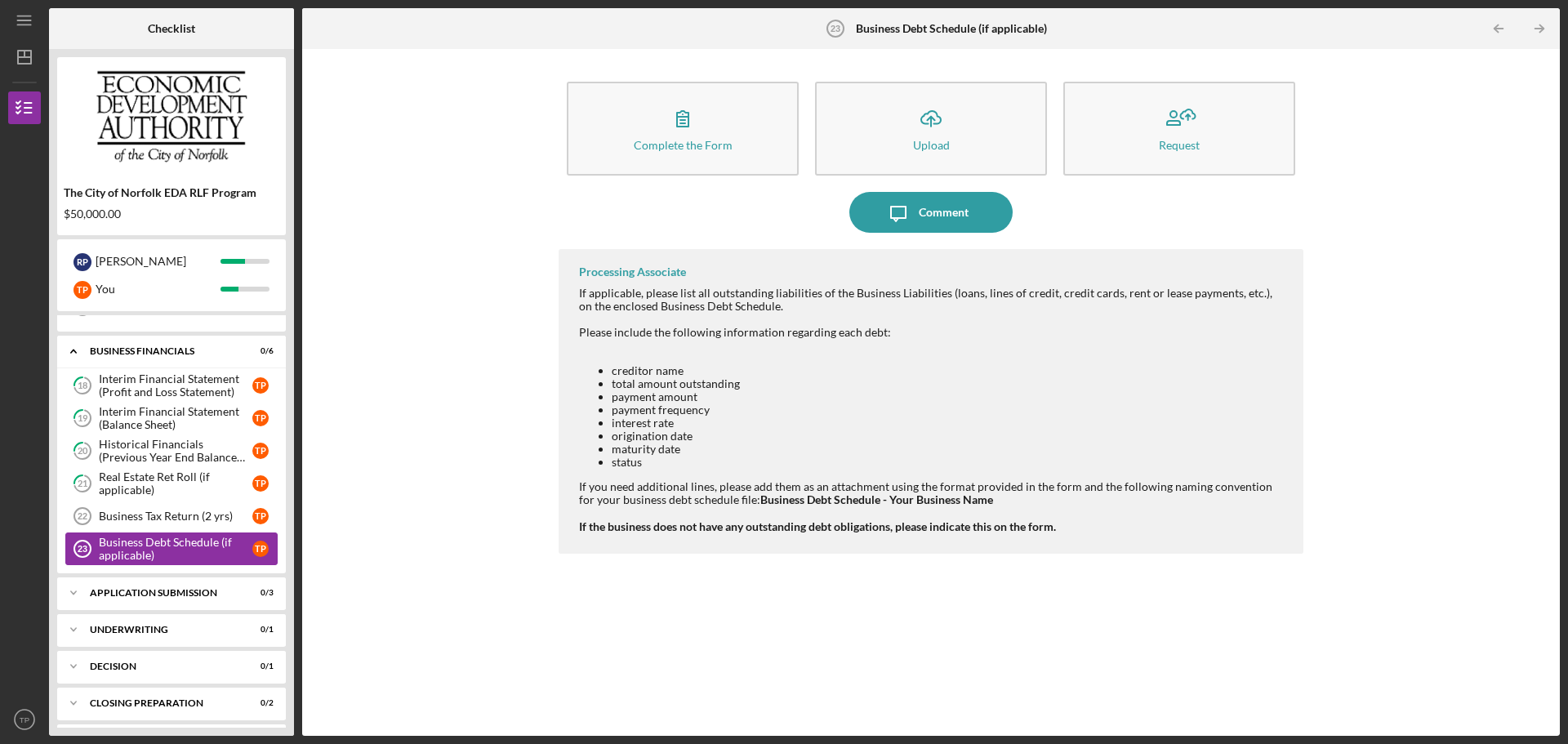
scroll to position [467, 0]
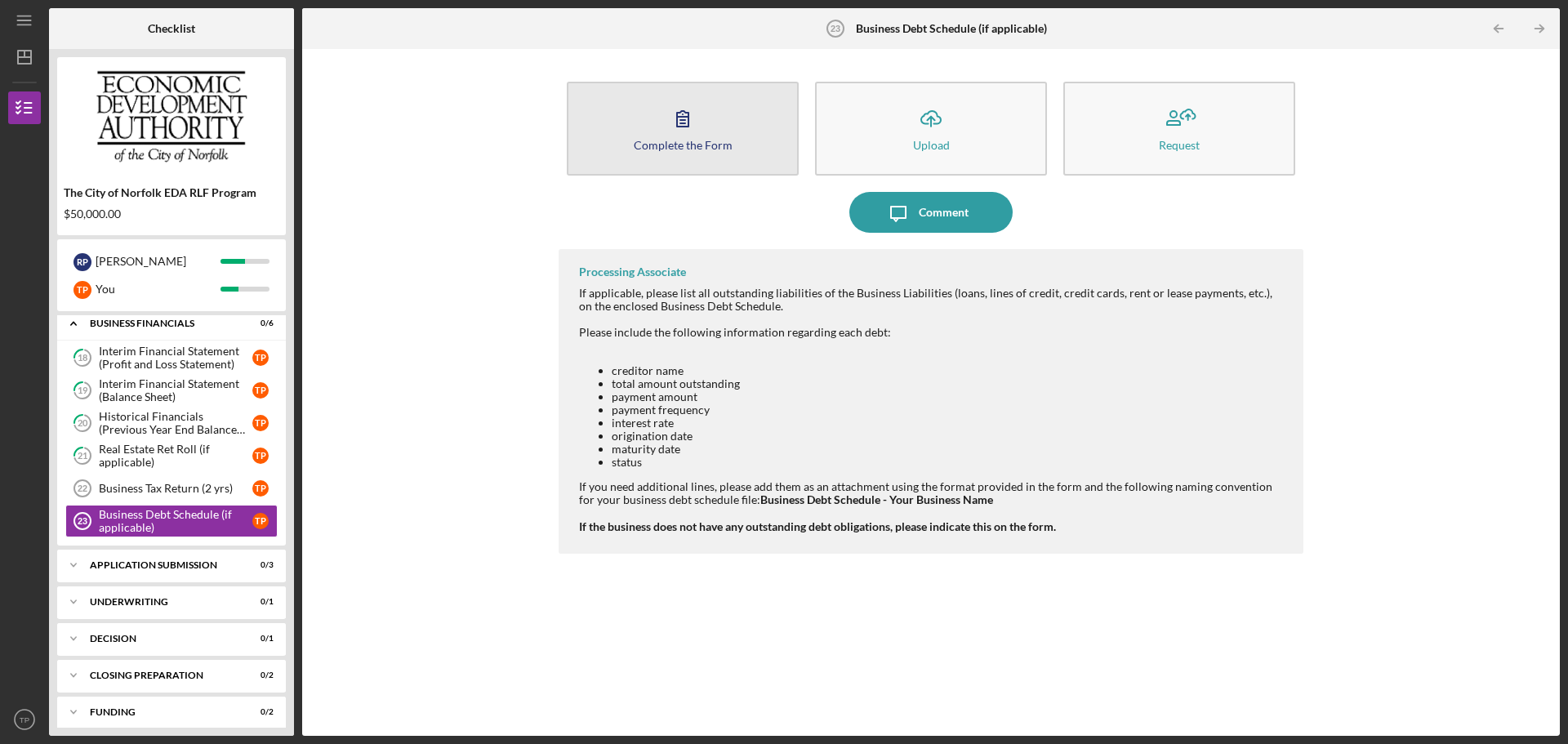
click at [711, 139] on div "Complete the Form" at bounding box center [683, 145] width 99 height 13
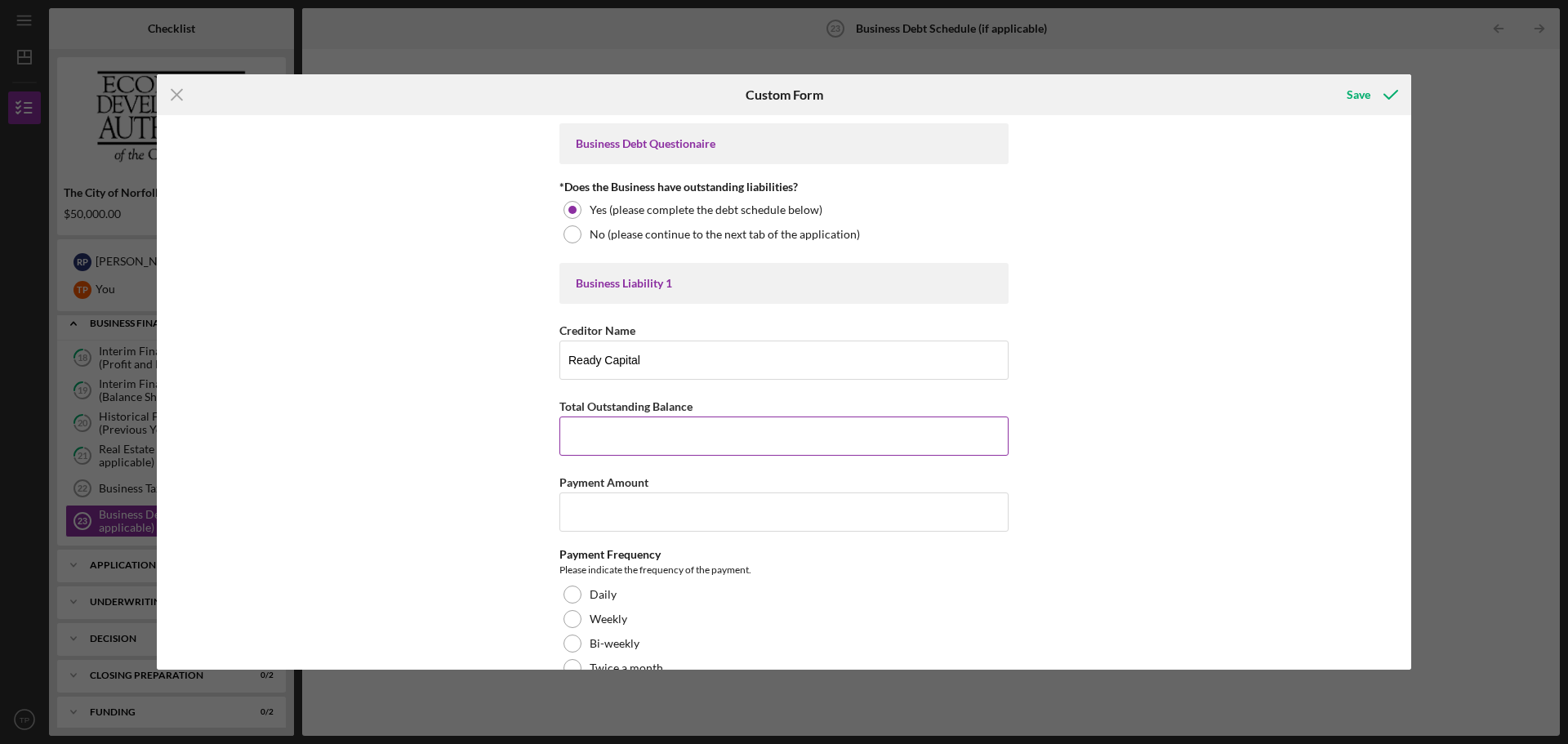
click at [709, 425] on input "Total Outstanding Balance" at bounding box center [784, 436] width 449 height 39
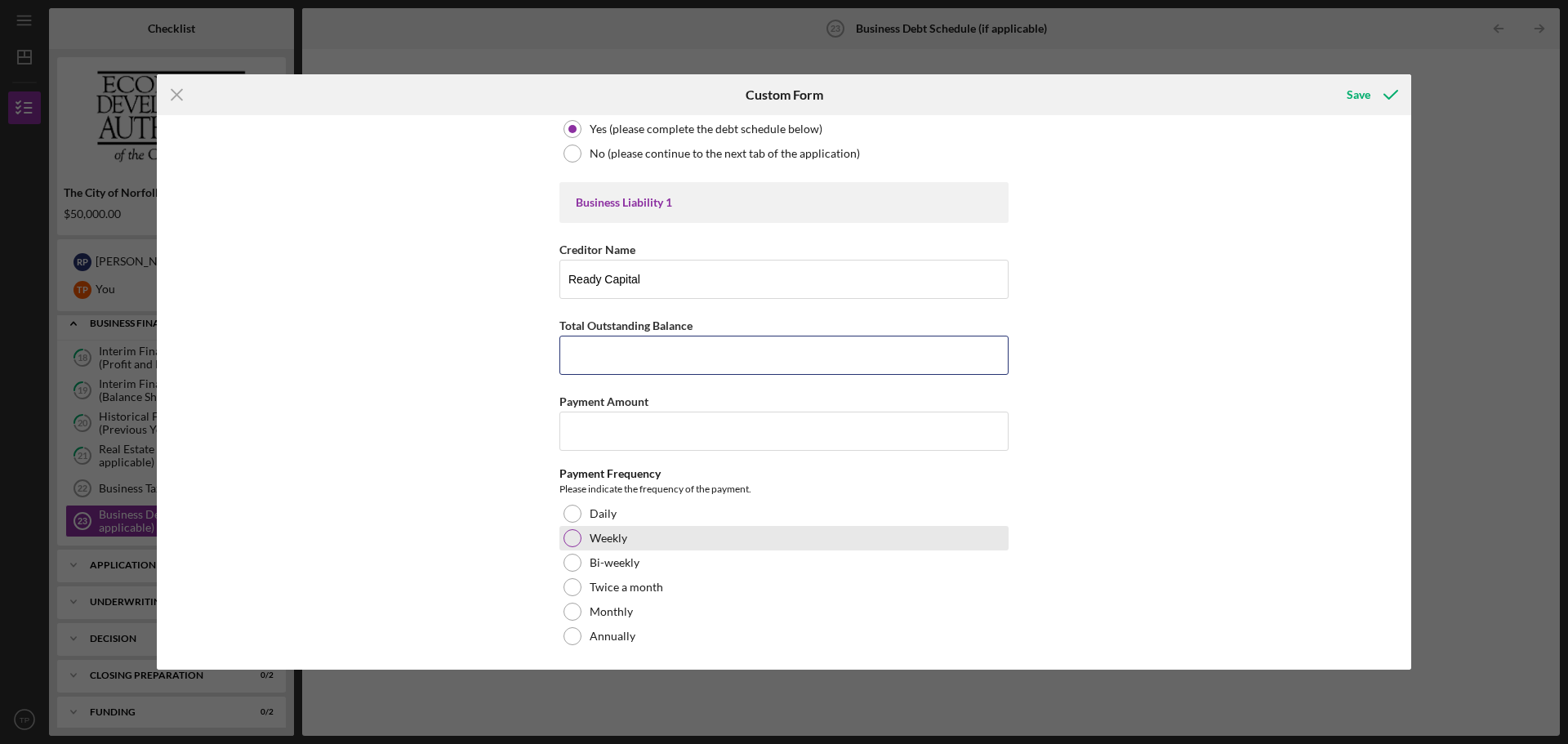
scroll to position [82, 0]
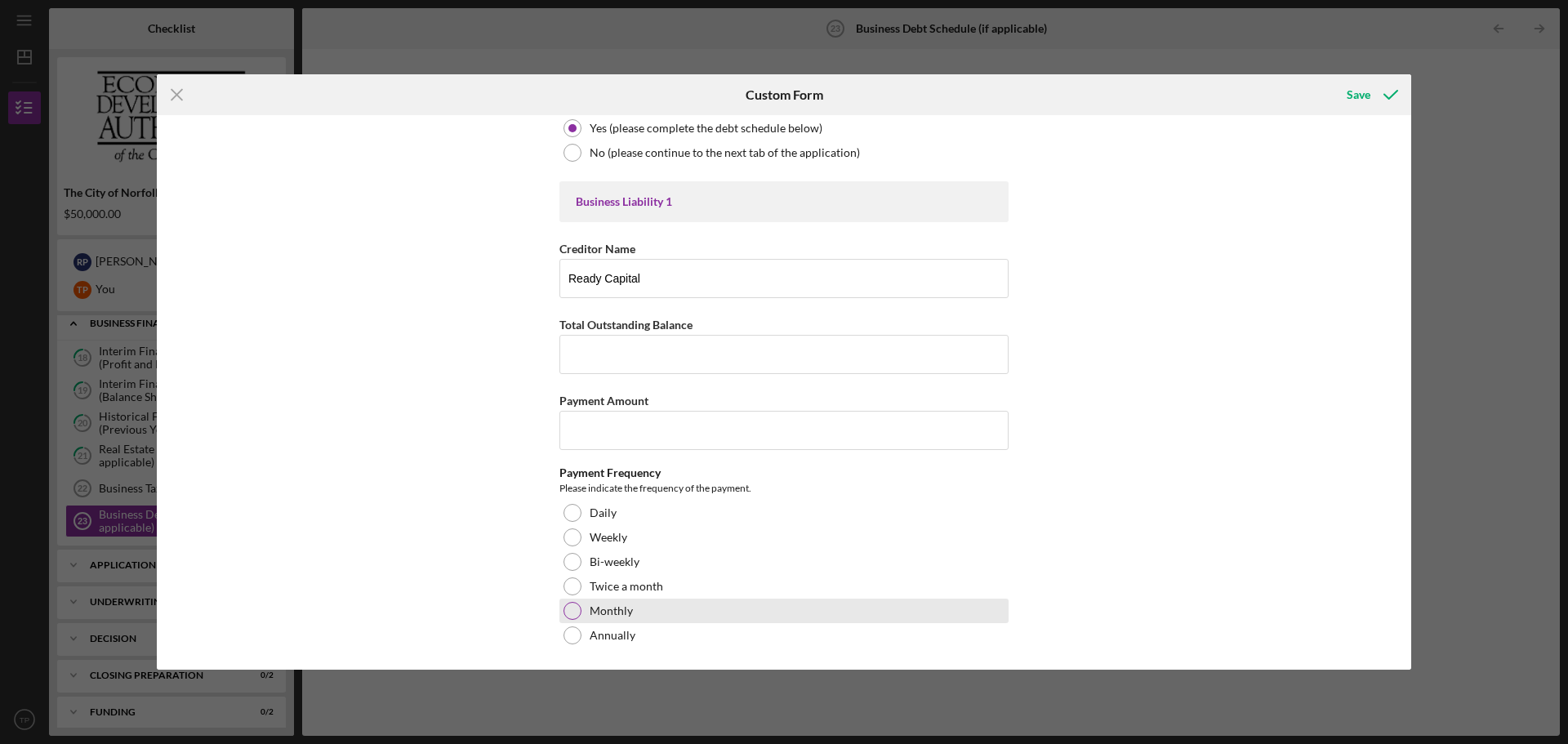
click at [574, 615] on div at bounding box center [572, 611] width 18 height 18
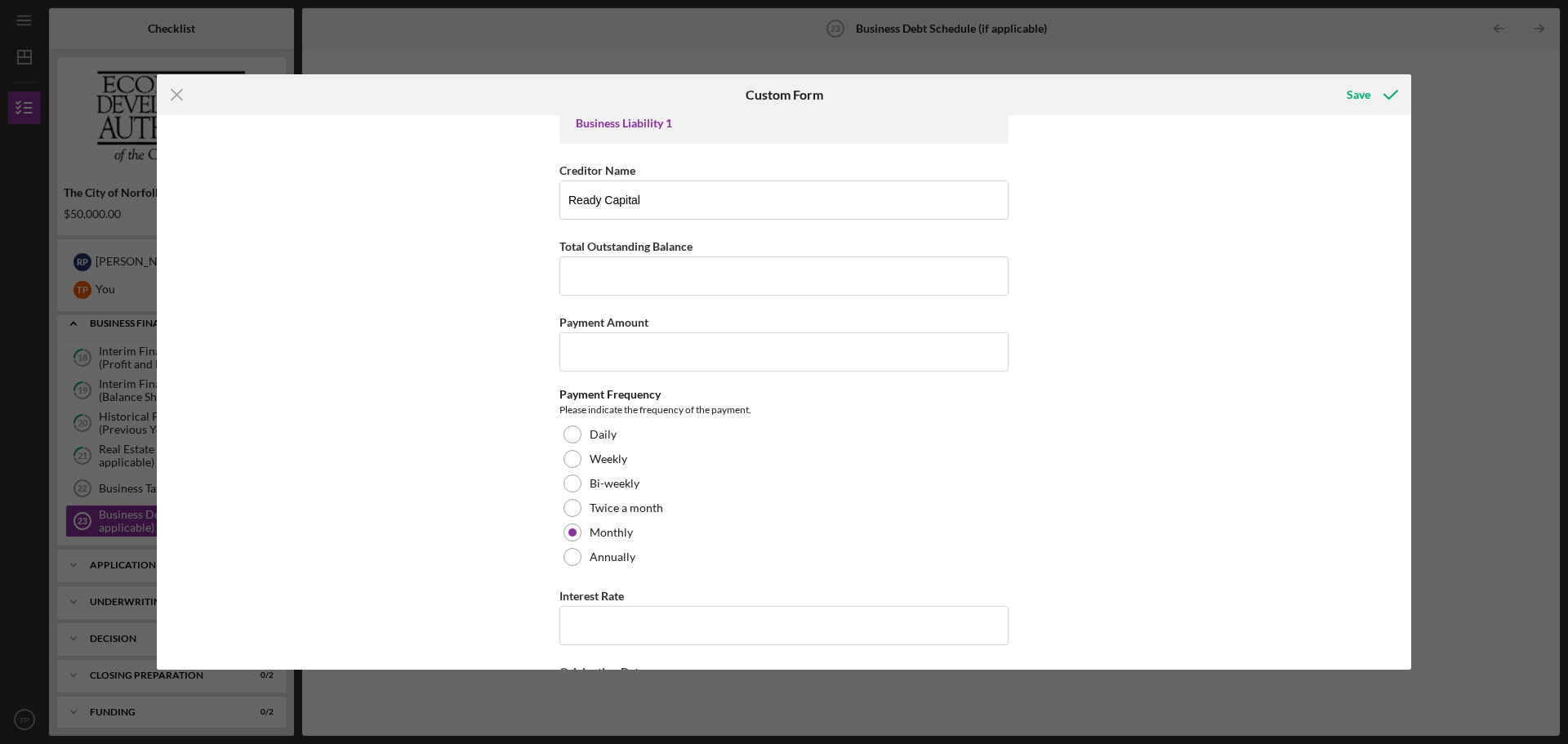
scroll to position [409, 0]
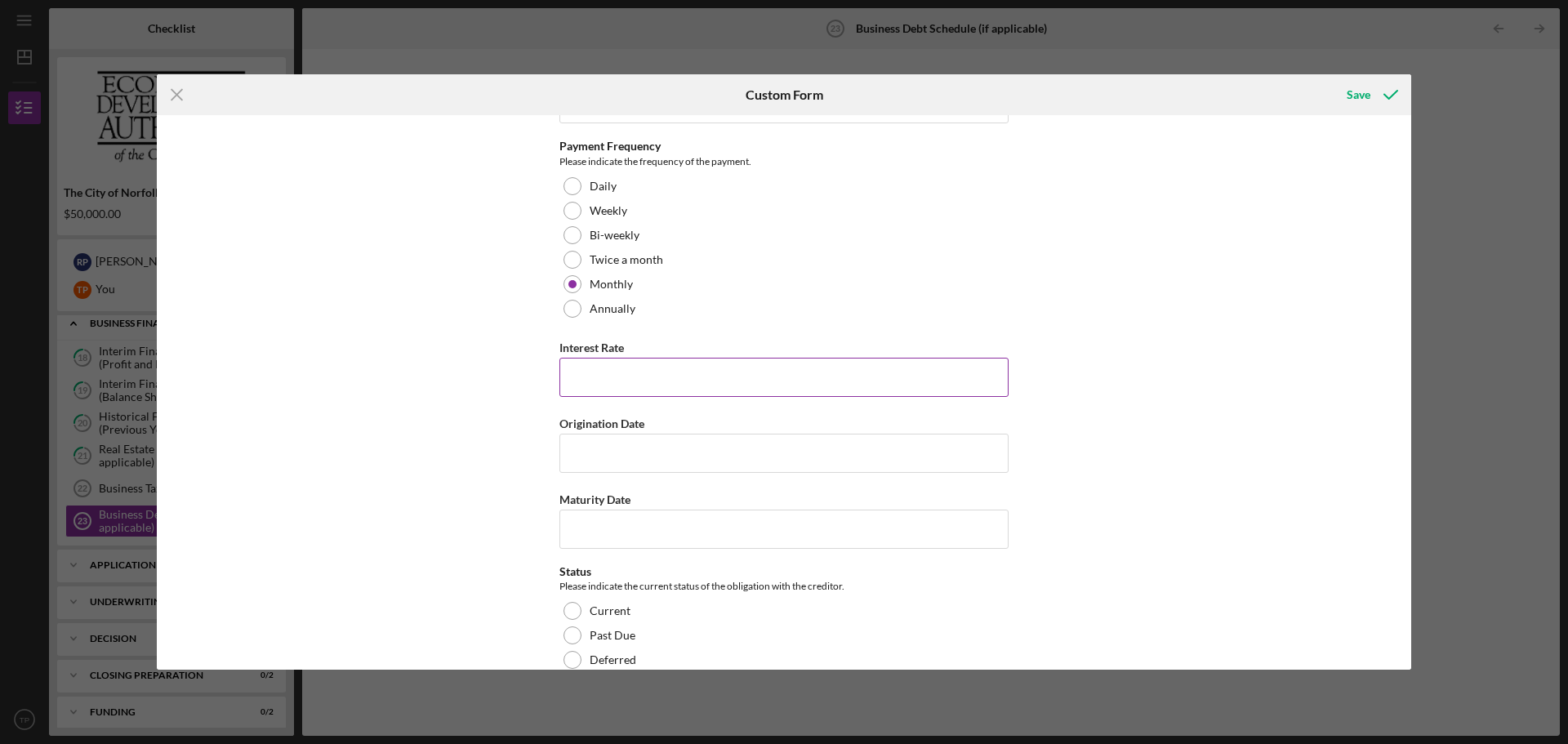
click at [678, 390] on input "Interest Rate" at bounding box center [784, 377] width 449 height 39
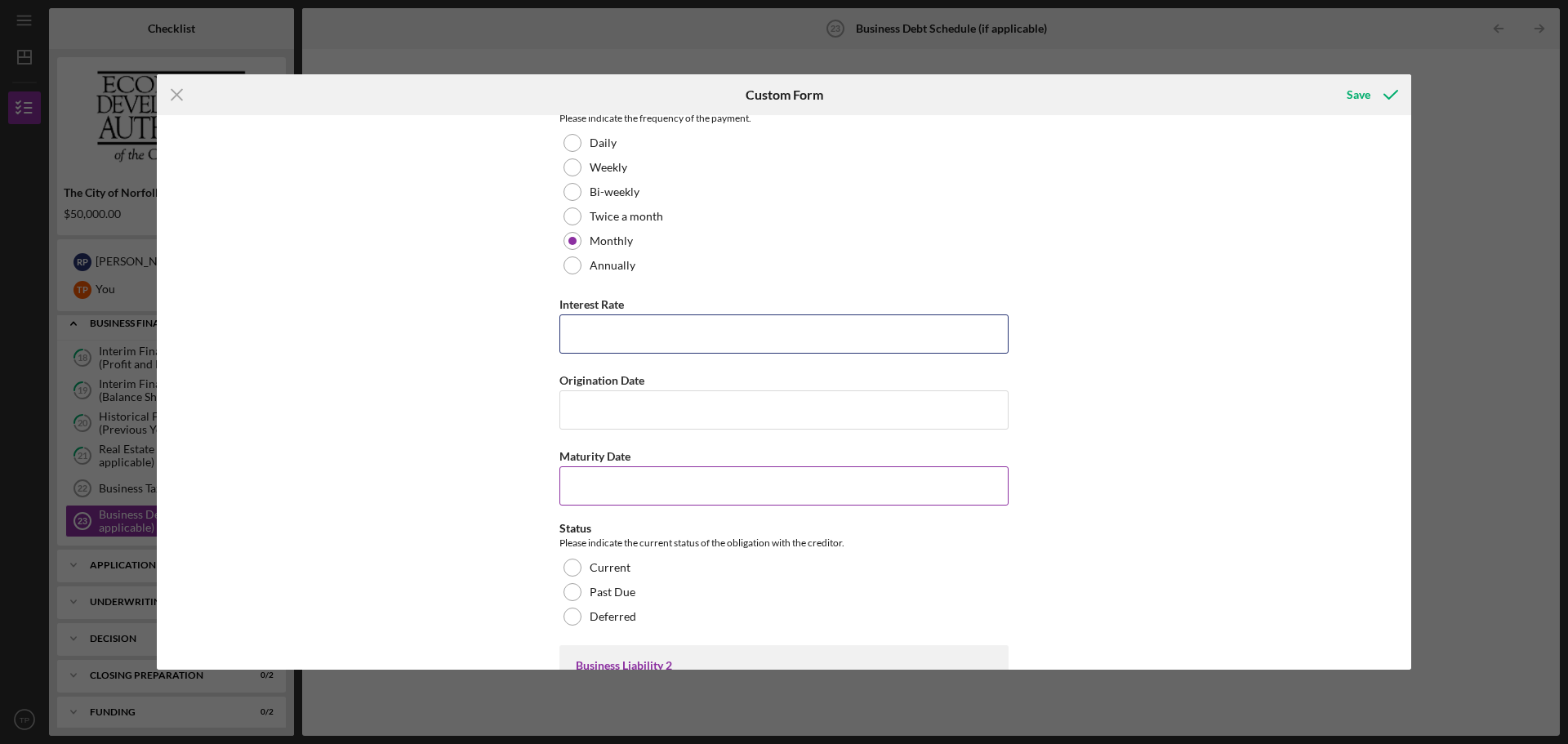
scroll to position [490, 0]
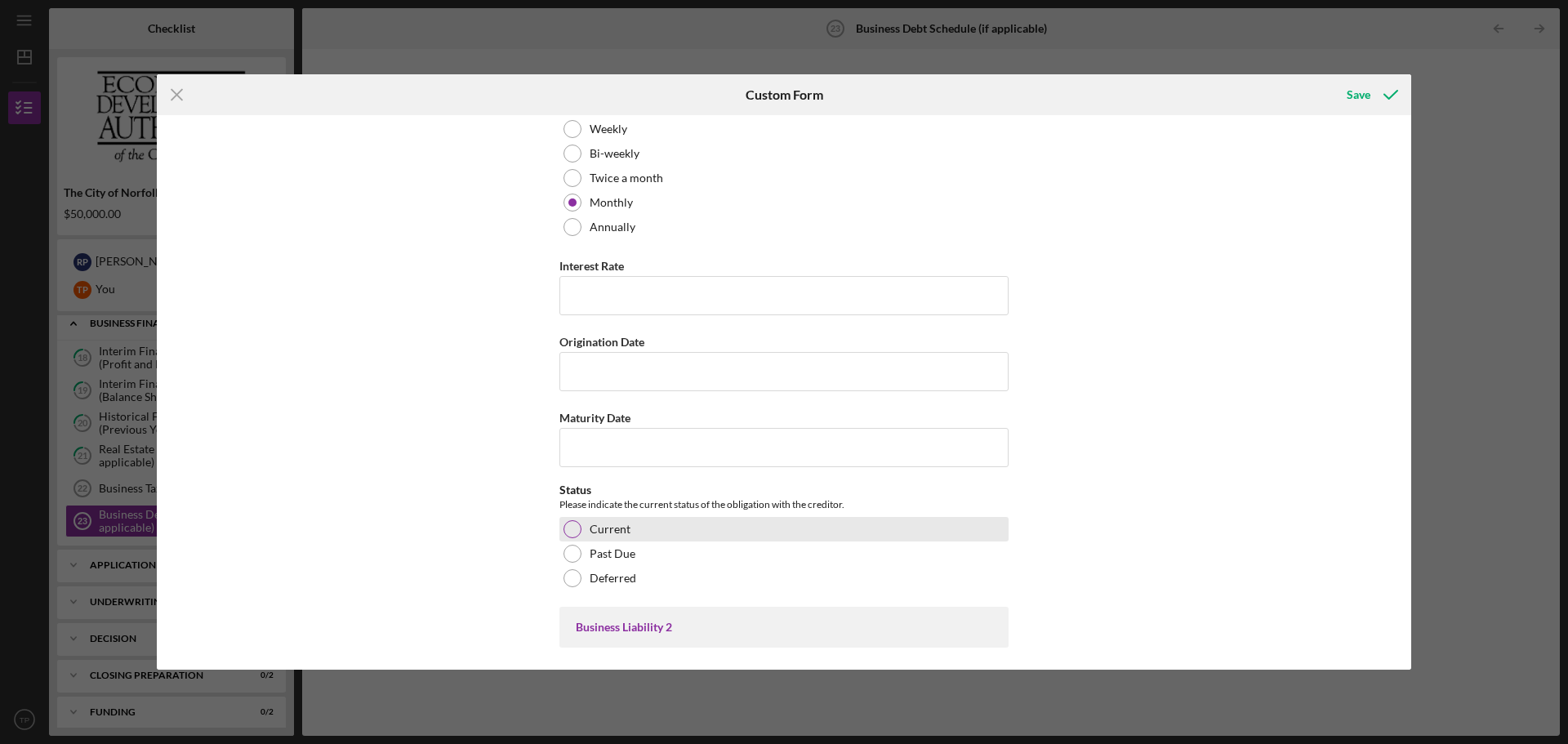
click at [563, 533] on div at bounding box center [572, 529] width 18 height 18
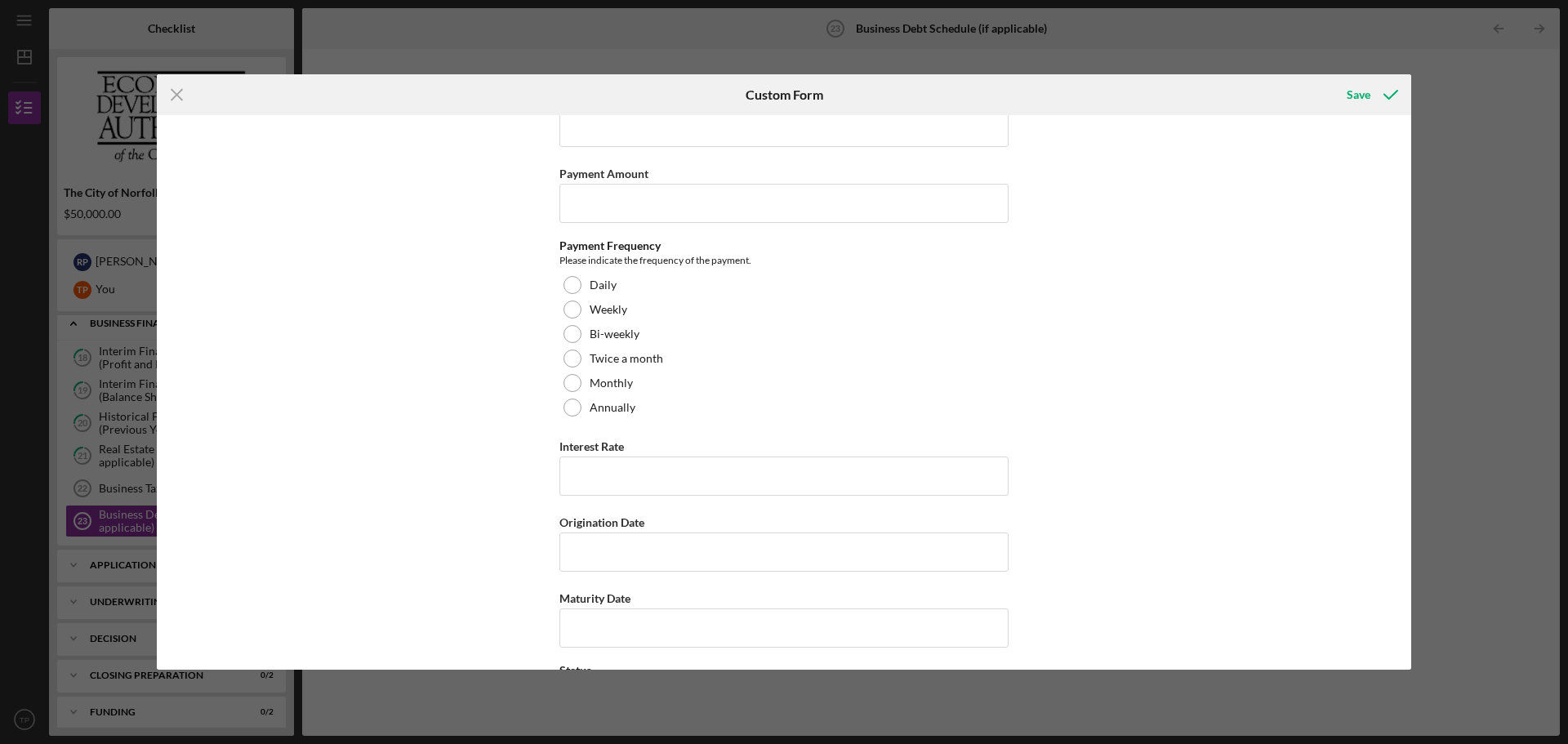
scroll to position [2464, 0]
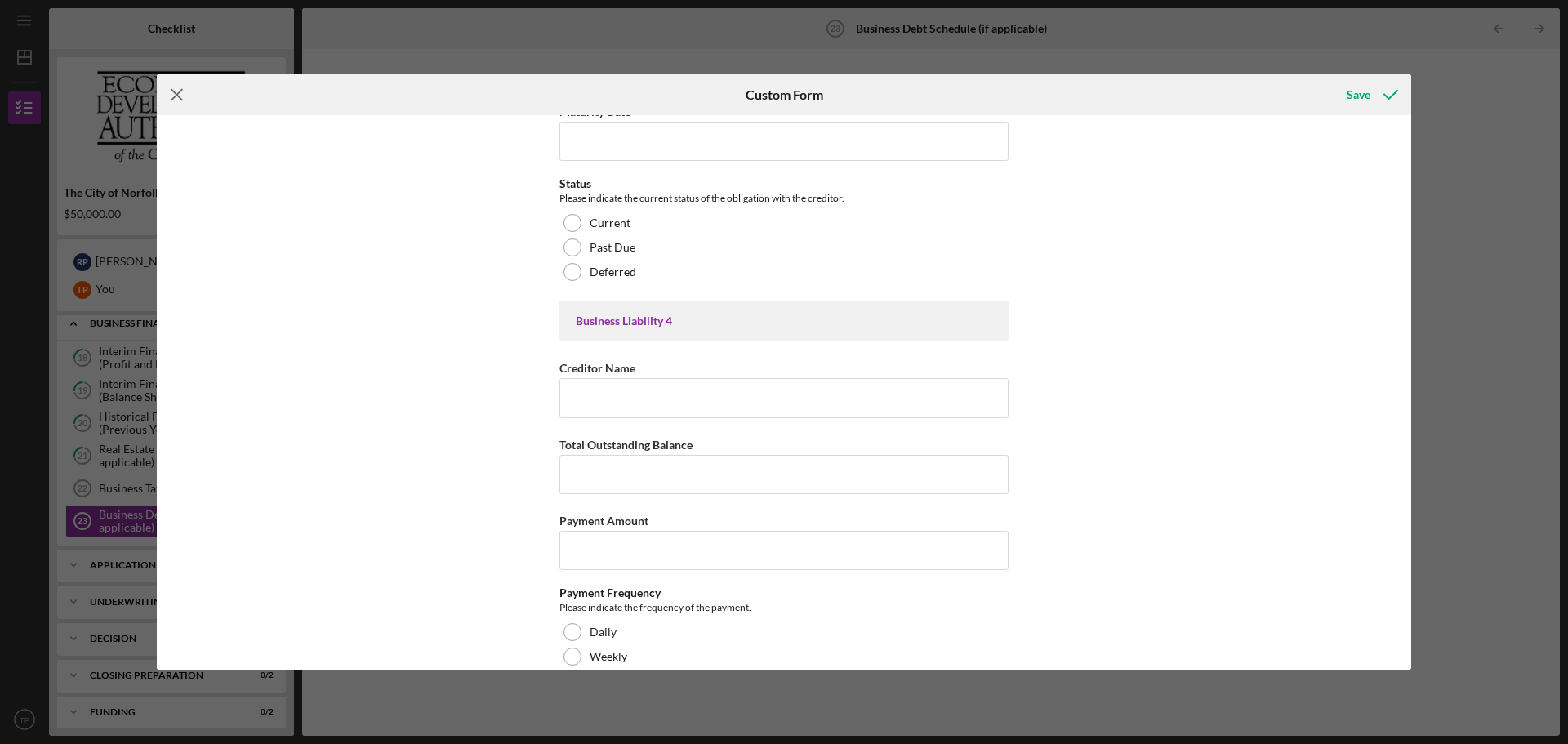
click at [180, 89] on icon "Icon/Menu Close" at bounding box center [177, 94] width 41 height 41
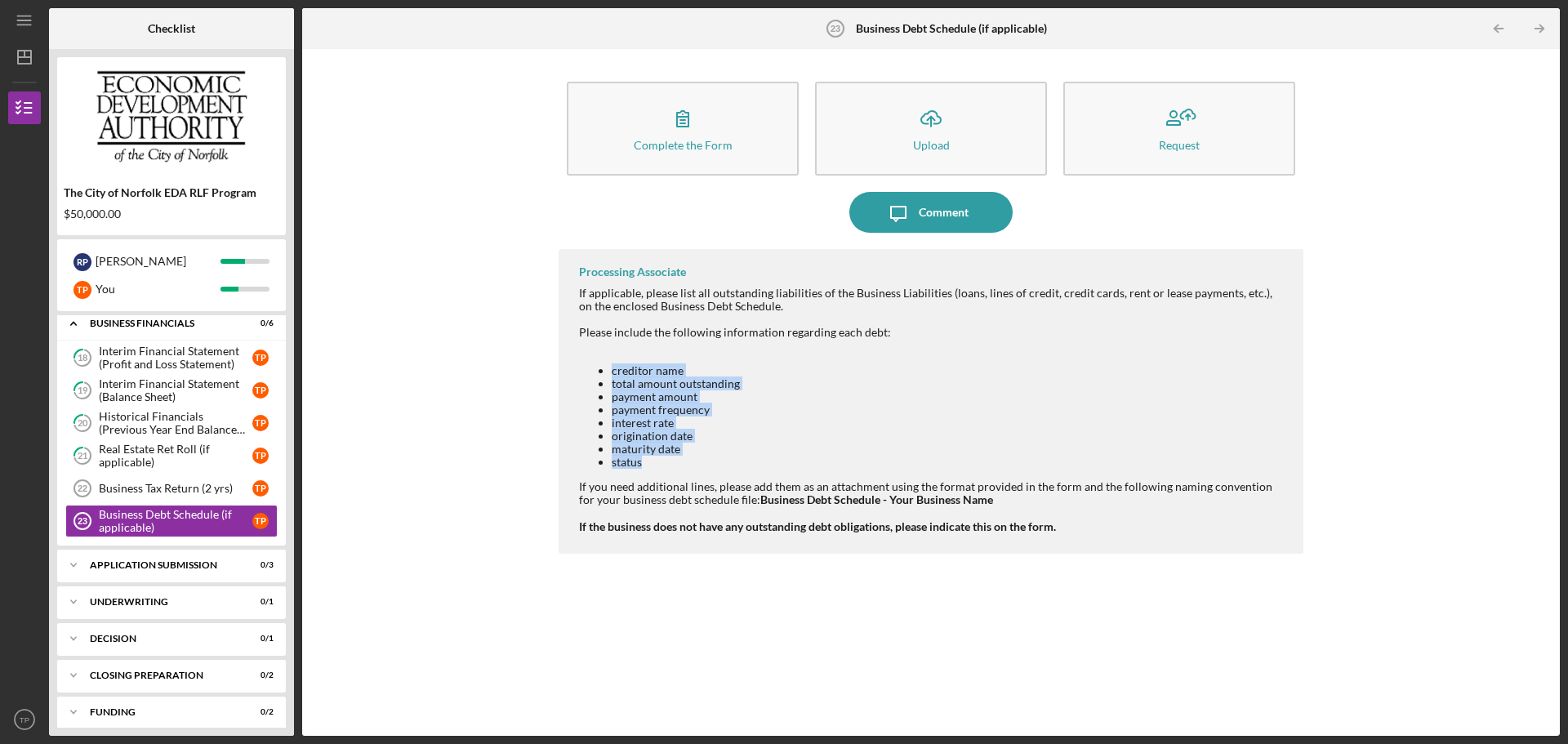
drag, startPoint x: 655, startPoint y: 461, endPoint x: 585, endPoint y: 376, distance: 110.1
click at [585, 376] on ul "creditor name total amount outstanding payment amount payment frequency interes…" at bounding box center [933, 417] width 708 height 105
copy ul "creditor name total amount outstanding payment amount payment frequency interes…"
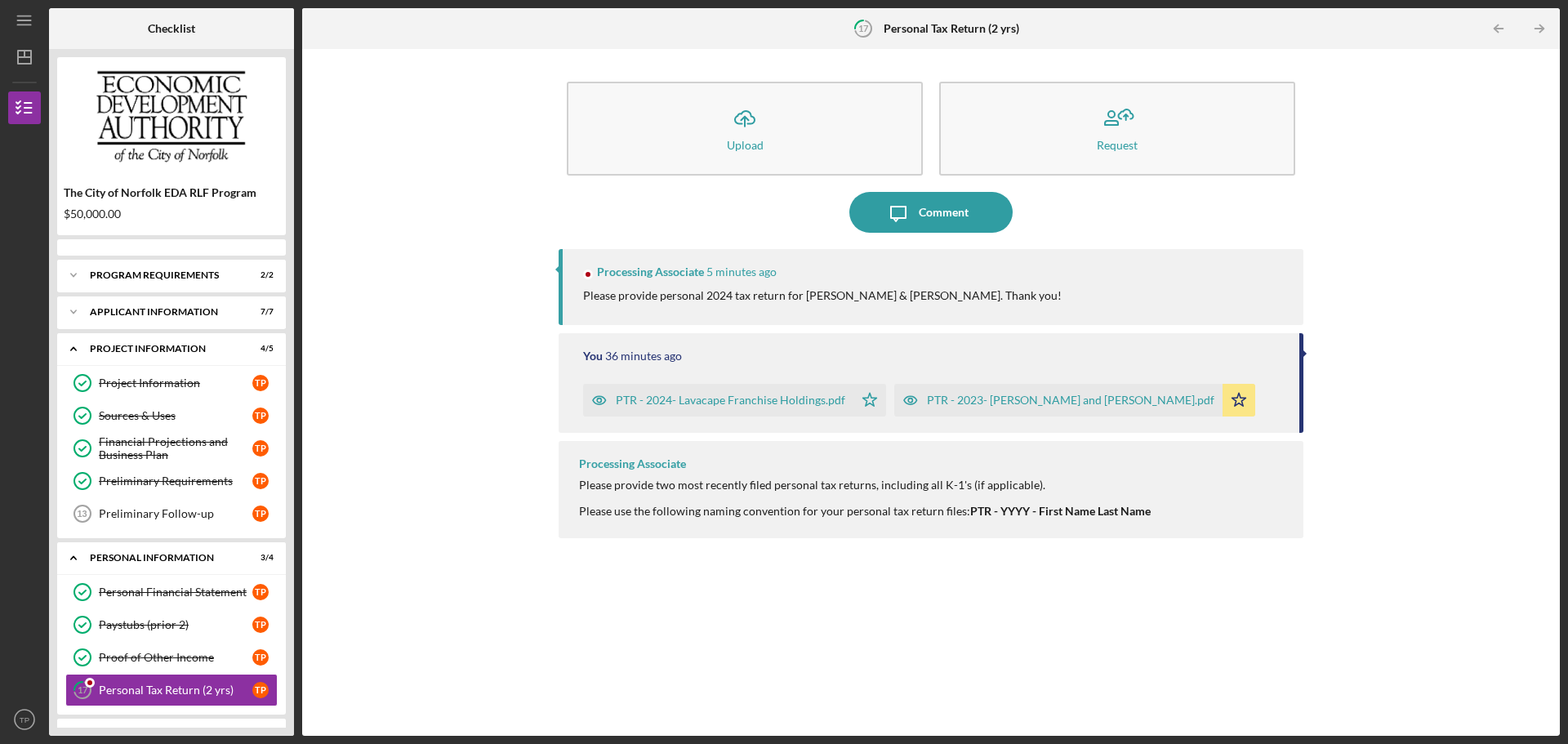
scroll to position [197, 0]
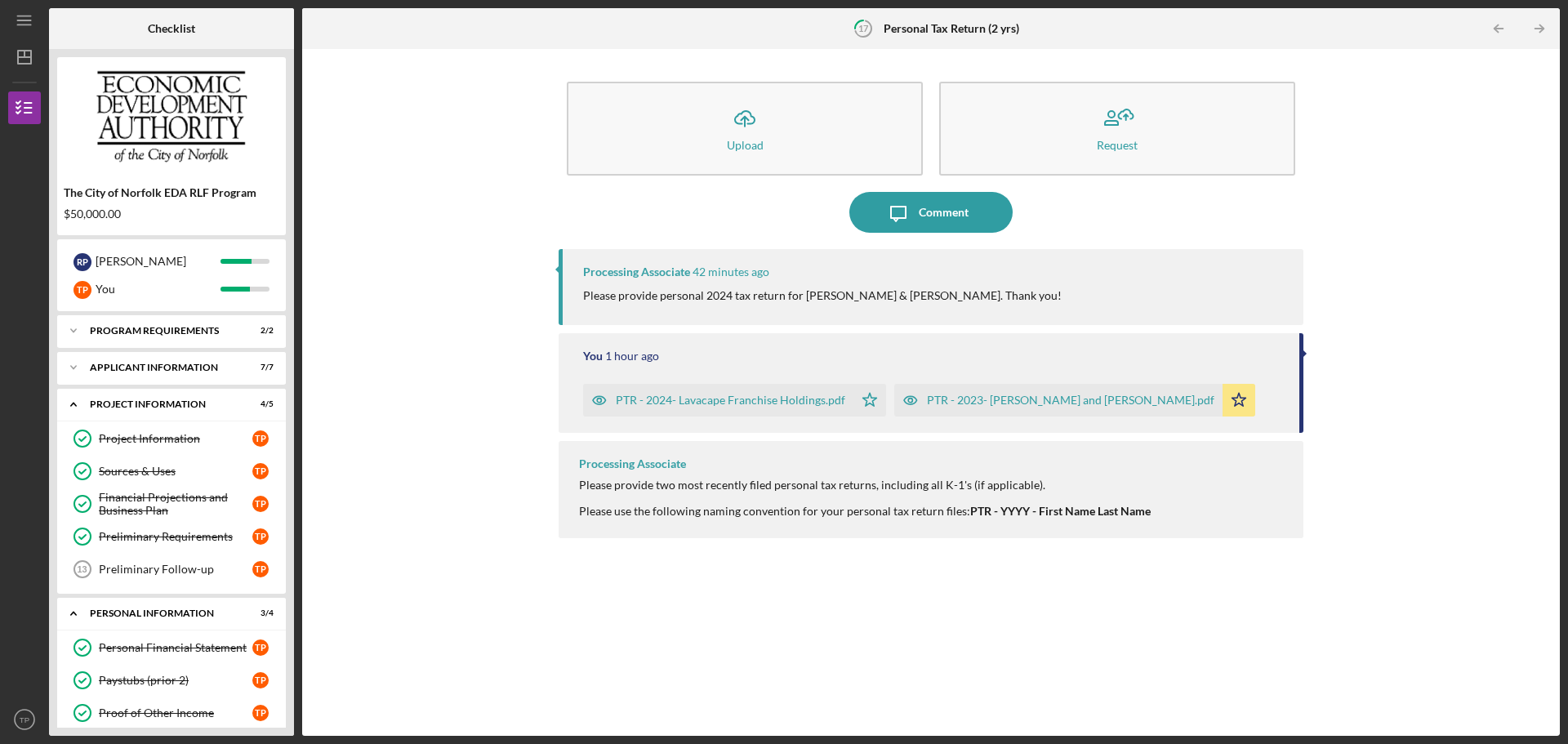
scroll to position [197, 0]
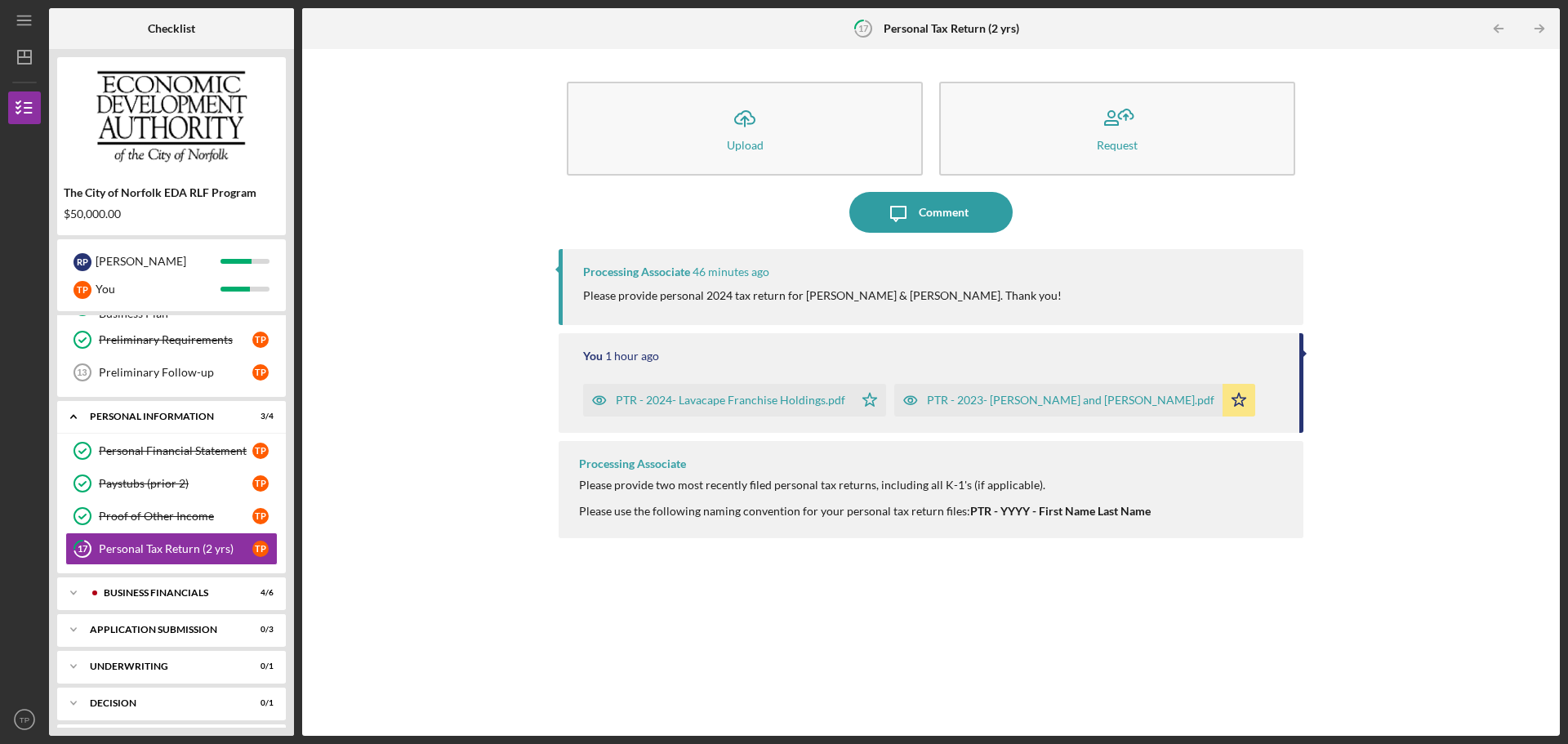
click at [428, 169] on div "Icon/Upload Upload Request Icon/Message Comment Processing Associate 46 minutes…" at bounding box center [931, 392] width 1241 height 671
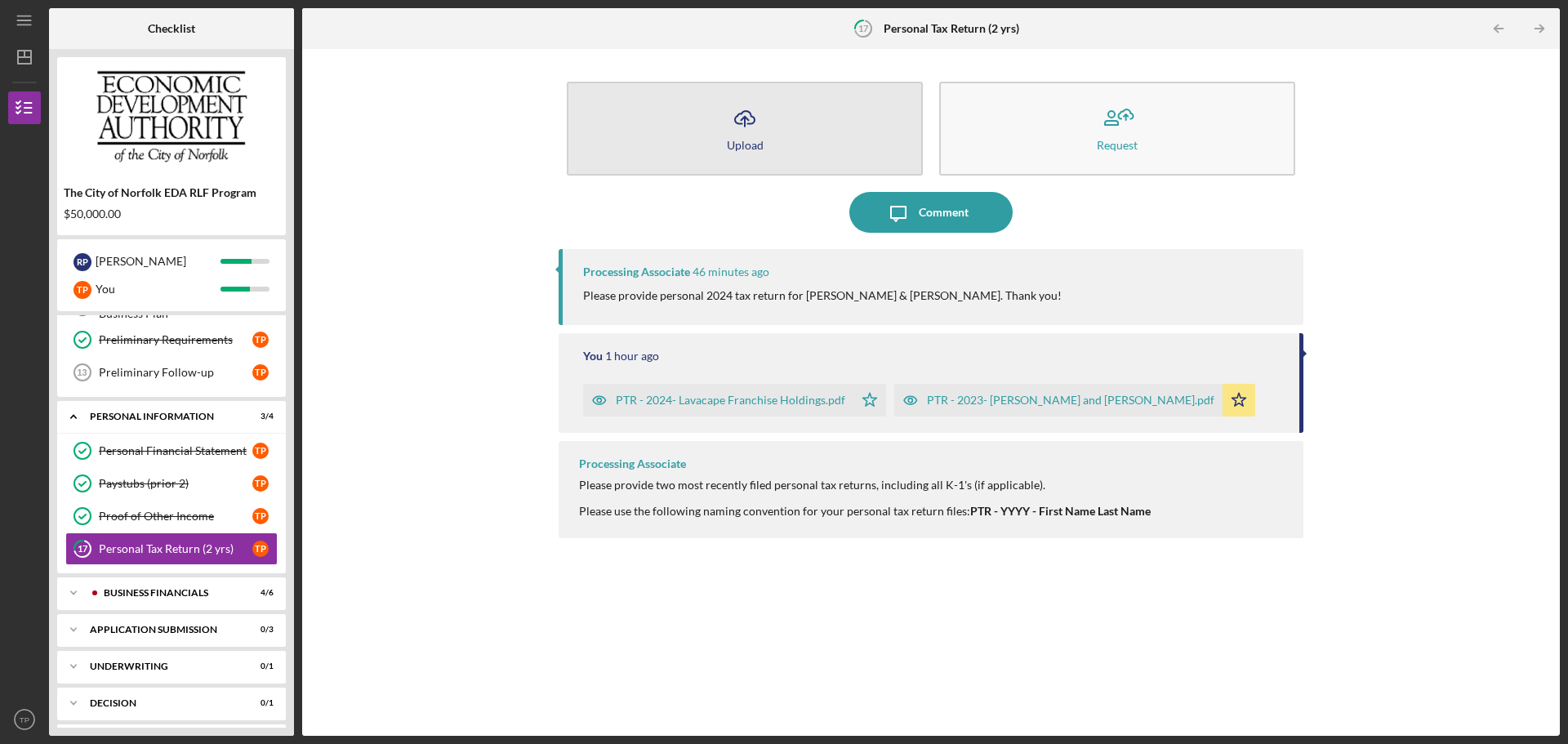
click at [742, 150] on div "Upload" at bounding box center [745, 145] width 37 height 13
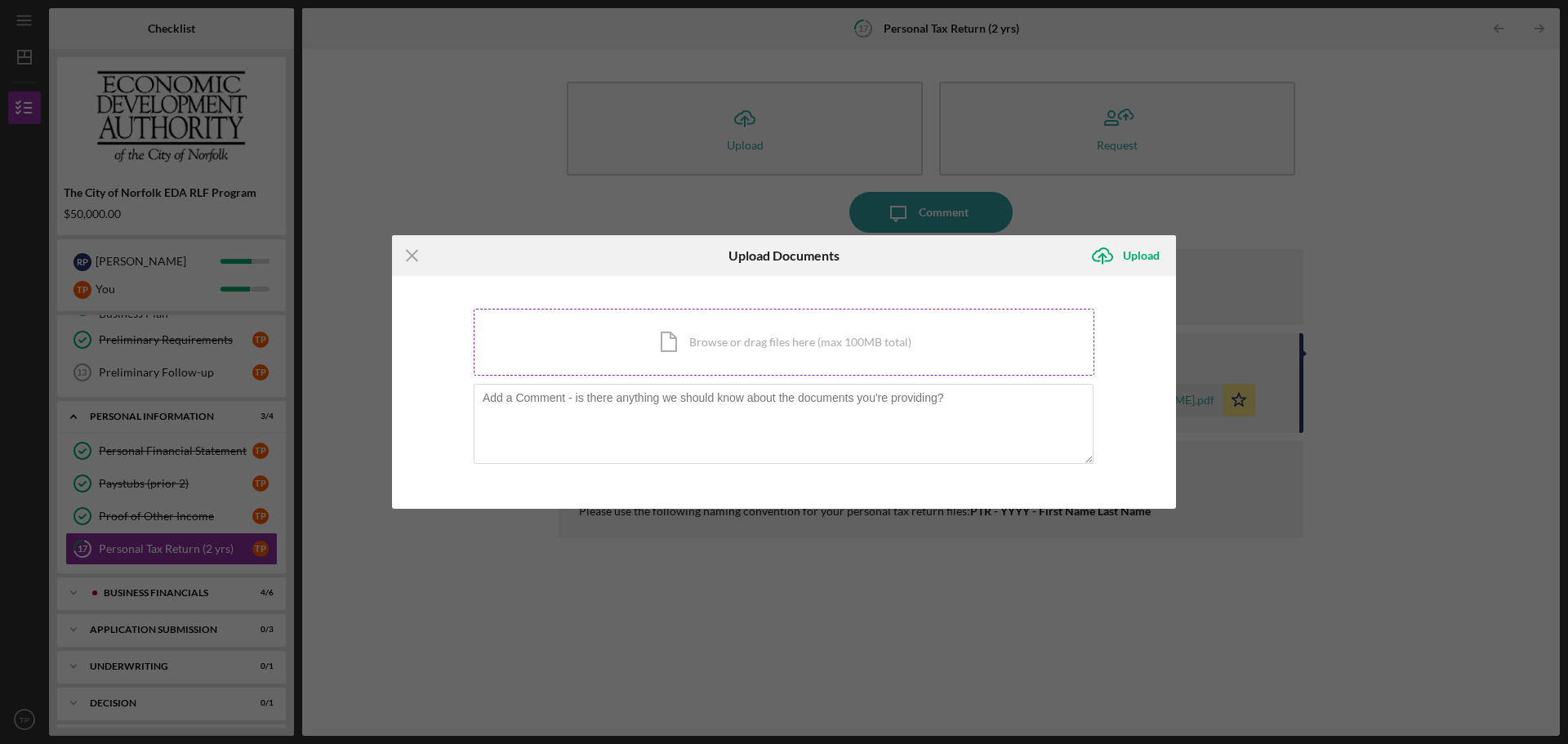
click at [764, 345] on div "Icon/Document Browse or drag files here (max 100MB total) Tap to choose files o…" at bounding box center [784, 343] width 620 height 67
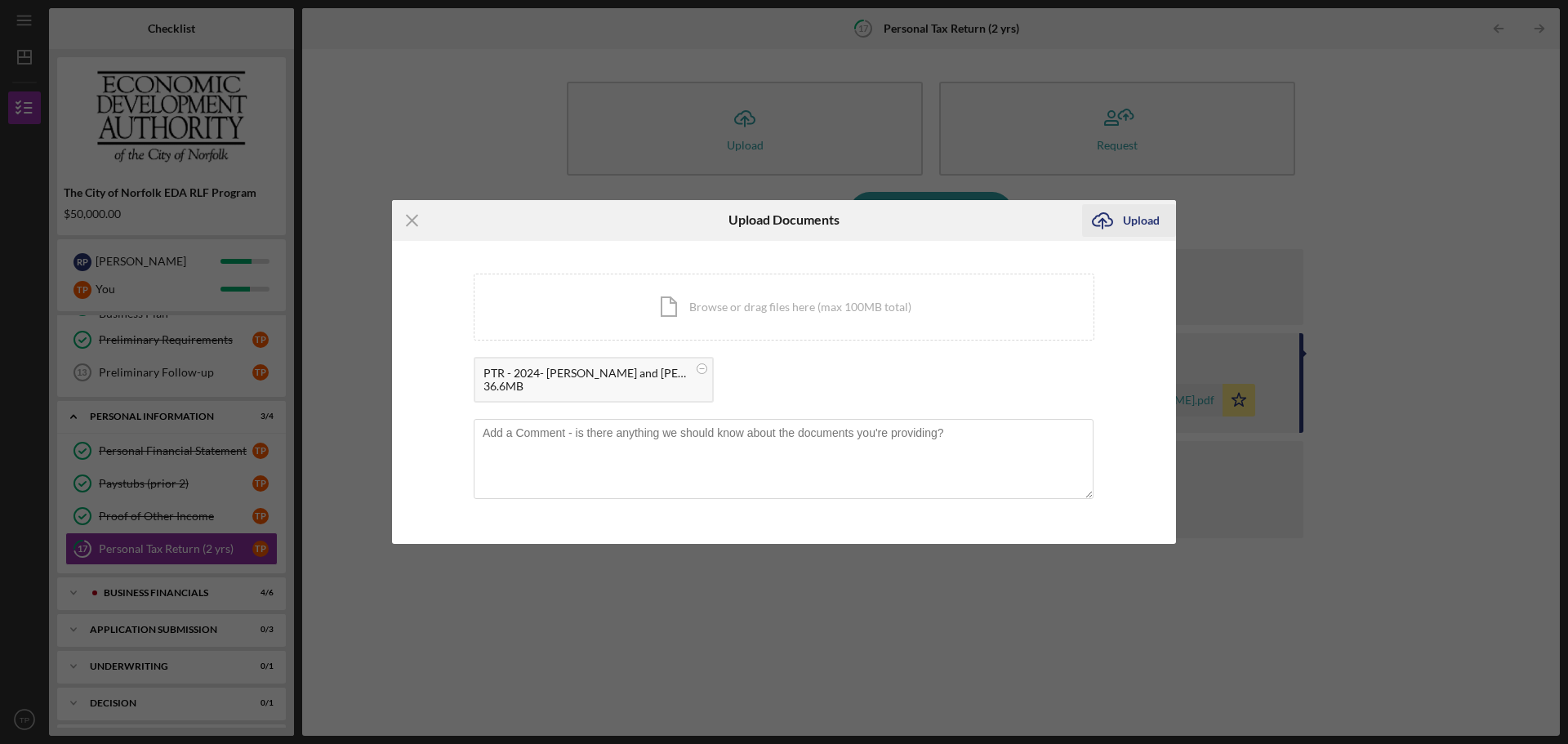
click at [1123, 211] on div "Upload" at bounding box center [1141, 220] width 37 height 33
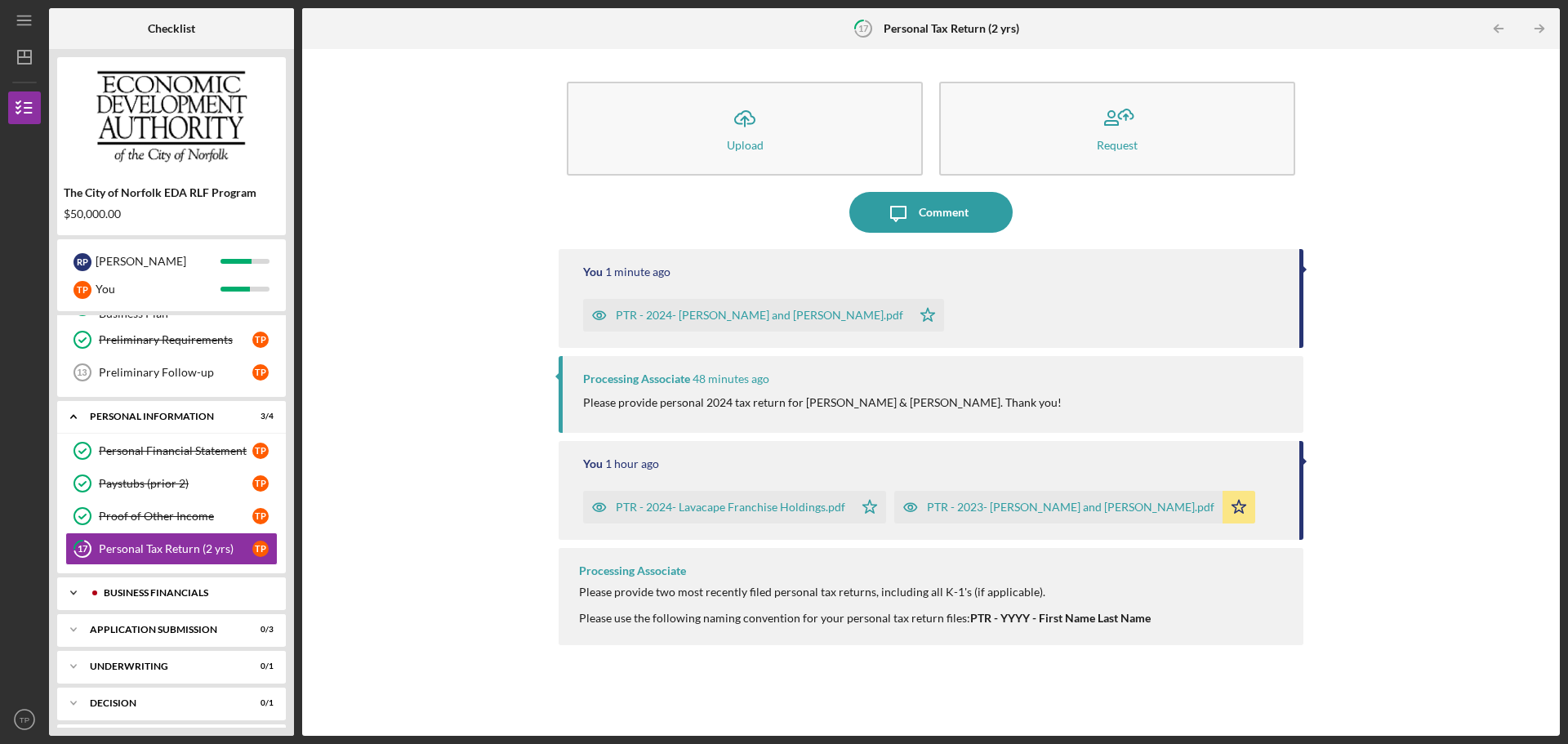
click at [172, 594] on div "Business Financials" at bounding box center [185, 593] width 162 height 10
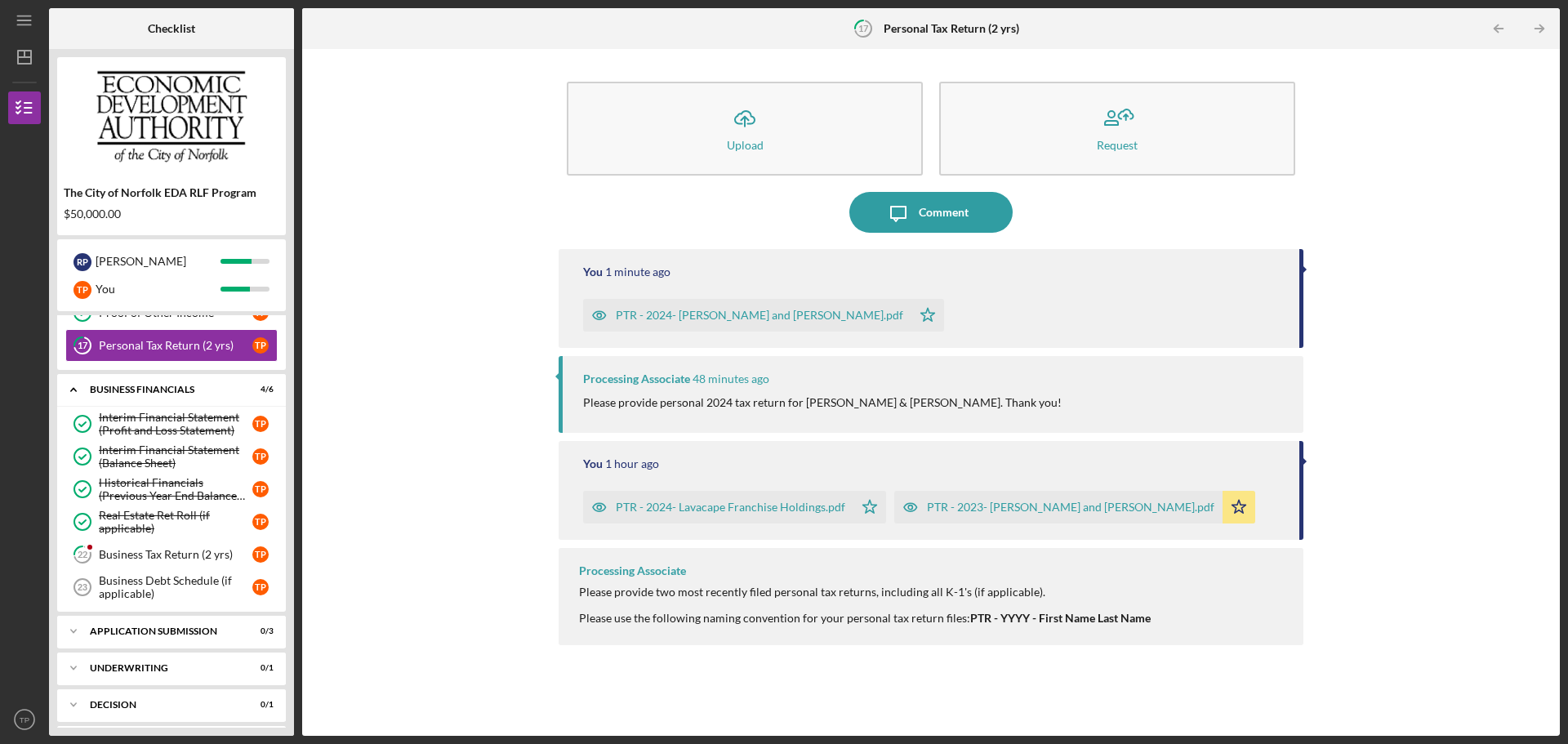
scroll to position [442, 0]
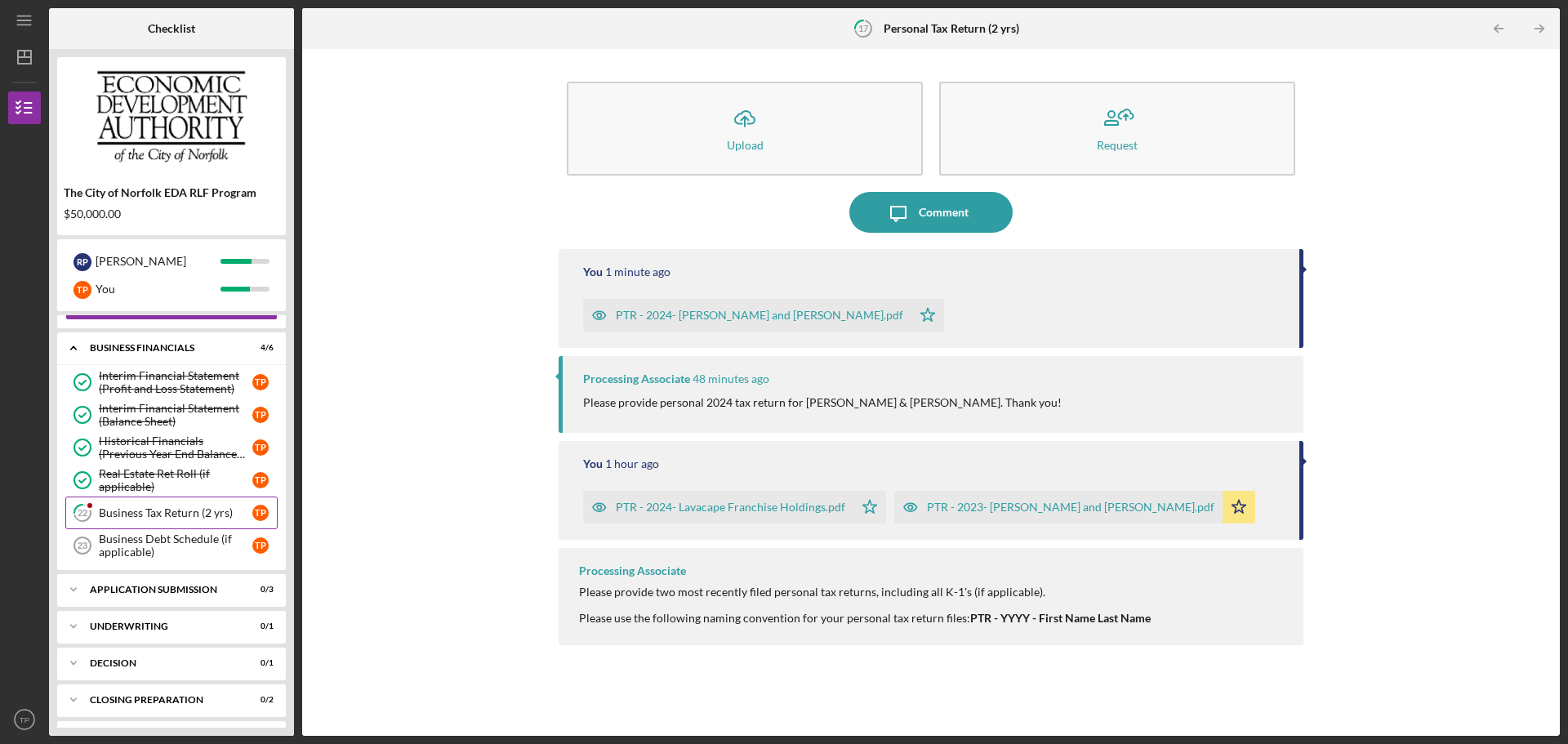
click at [174, 506] on link "22 Business Tax Return (2 yrs) T P" at bounding box center [171, 513] width 212 height 33
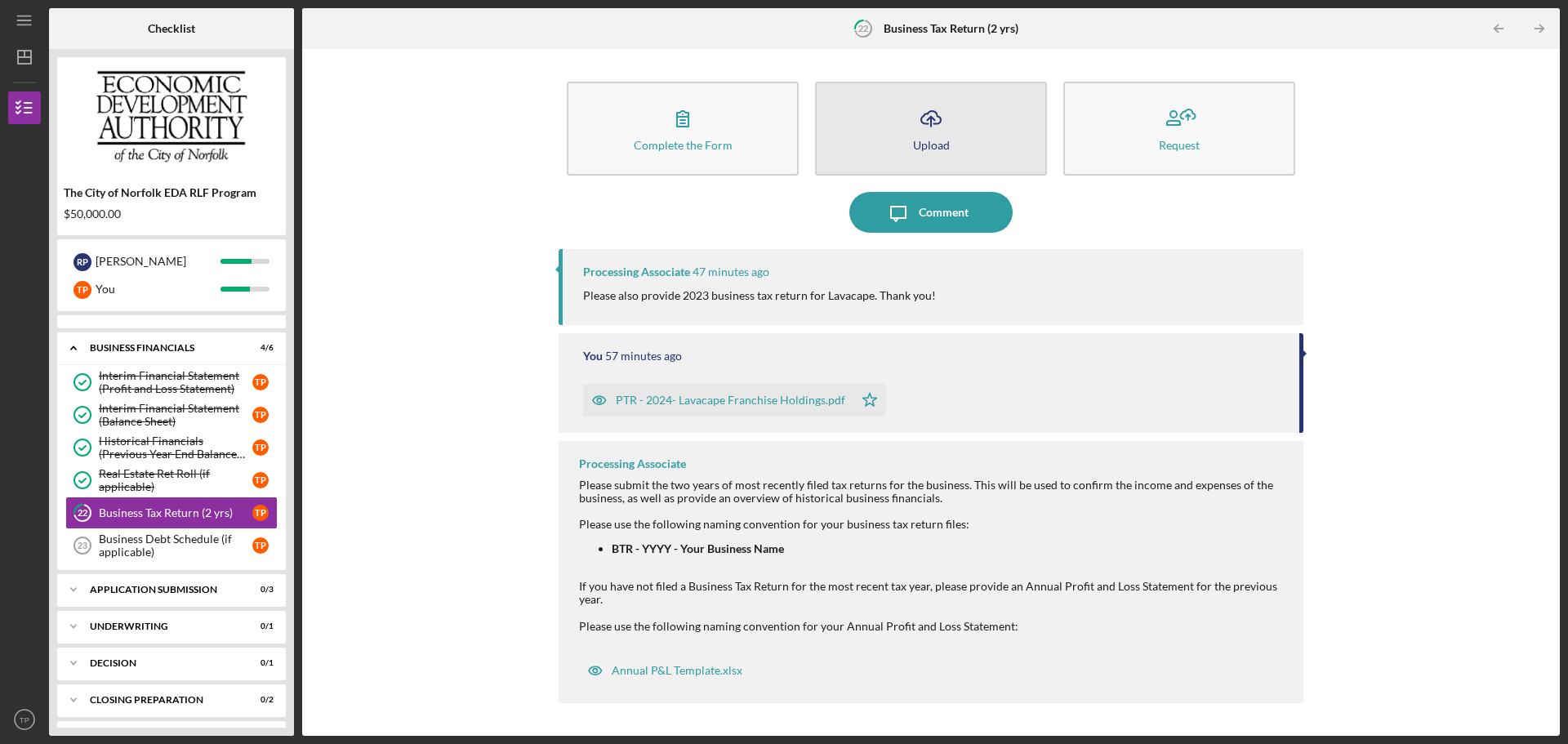
click at [951, 139] on button "Icon/Upload Upload" at bounding box center [931, 129] width 232 height 94
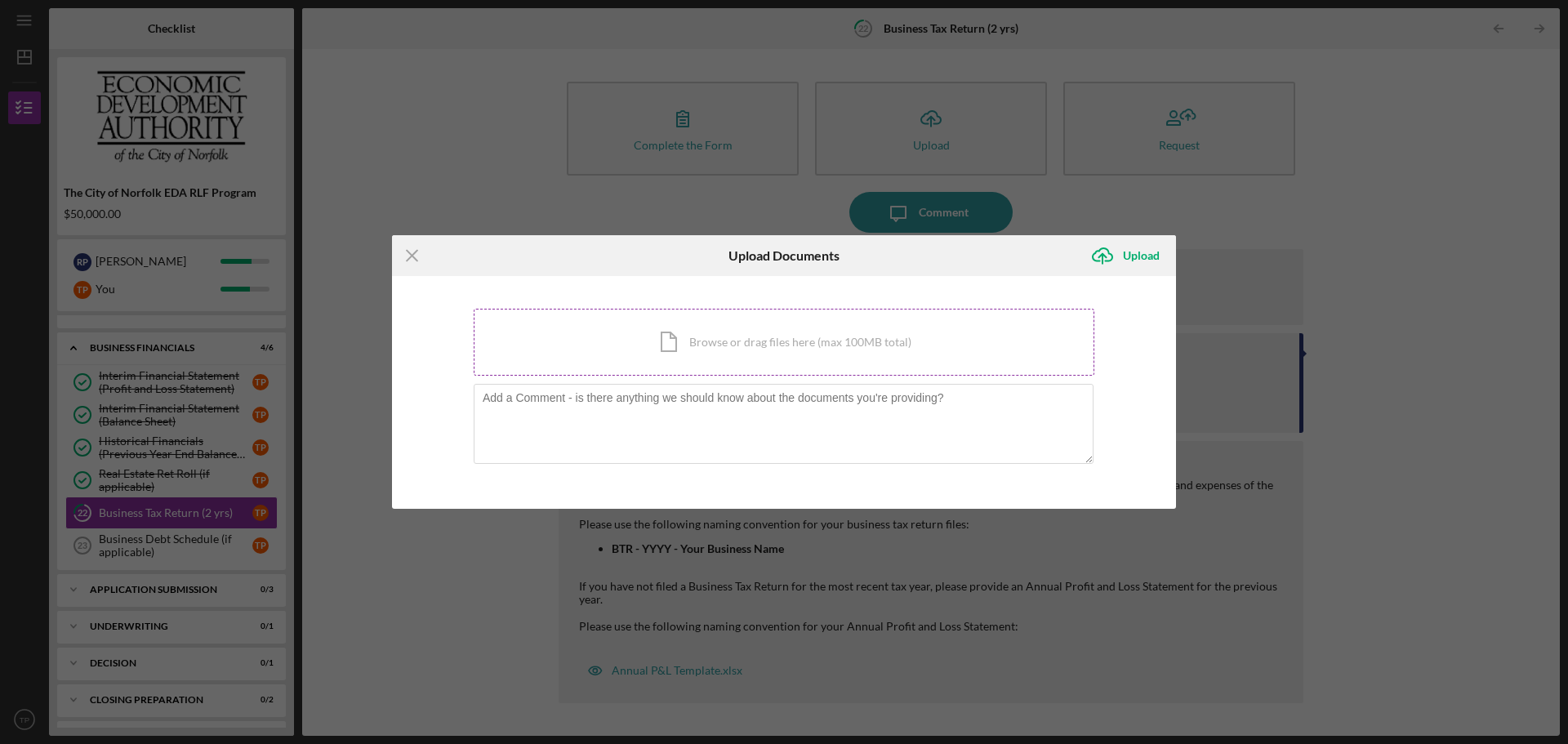
click at [702, 355] on div "Icon/Document Browse or drag files here (max 100MB total) Tap to choose files o…" at bounding box center [784, 343] width 620 height 67
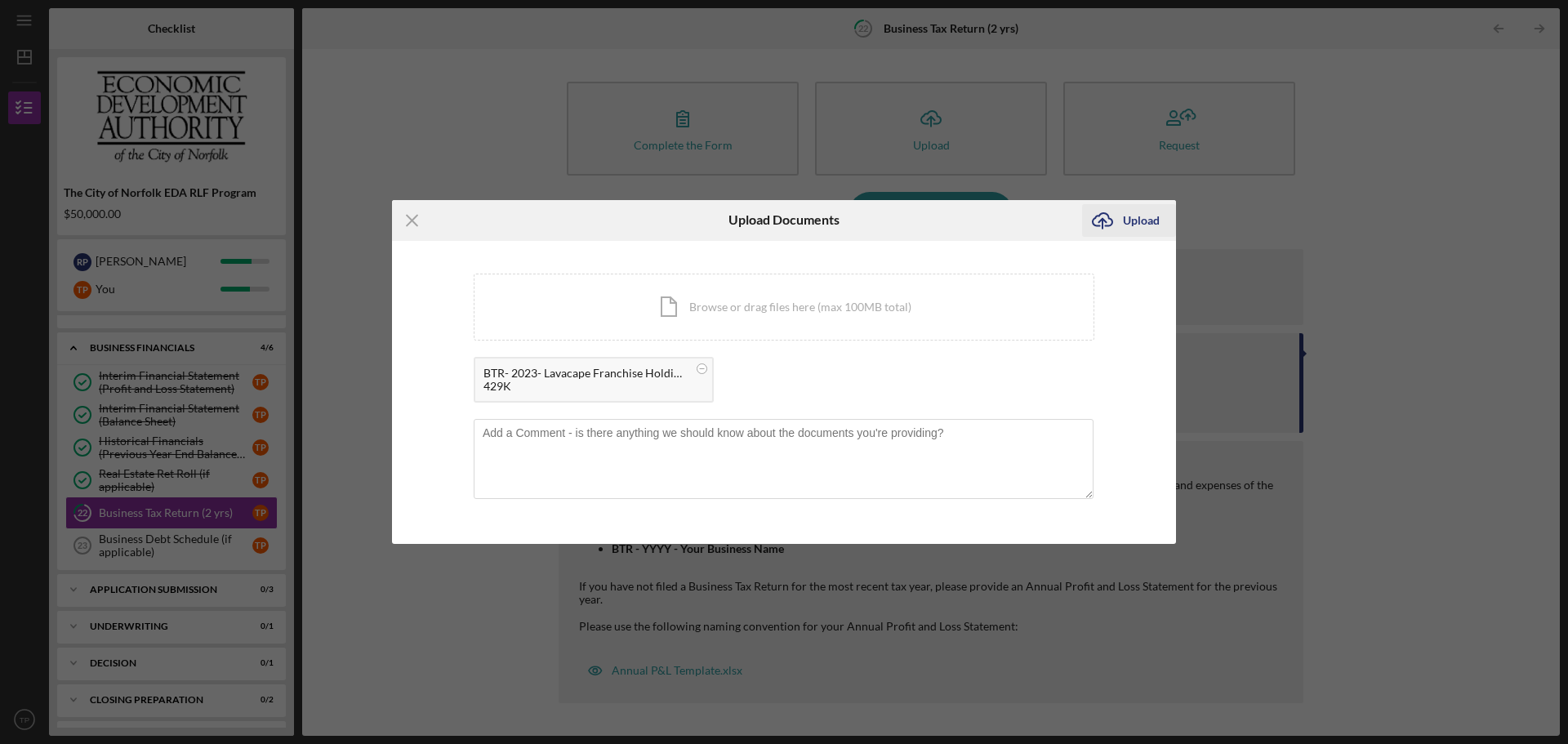
click at [1141, 223] on div "Upload" at bounding box center [1141, 220] width 37 height 33
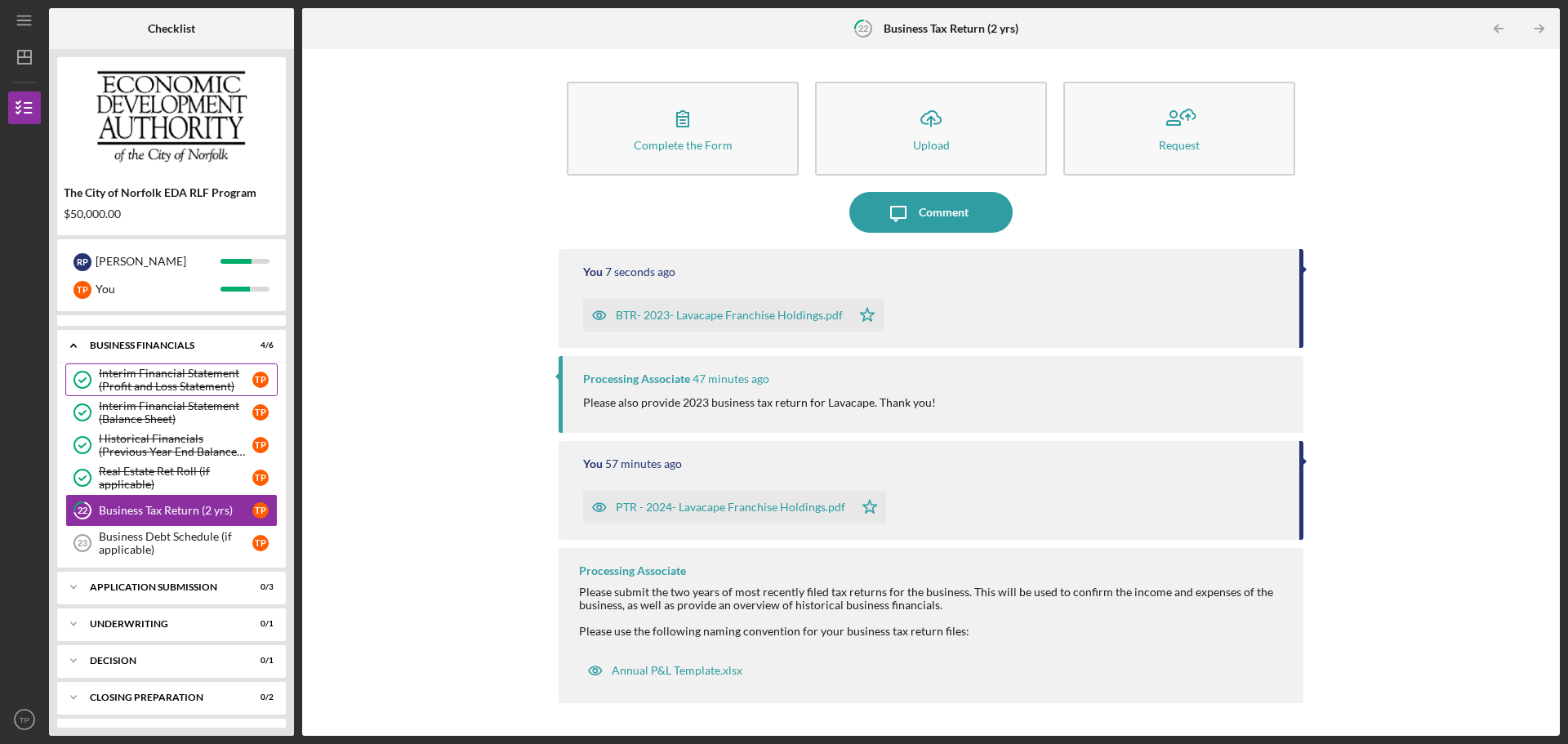
scroll to position [477, 0]
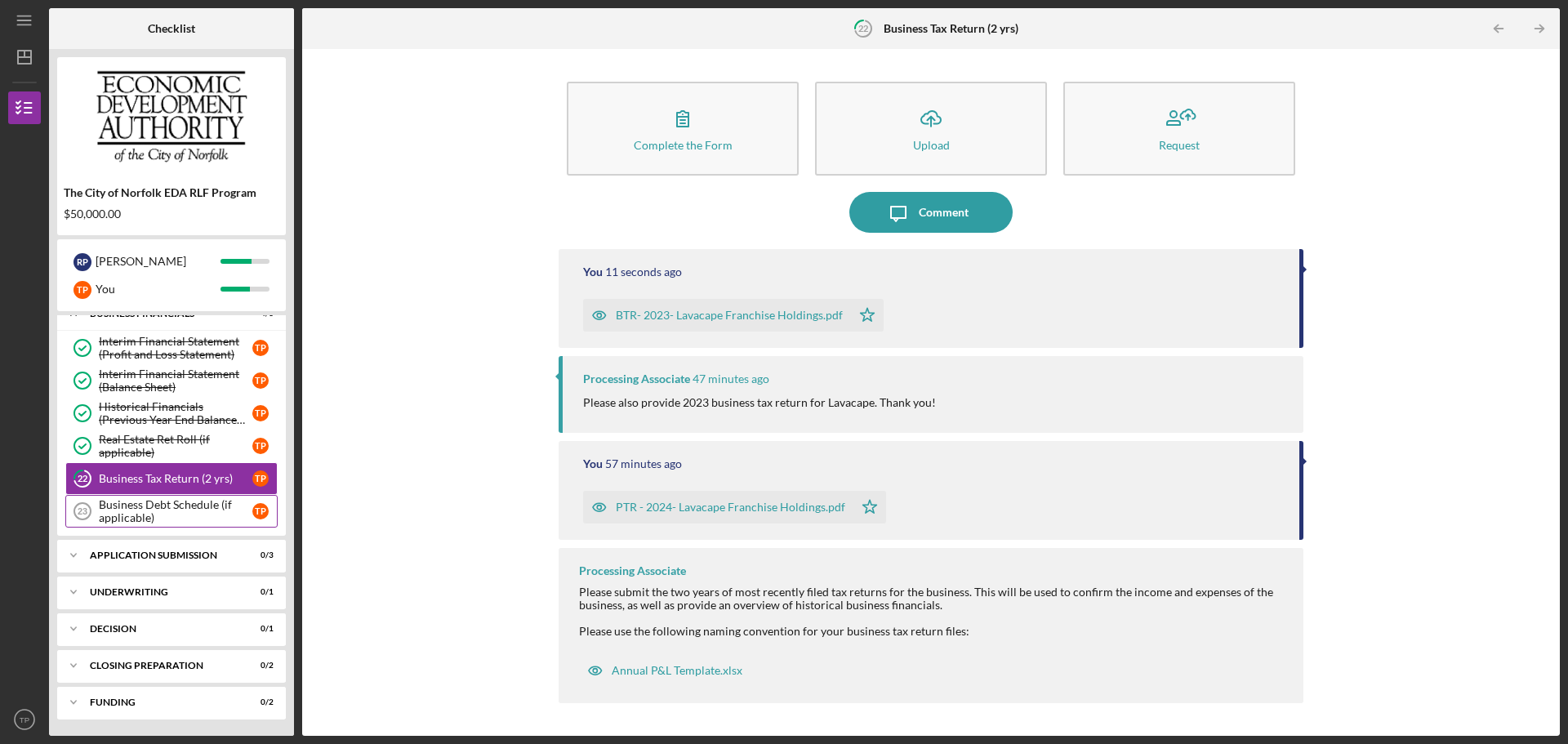
click at [185, 510] on div "Business Debt Schedule (if applicable)" at bounding box center [176, 511] width 154 height 26
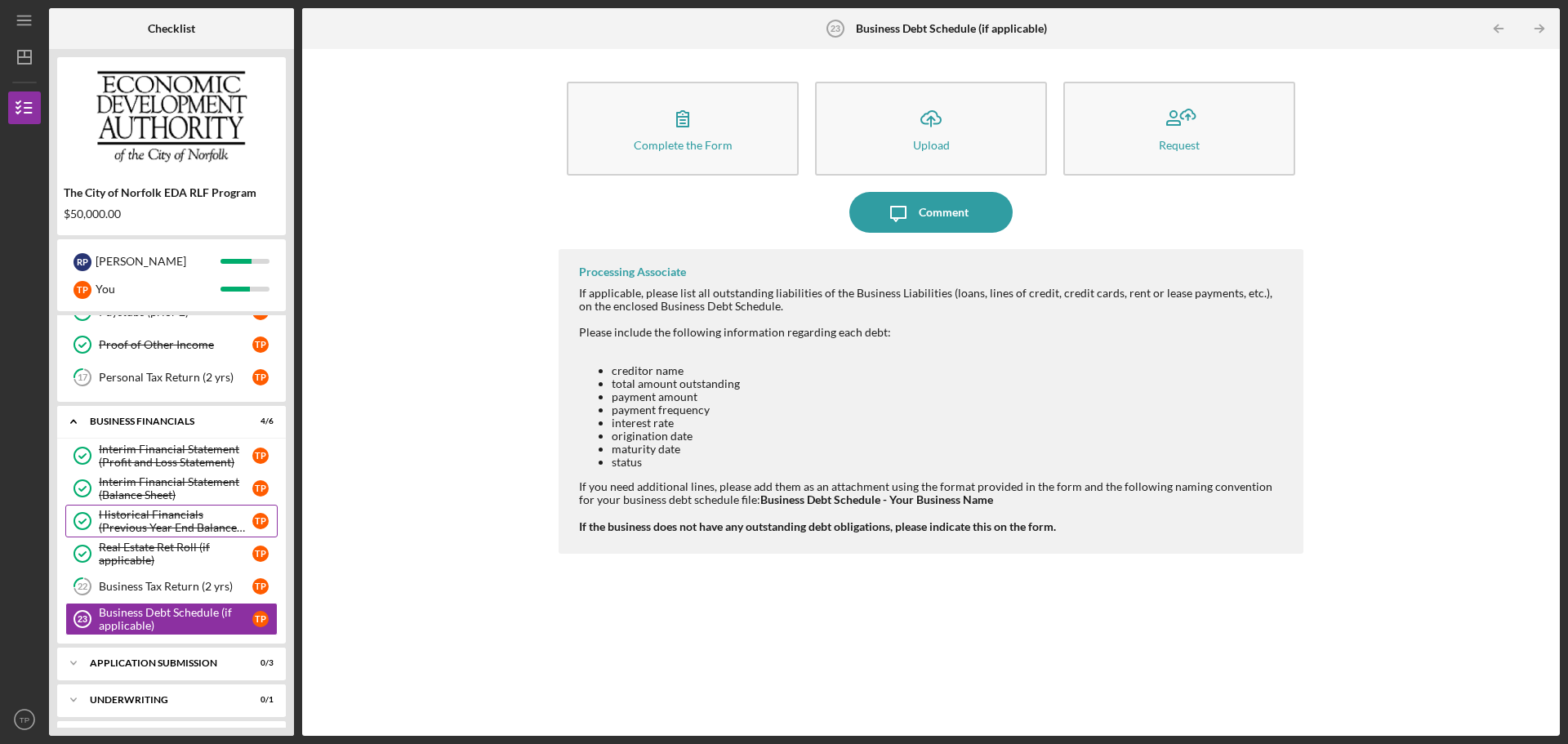
scroll to position [313, 0]
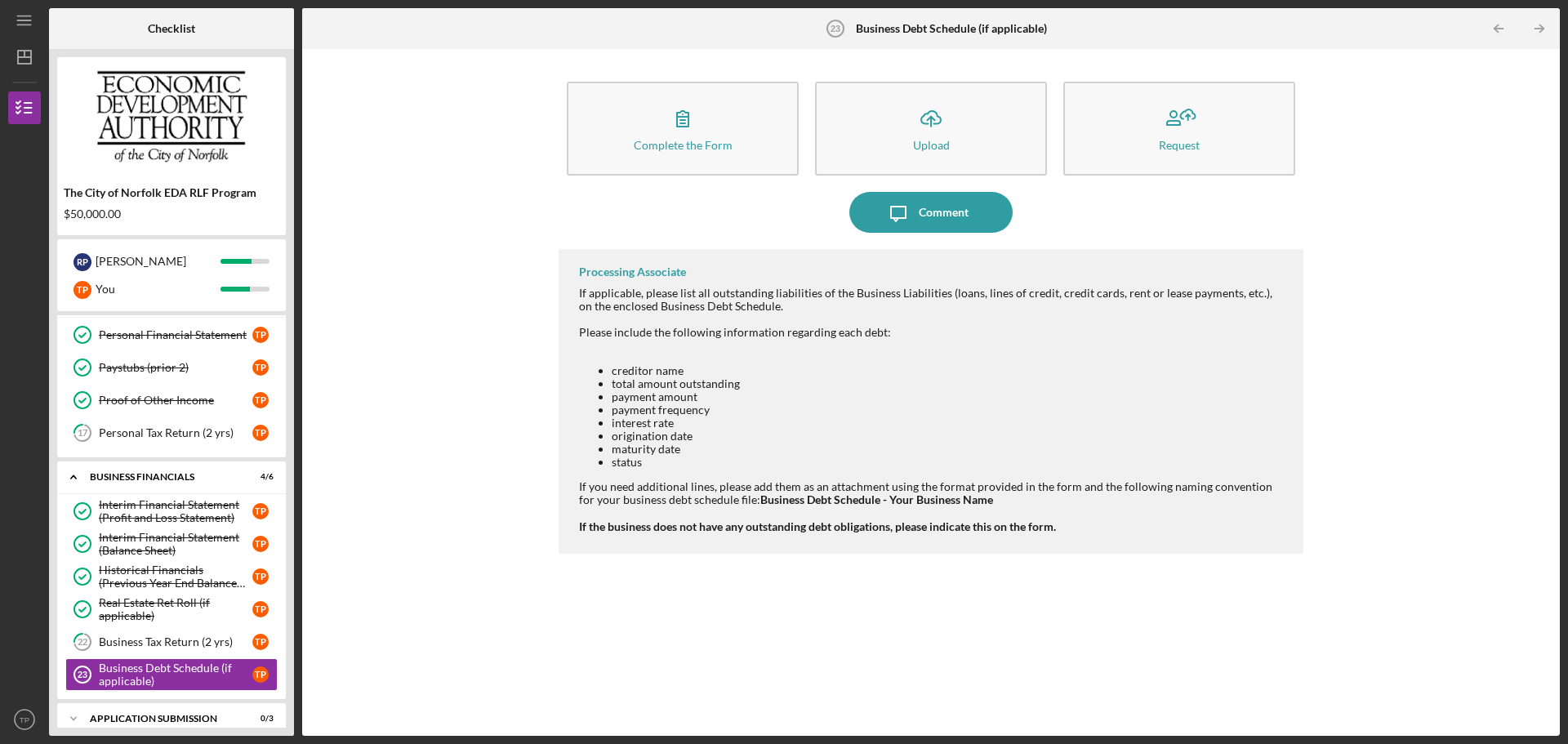
click at [1540, 26] on icon "Icon/Table Pagination Arrow" at bounding box center [1539, 29] width 37 height 37
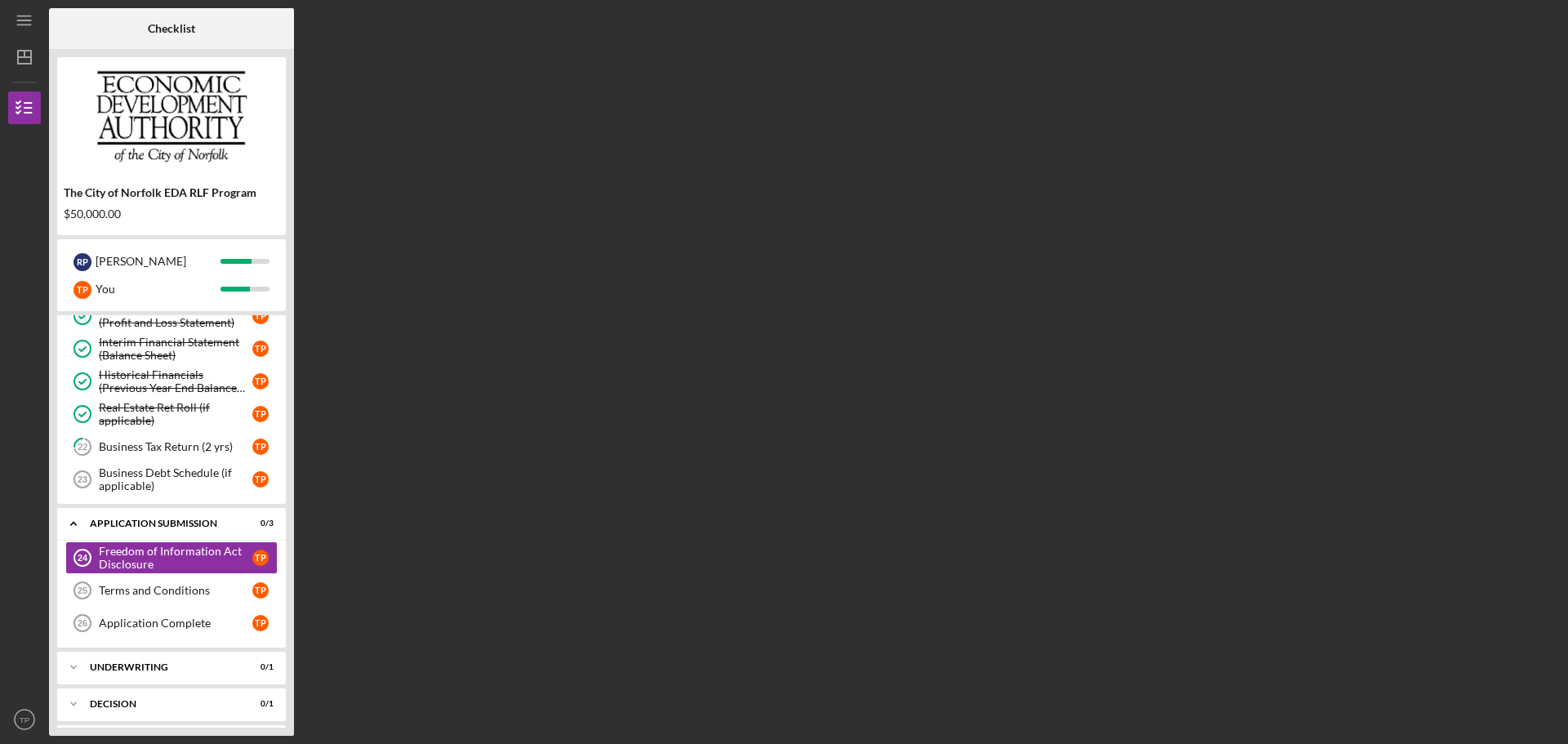
scroll to position [545, 0]
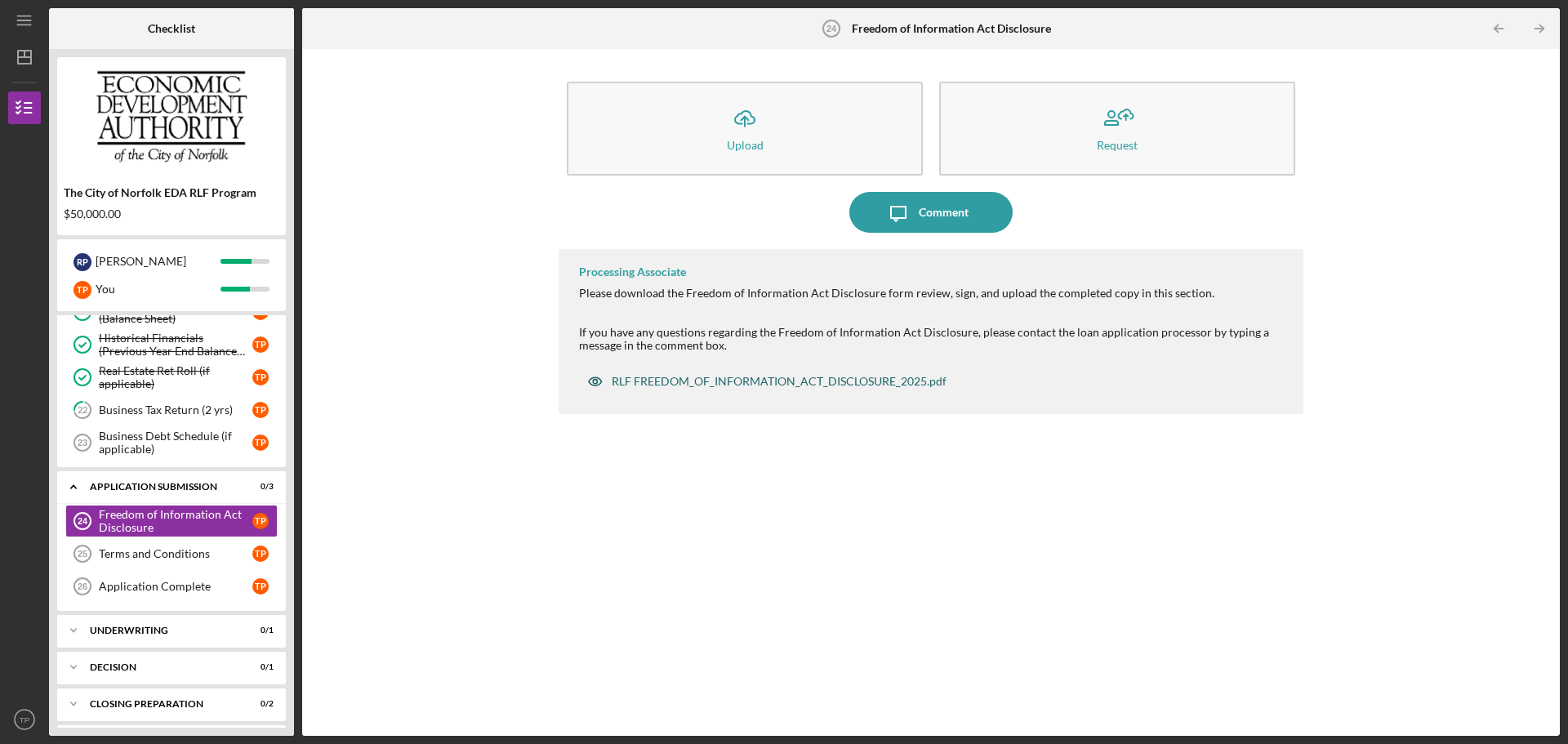
click at [784, 377] on div "RLF FREEDOM_OF_INFORMATION_ACT_DISCLOSURE_2025.pdf" at bounding box center [779, 382] width 335 height 13
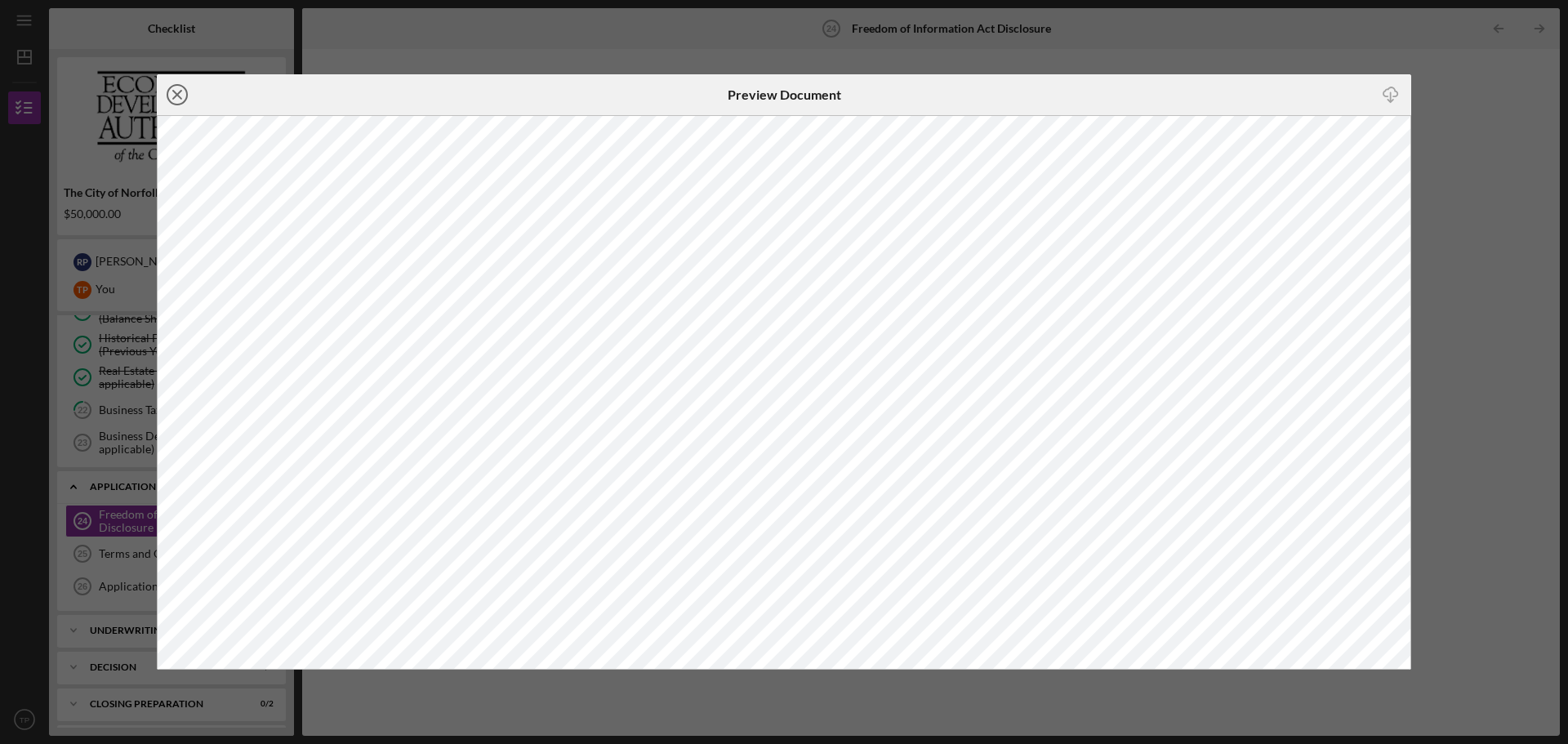
click at [179, 97] on line at bounding box center [177, 94] width 8 height 8
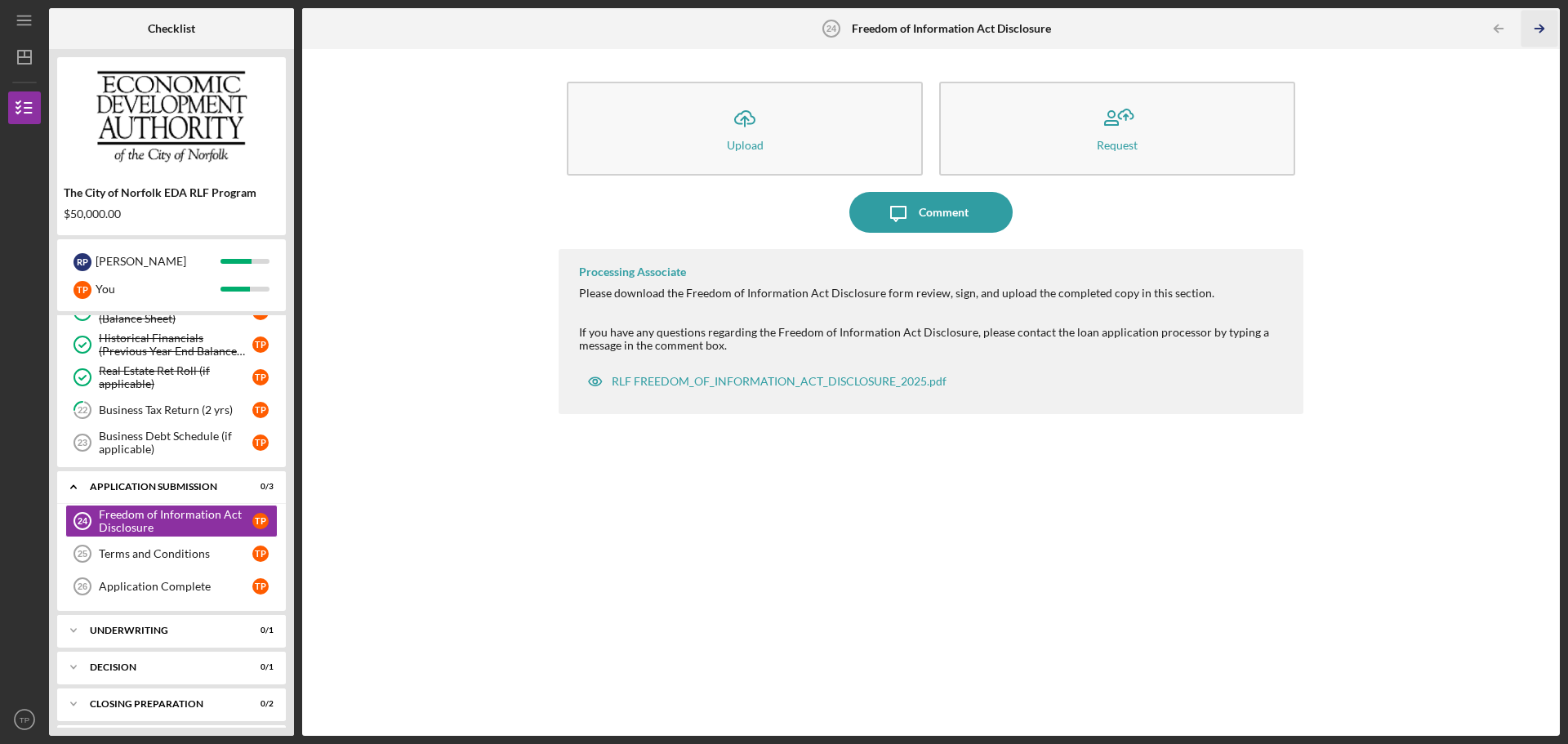
click at [1539, 28] on icon "Icon/Table Pagination Arrow" at bounding box center [1539, 29] width 37 height 37
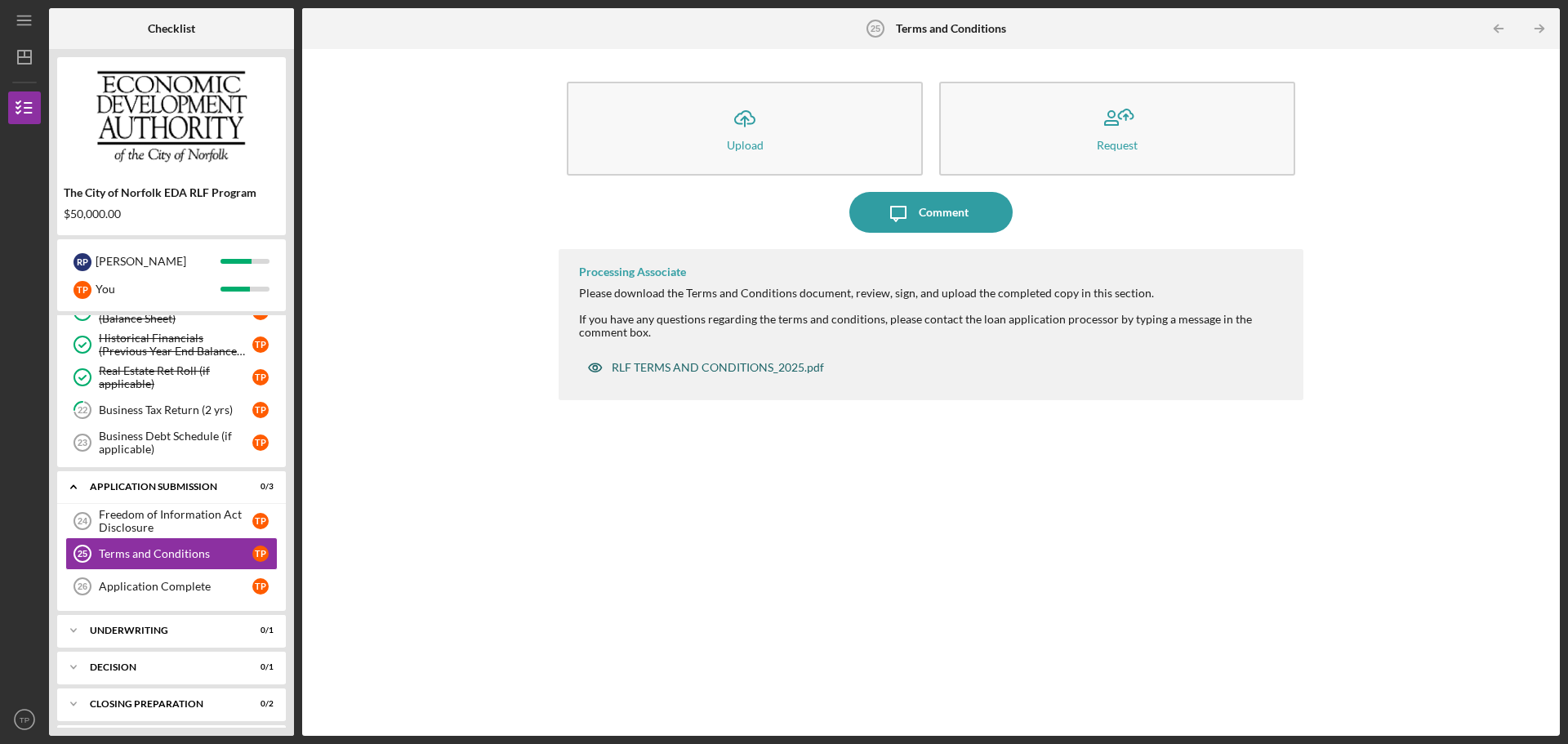
click at [725, 365] on div "RLF TERMS AND CONDITIONS_2025.pdf" at bounding box center [717, 368] width 212 height 13
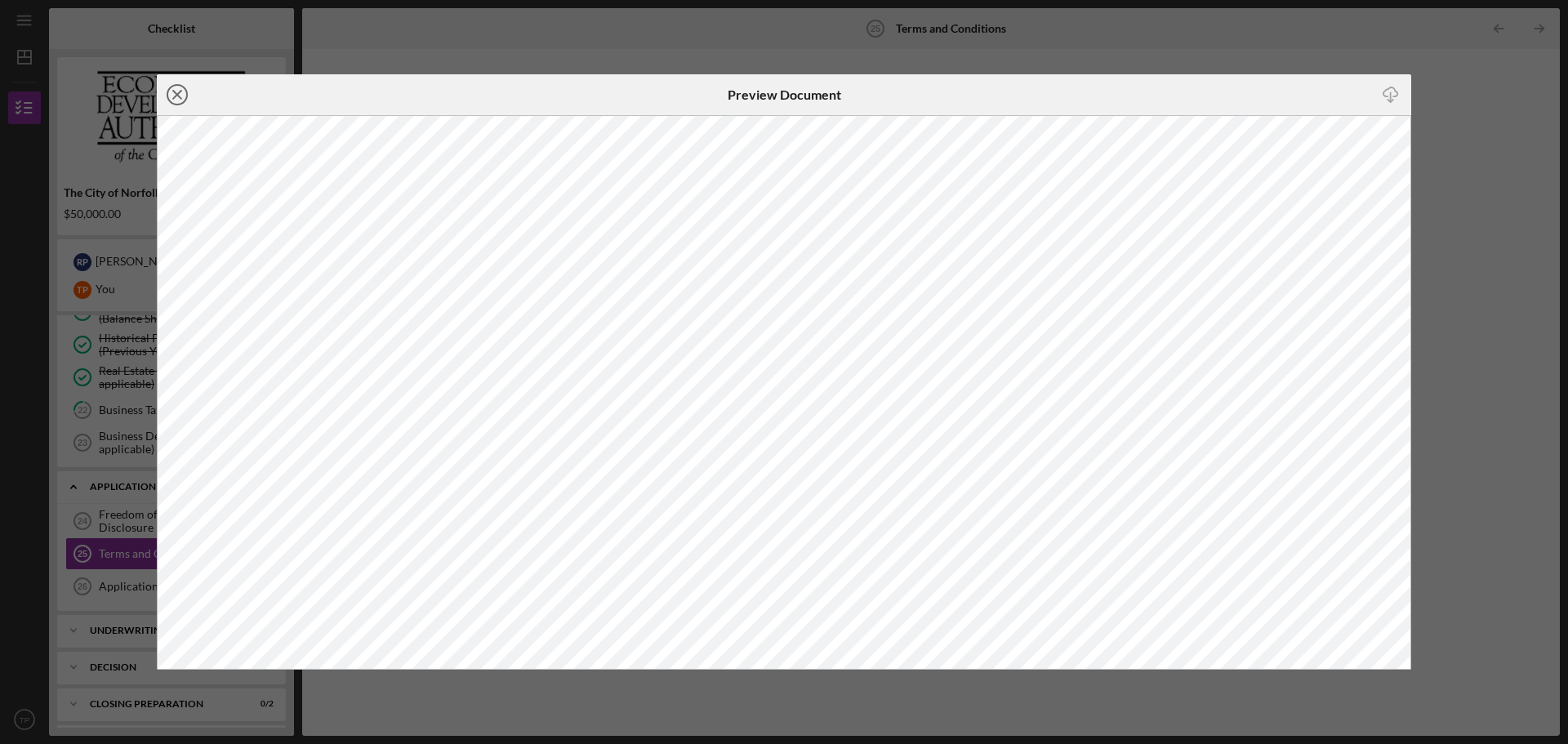
click at [178, 88] on icon "Icon/Close" at bounding box center [177, 94] width 41 height 41
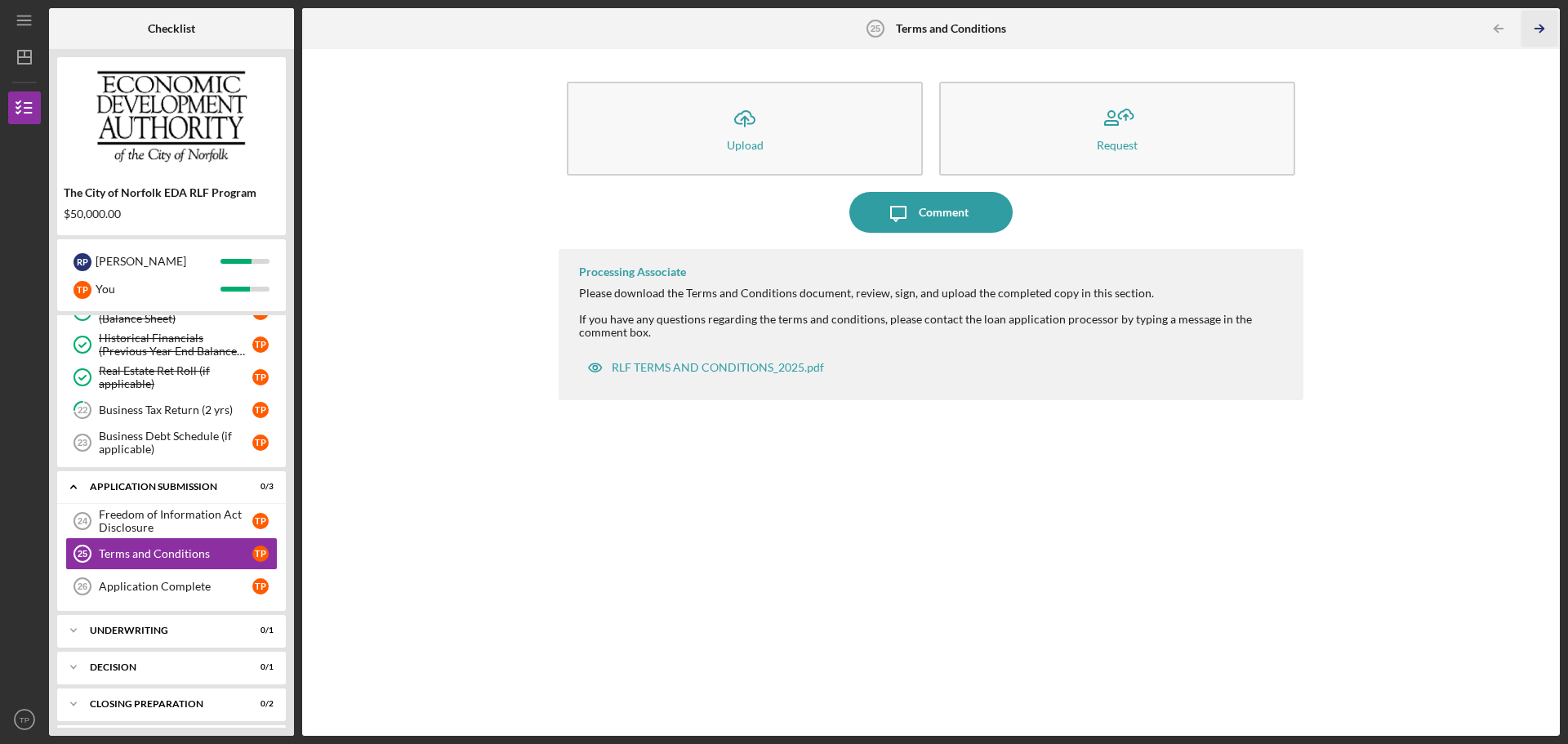
click at [1538, 29] on icon "Icon/Table Pagination Arrow" at bounding box center [1539, 29] width 37 height 37
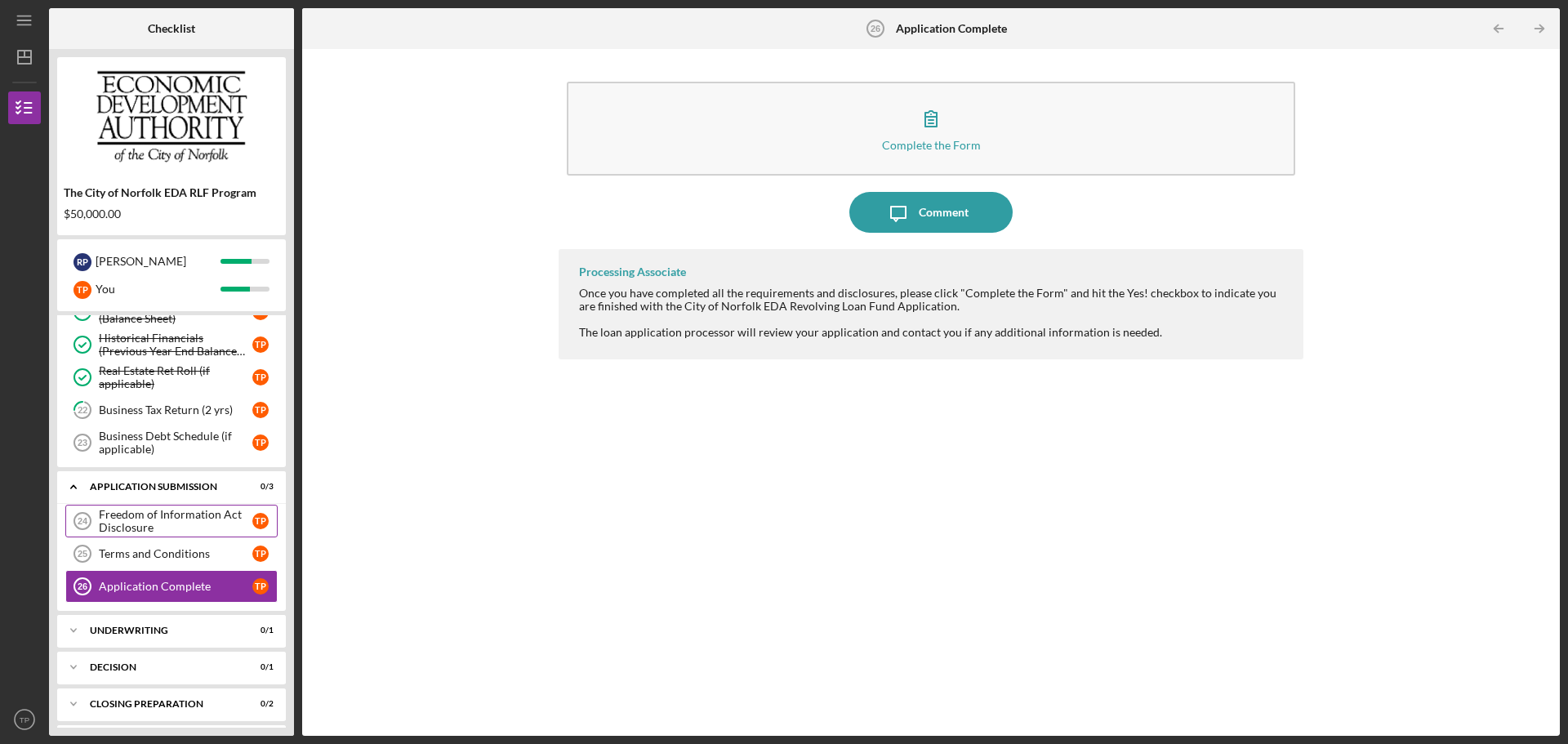
click at [166, 512] on div "Freedom of Information Act Disclosure" at bounding box center [176, 521] width 154 height 26
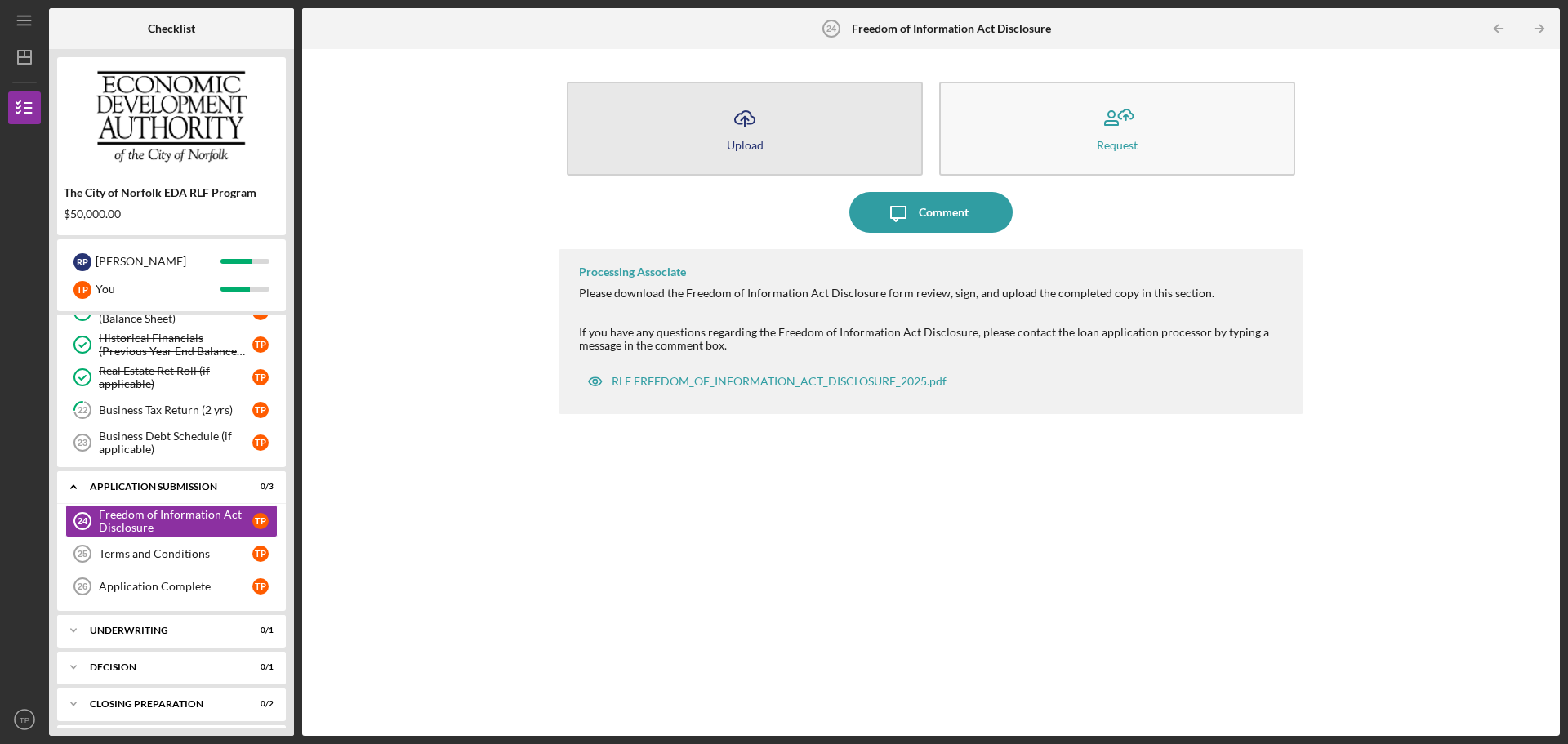
click at [746, 129] on icon "Icon/Upload" at bounding box center [745, 118] width 41 height 41
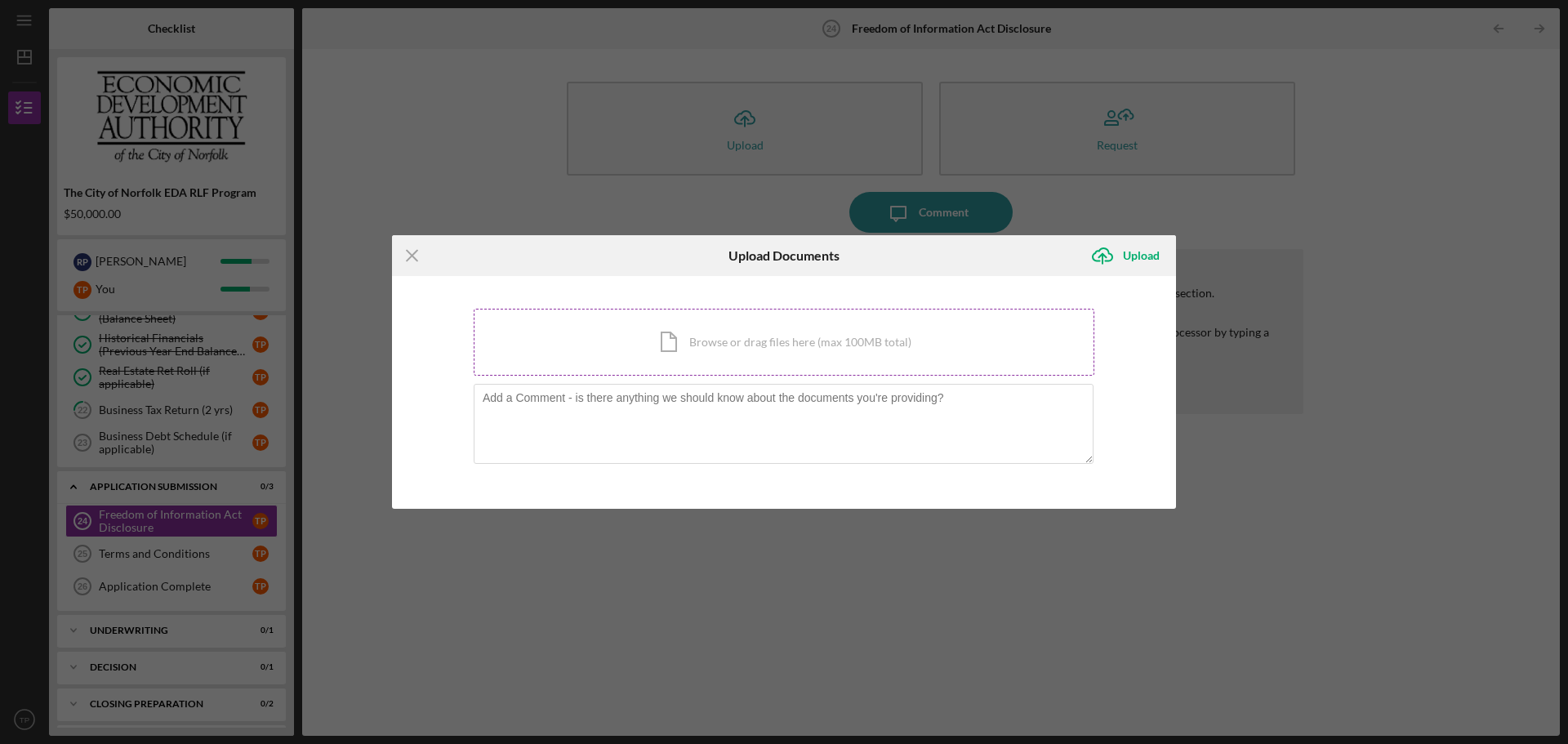
click at [716, 360] on div "Icon/Document Browse or drag files here (max 100MB total) Tap to choose files o…" at bounding box center [784, 343] width 620 height 67
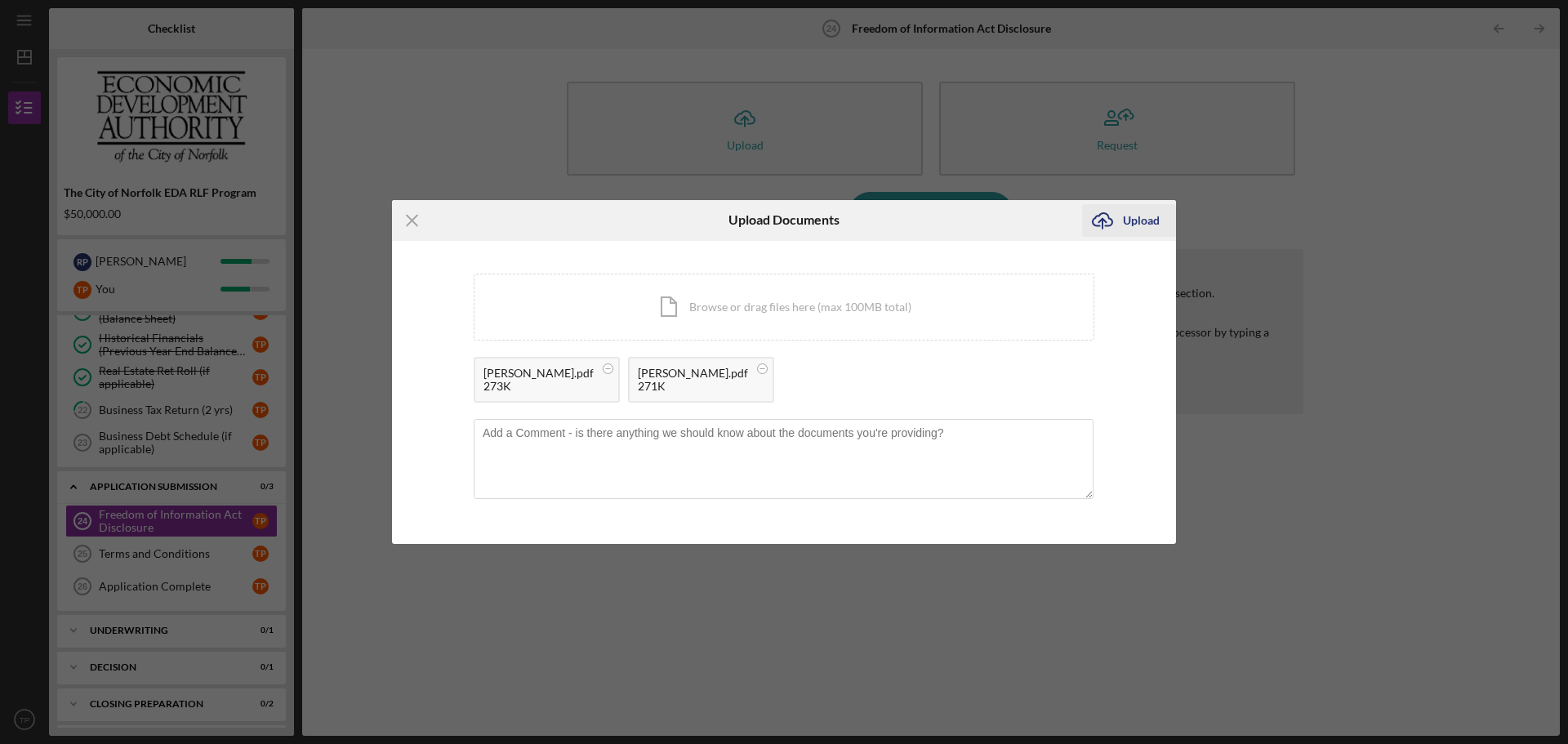
click at [1135, 226] on div "Upload" at bounding box center [1141, 220] width 37 height 33
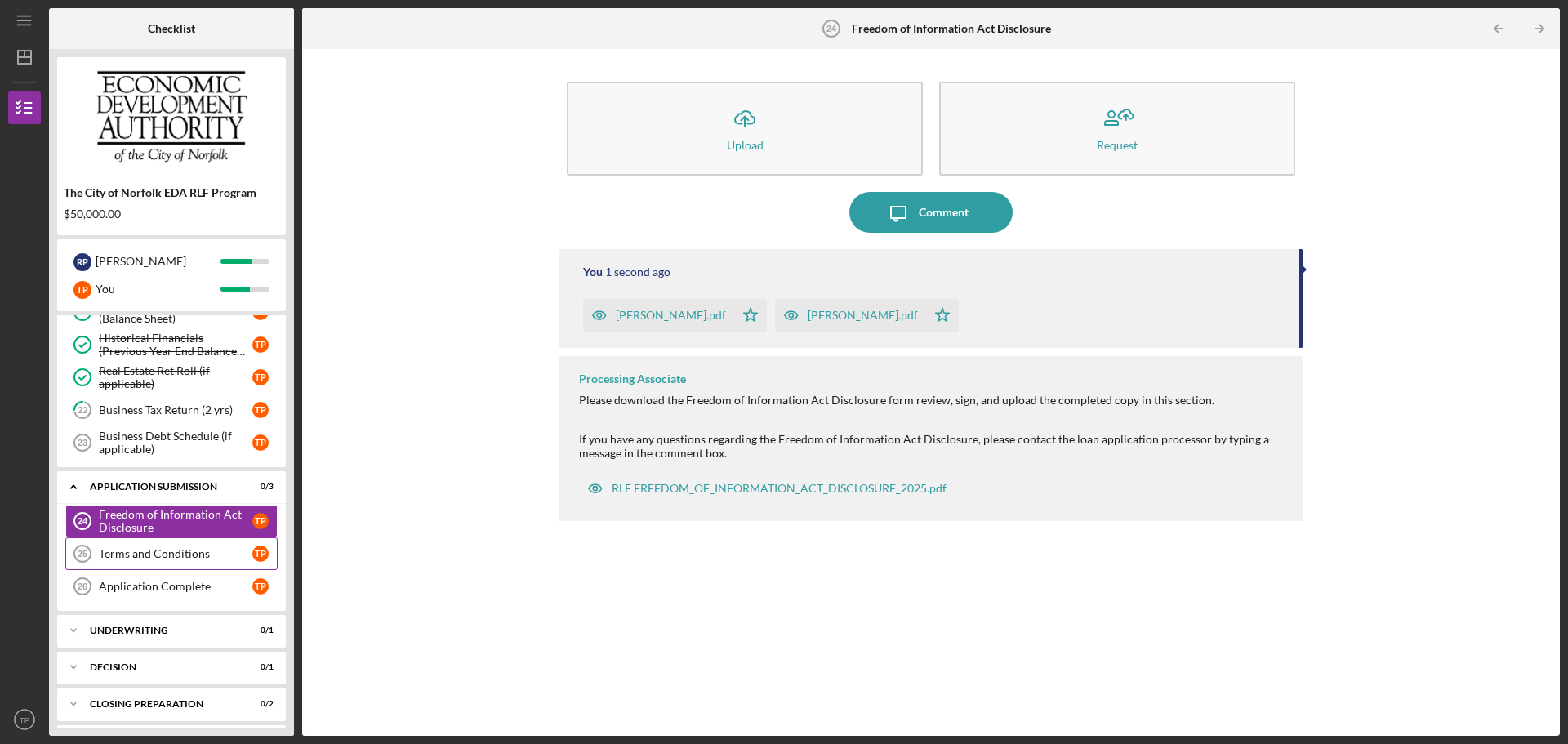
click at [167, 552] on div "Terms and Conditions" at bounding box center [176, 554] width 154 height 13
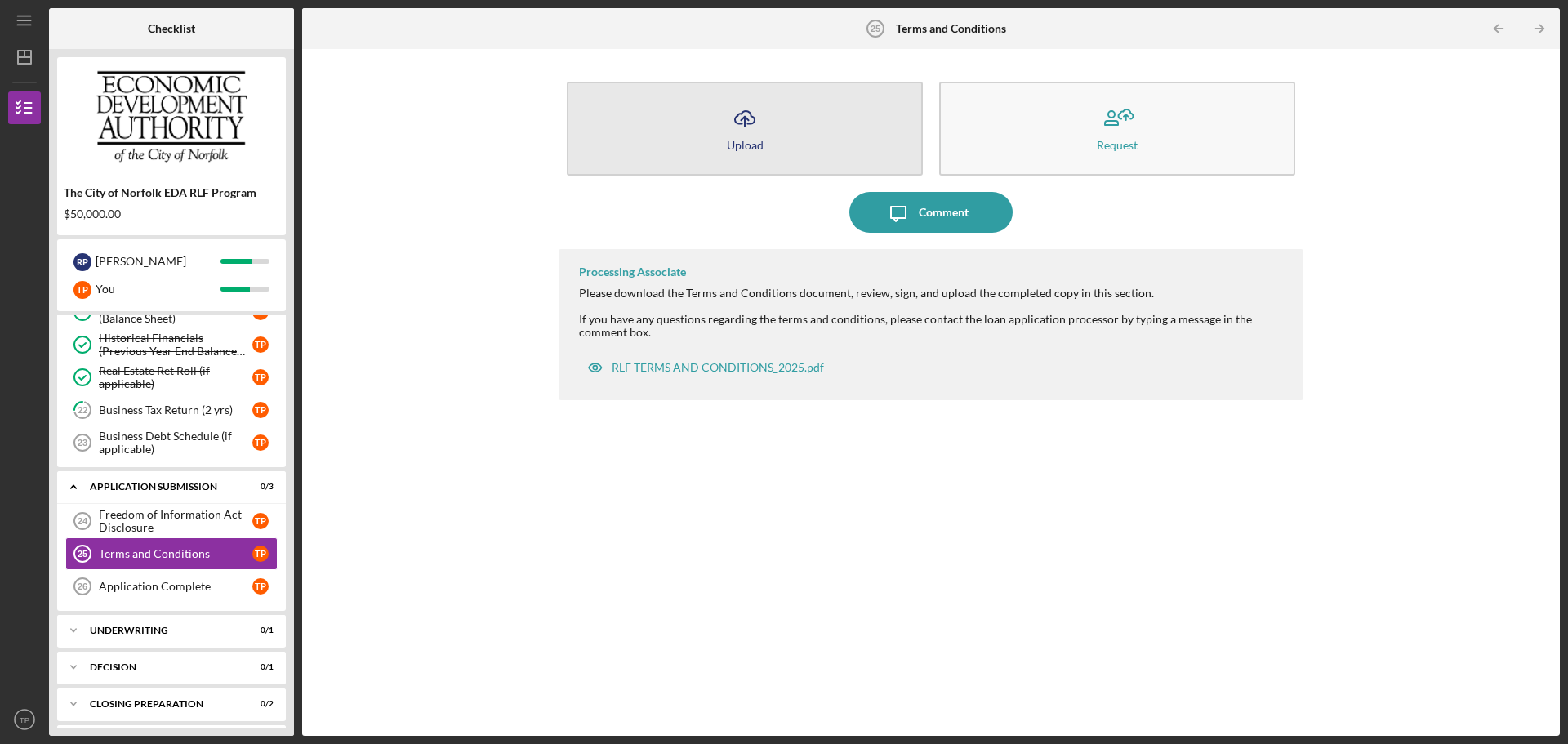
click at [746, 137] on button "Icon/Upload Upload" at bounding box center [745, 129] width 356 height 94
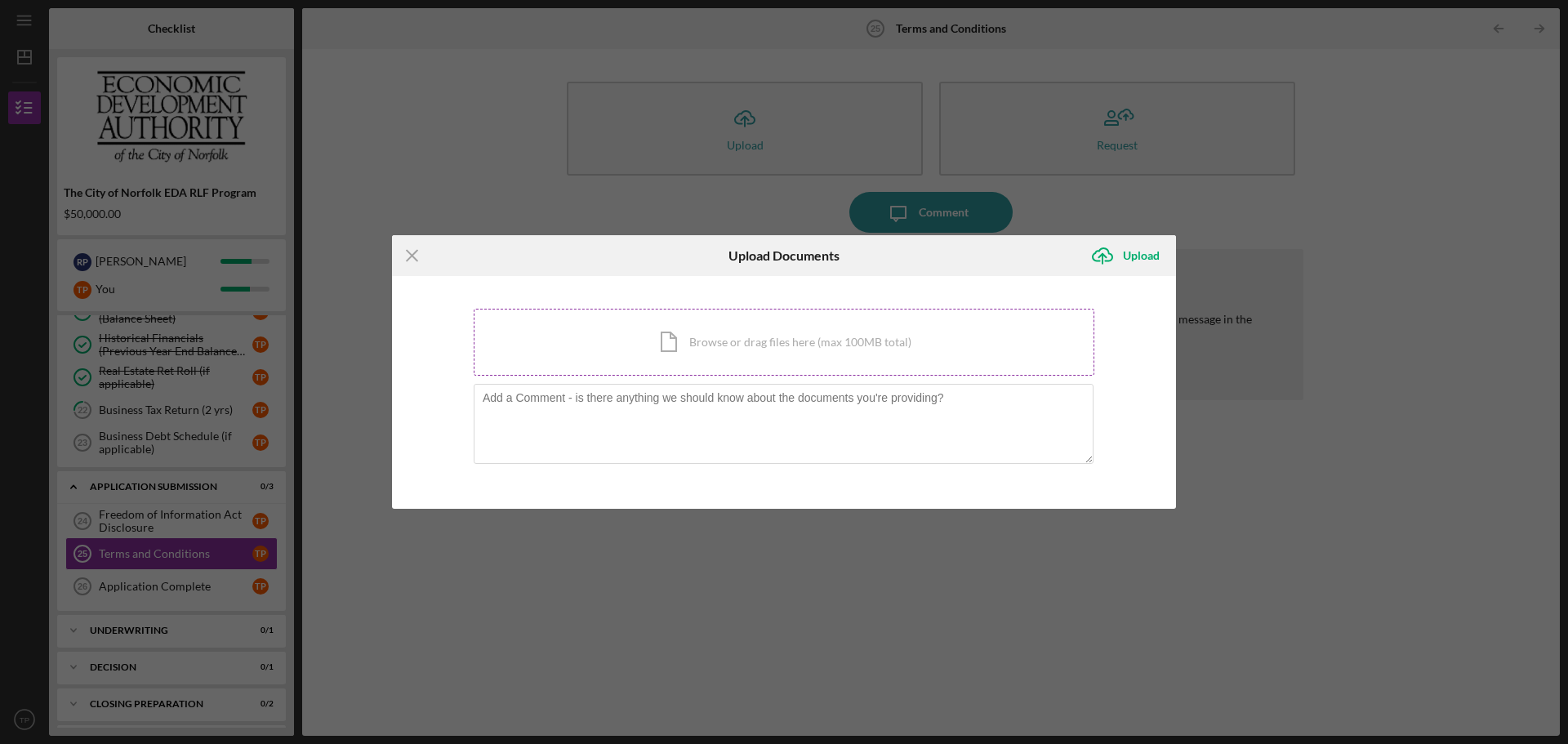
click at [719, 343] on div "Icon/Document Browse or drag files here (max 100MB total) Tap to choose files o…" at bounding box center [784, 343] width 620 height 67
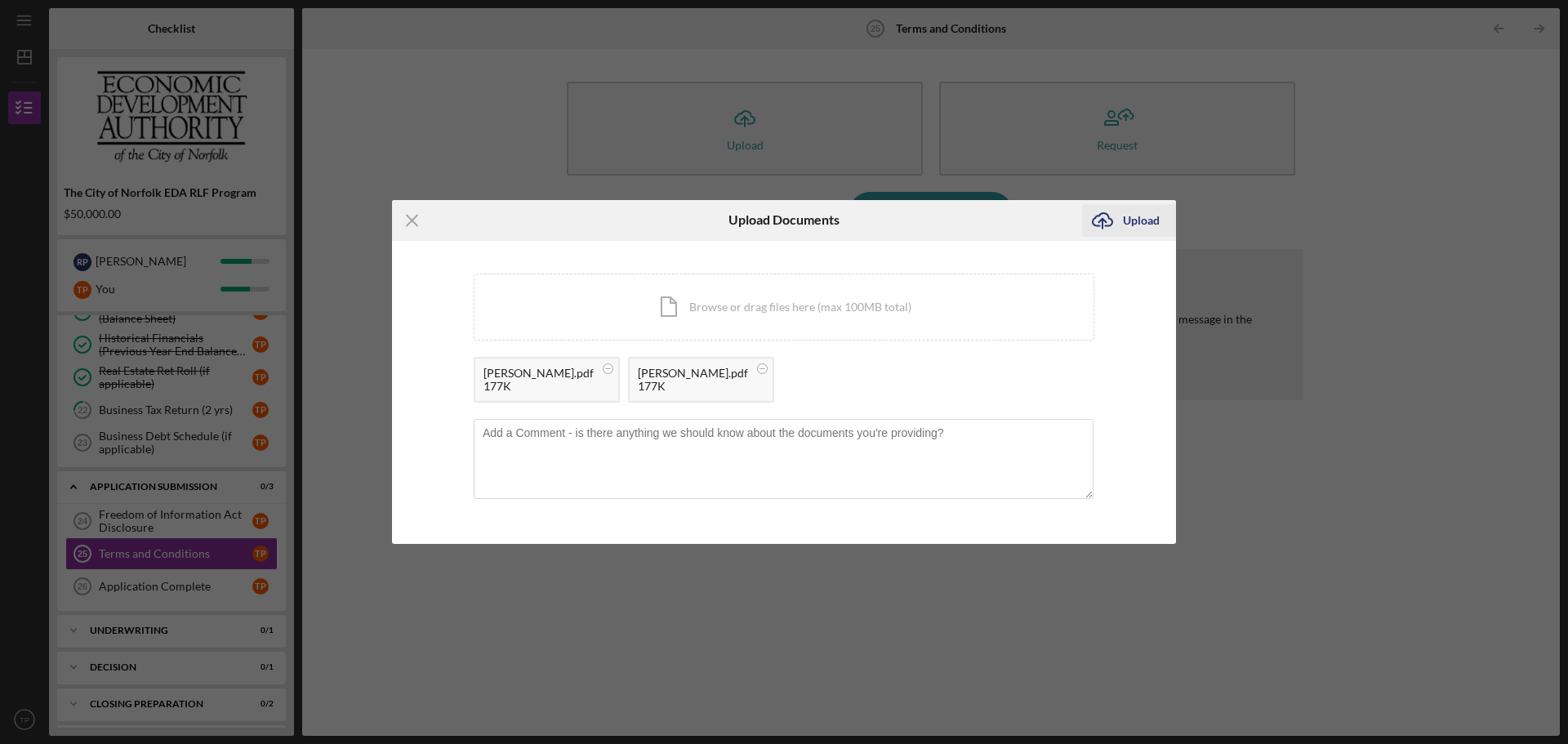
click at [1120, 225] on icon "Icon/Upload" at bounding box center [1102, 220] width 41 height 41
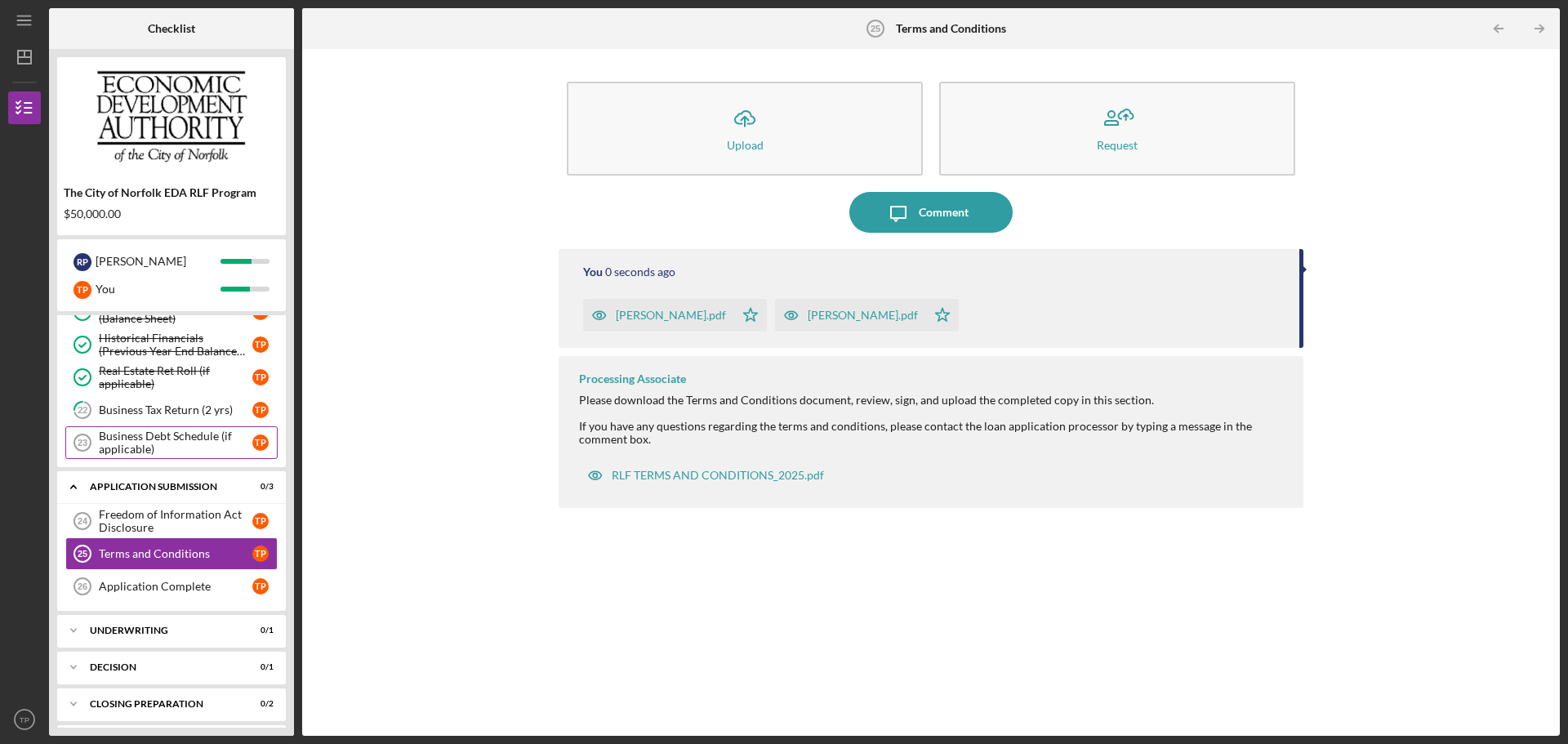
click at [95, 452] on icon "Business Debt Schedule (if applicable) 23" at bounding box center [82, 442] width 41 height 41
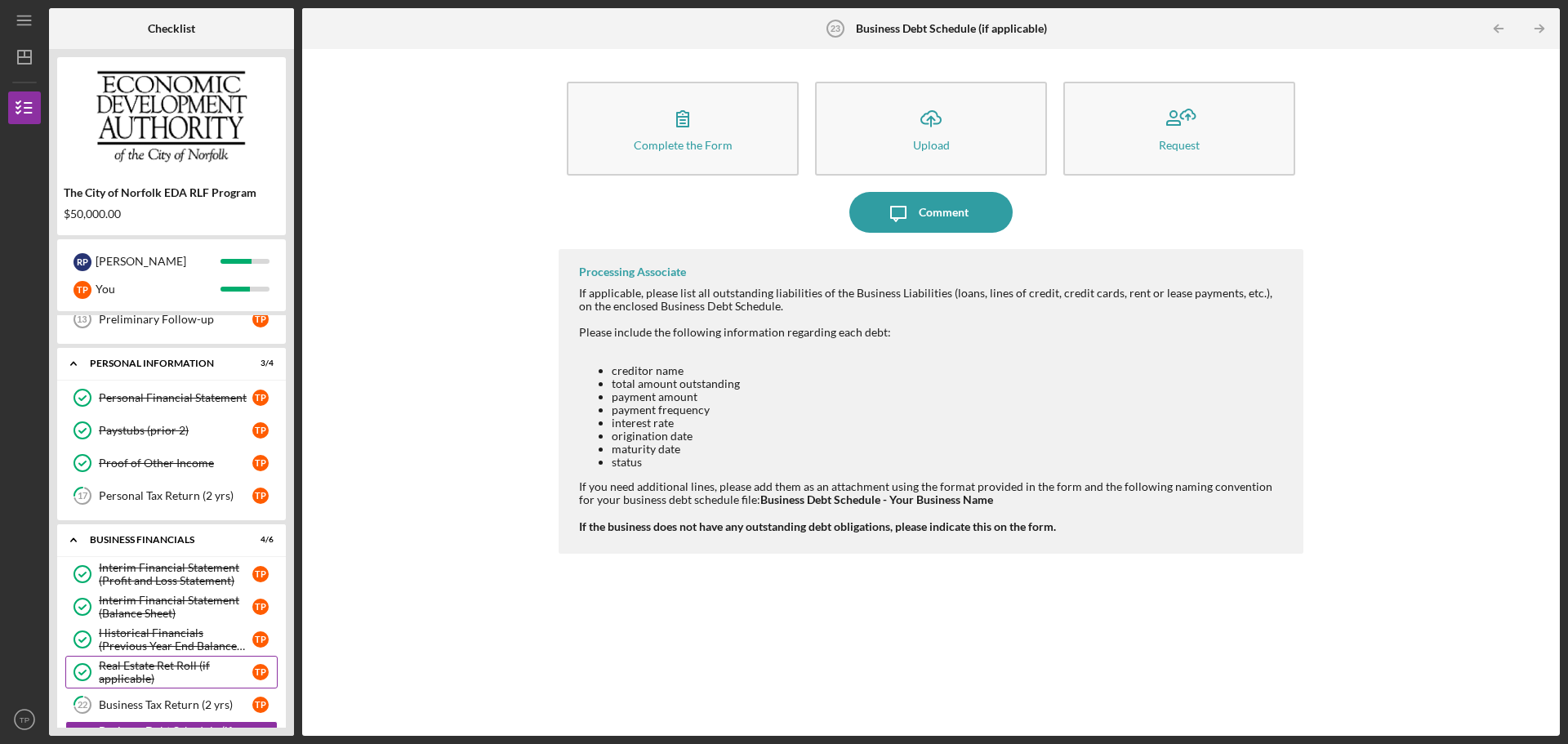
scroll to position [218, 0]
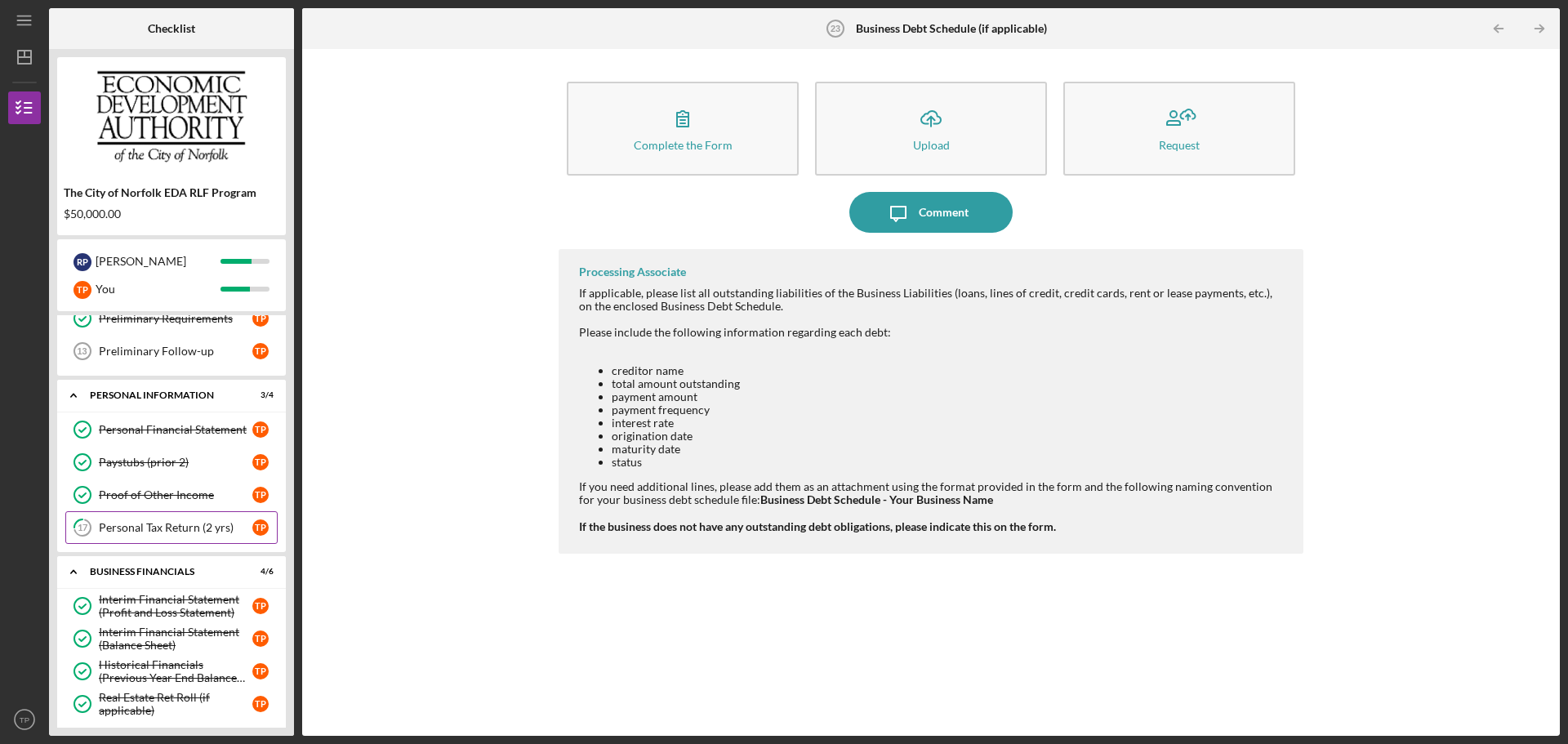
click at [182, 531] on div "Personal Tax Return (2 yrs)" at bounding box center [176, 527] width 154 height 13
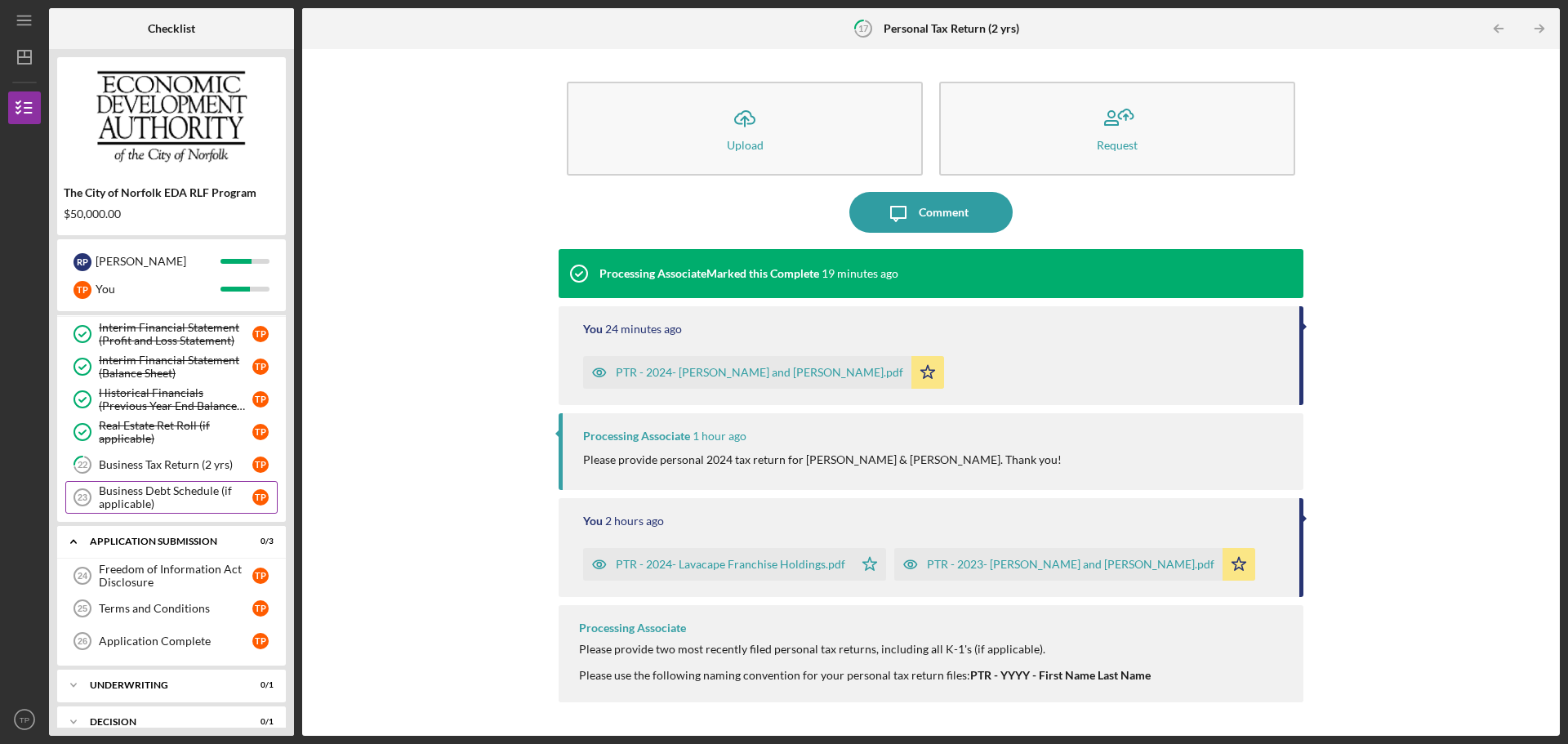
scroll to position [572, 0]
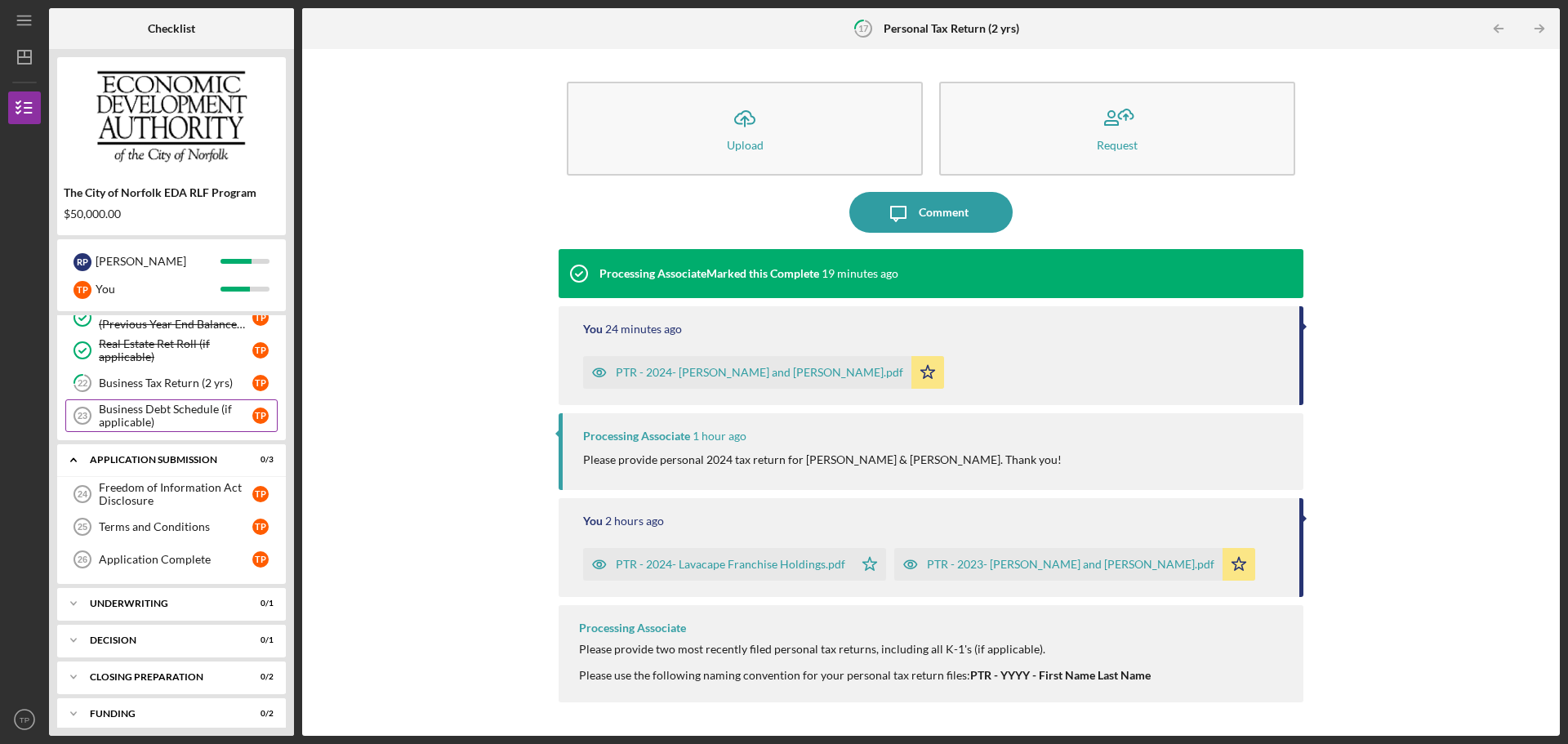
click at [145, 430] on link "Business Debt Schedule (if applicable) 23 Business Debt Schedule (if applicable…" at bounding box center [171, 416] width 212 height 33
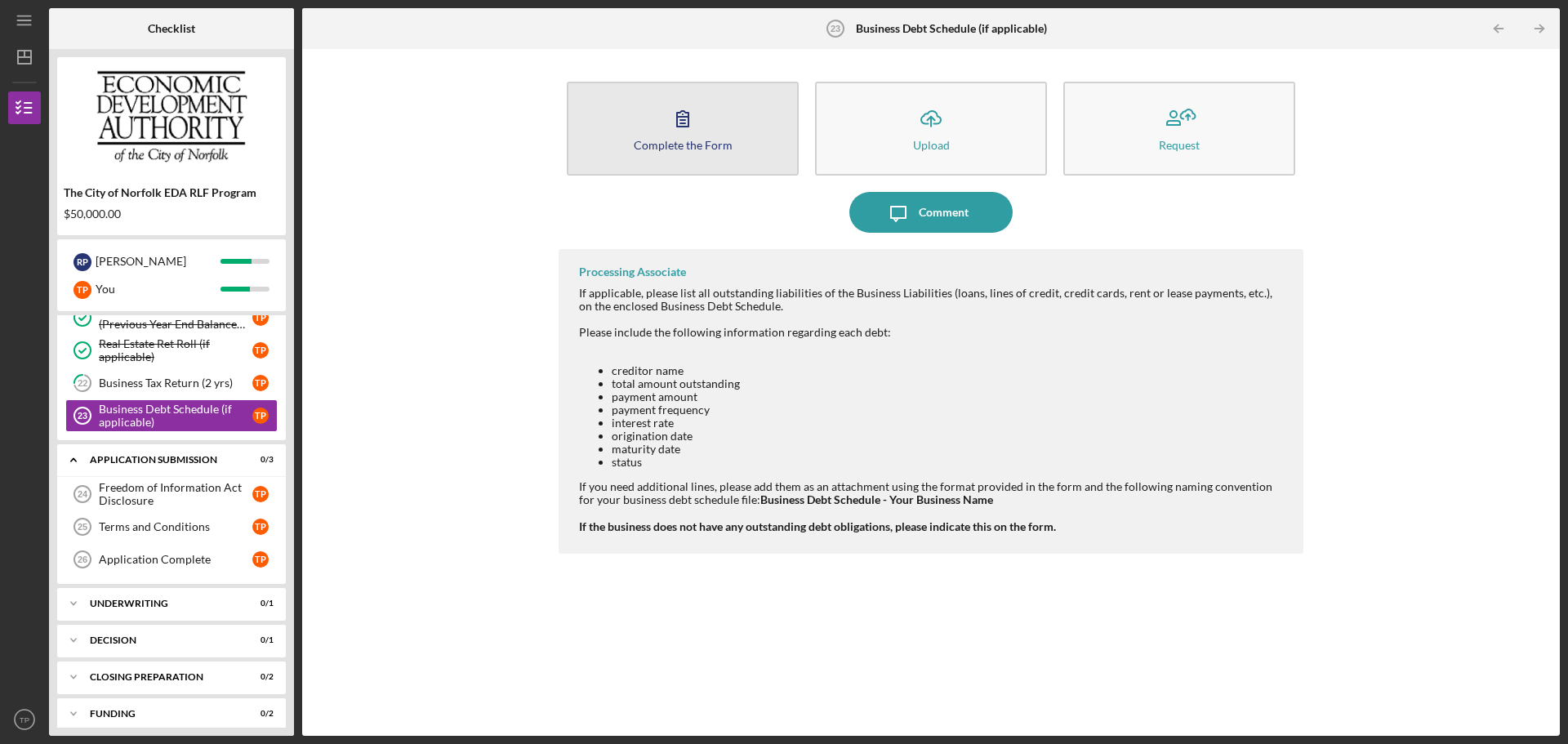
click at [726, 150] on div "Complete the Form" at bounding box center [683, 145] width 99 height 13
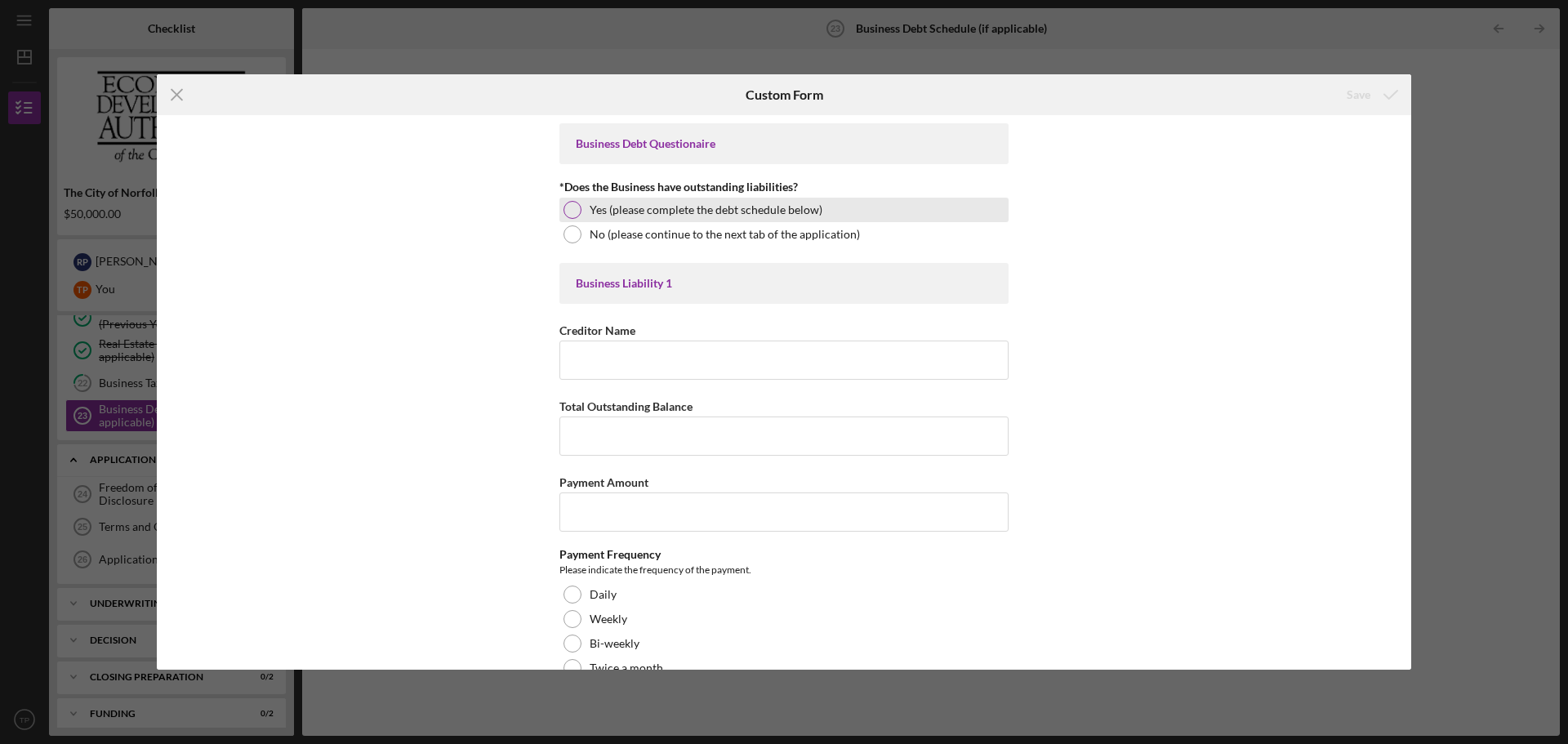
click at [570, 210] on div at bounding box center [572, 210] width 18 height 18
click at [653, 353] on input "Creditor Name" at bounding box center [784, 360] width 449 height 39
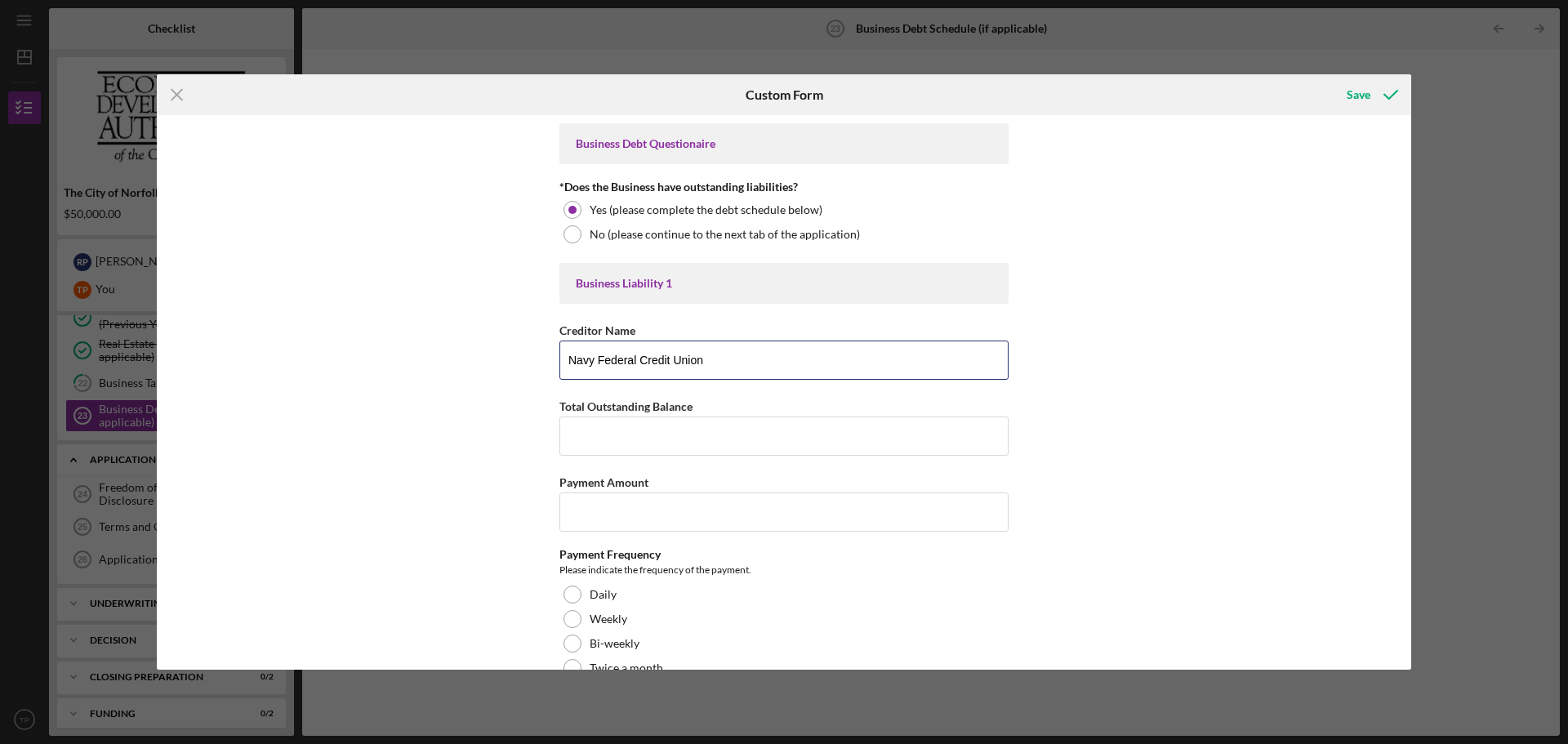
type input "Navy Federal Credit Union"
type input "$4,336.73"
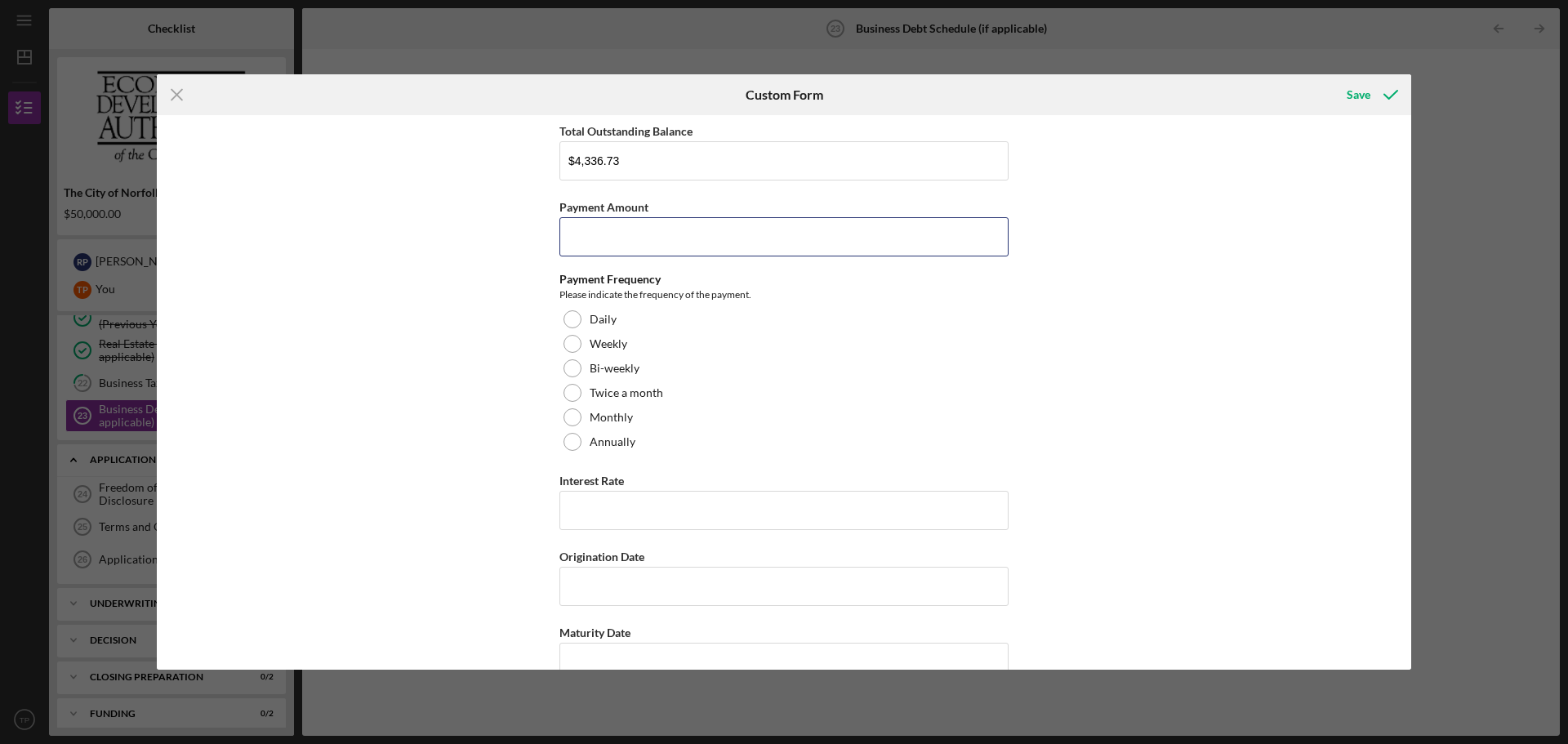
scroll to position [327, 0]
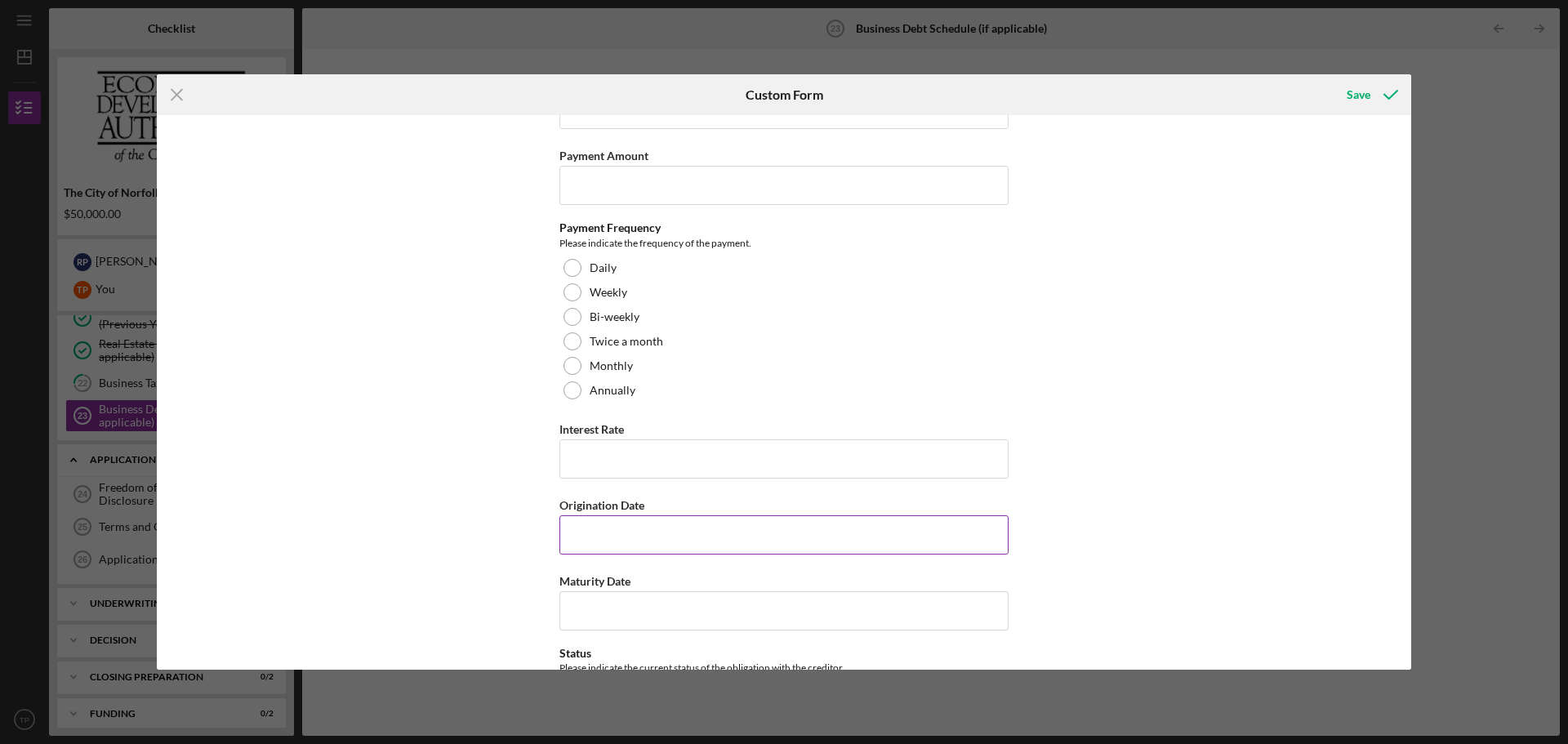
click at [638, 526] on input "Origination Date" at bounding box center [784, 535] width 449 height 39
type input "02/14/2023"
click at [639, 603] on input "Maturity Date" at bounding box center [784, 611] width 449 height 39
drag, startPoint x: 654, startPoint y: 537, endPoint x: 399, endPoint y: 522, distance: 255.4
click at [418, 536] on div "Business Debt Questionaire *Does the Business have outstanding liabilities? Yes…" at bounding box center [784, 392] width 1255 height 555
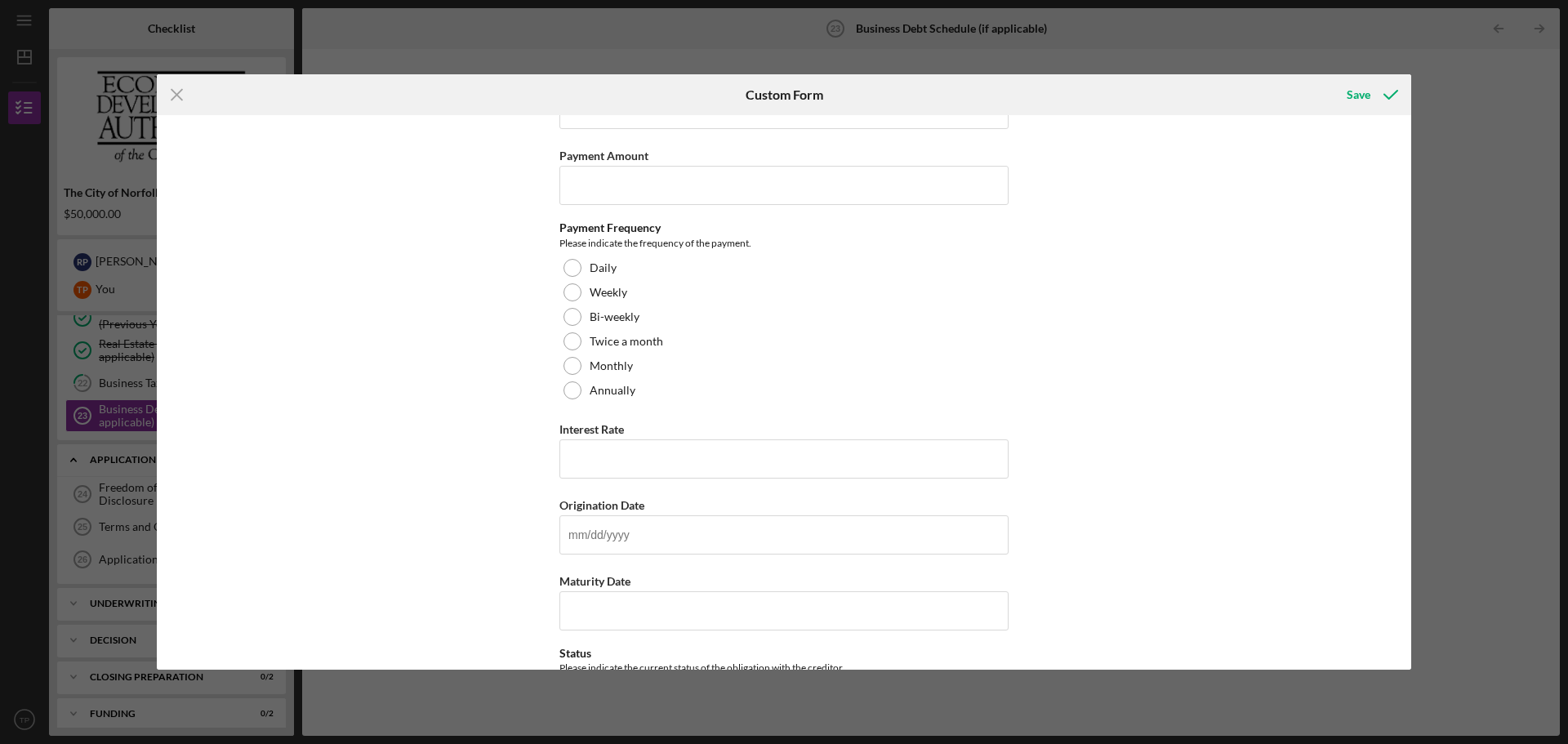
click at [184, 92] on icon "Icon/Menu Close" at bounding box center [177, 94] width 41 height 41
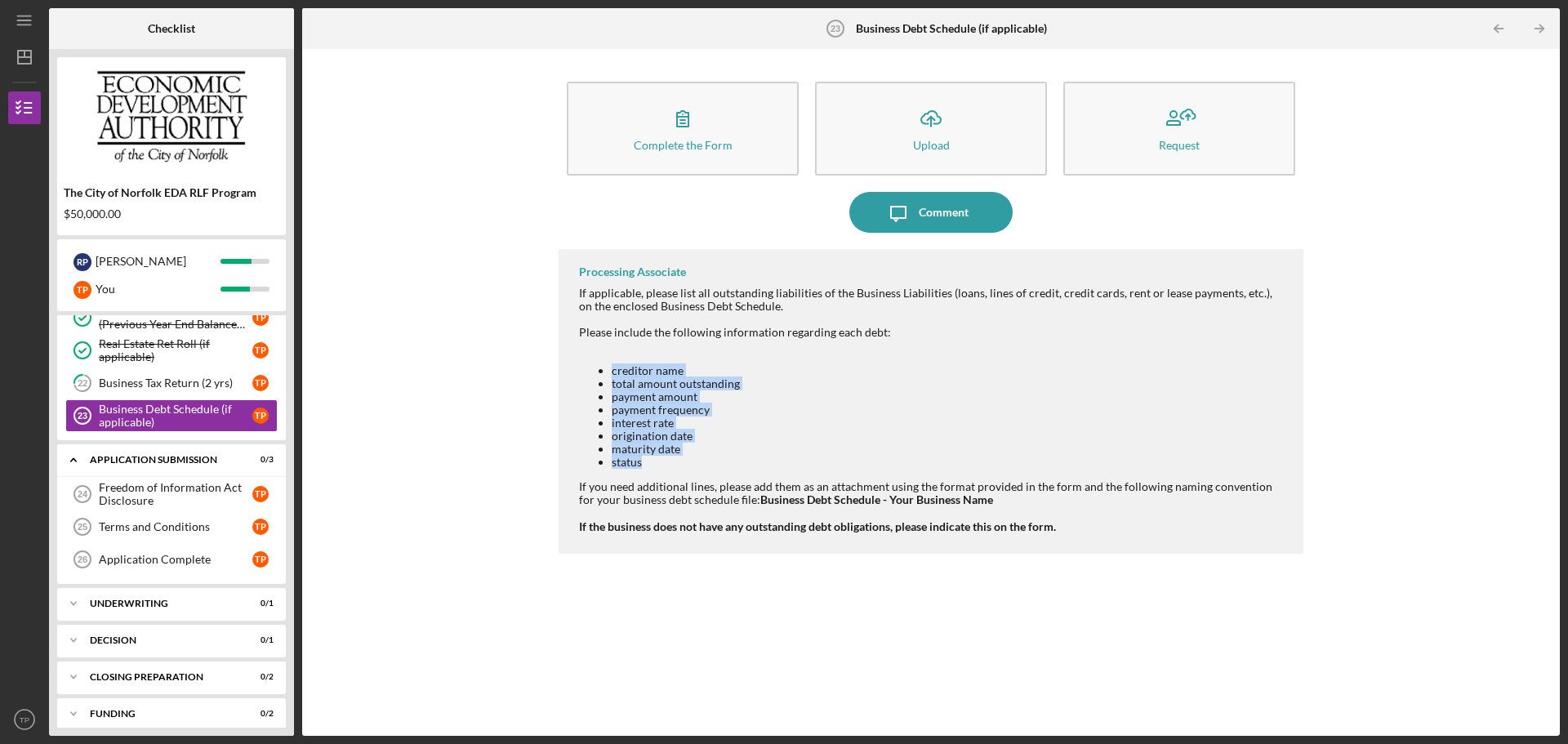
drag, startPoint x: 643, startPoint y: 463, endPoint x: 596, endPoint y: 375, distance: 99.8
click at [596, 375] on ul "creditor name total amount outstanding payment amount payment frequency interes…" at bounding box center [933, 417] width 708 height 105
copy ul "creditor name total amount outstanding payment amount payment frequency interes…"
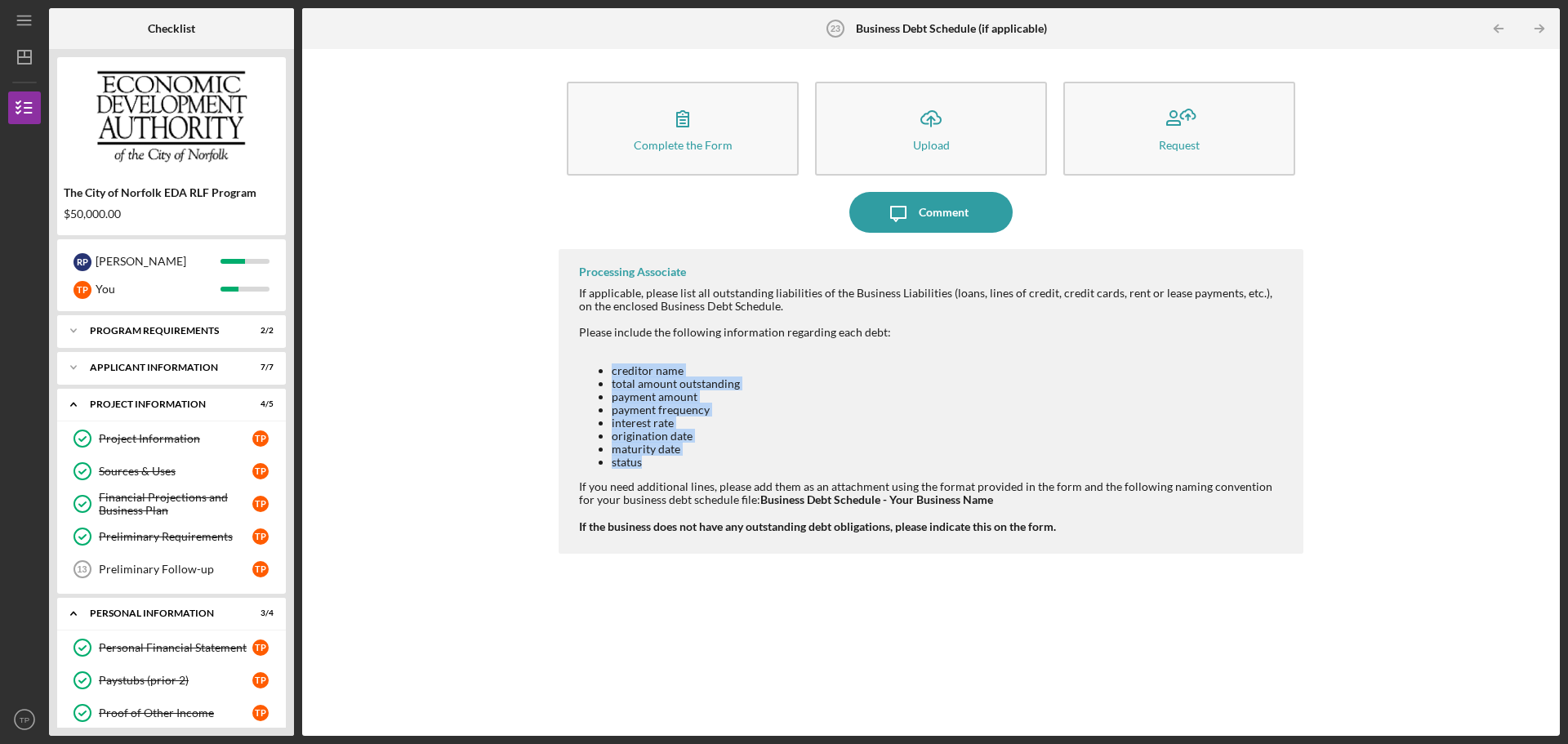
scroll to position [467, 0]
